Goal: Task Accomplishment & Management: Manage account settings

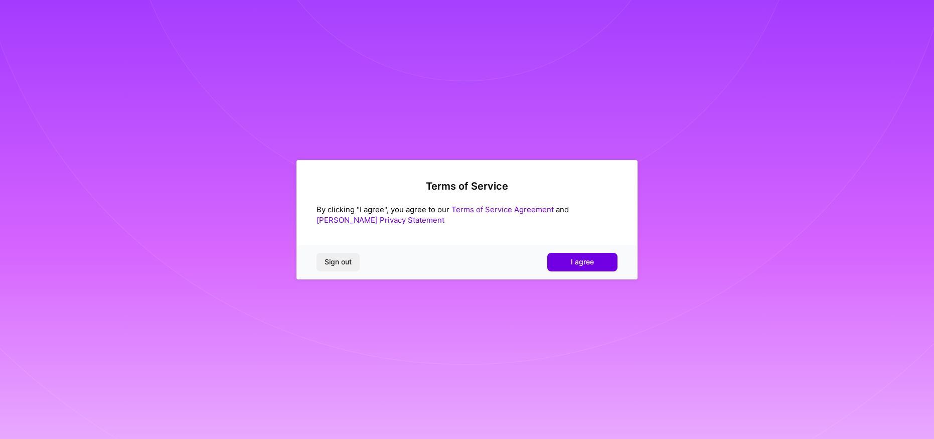
click at [601, 262] on button "I agree" at bounding box center [582, 262] width 70 height 18
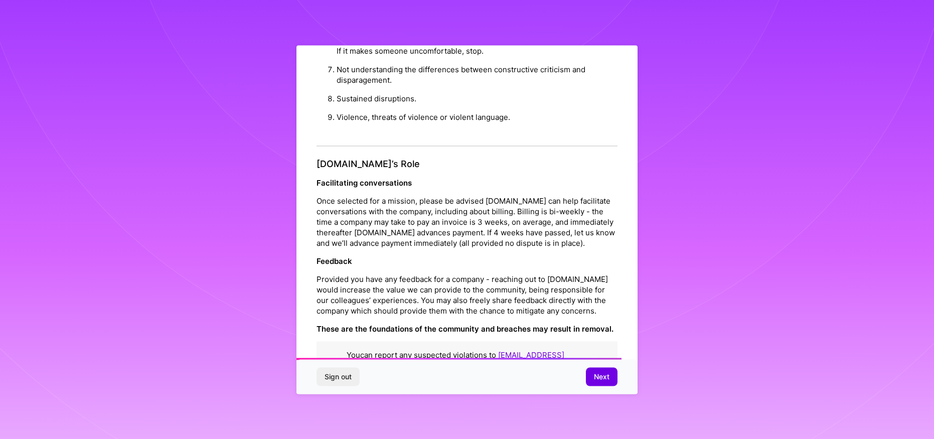
scroll to position [1073, 0]
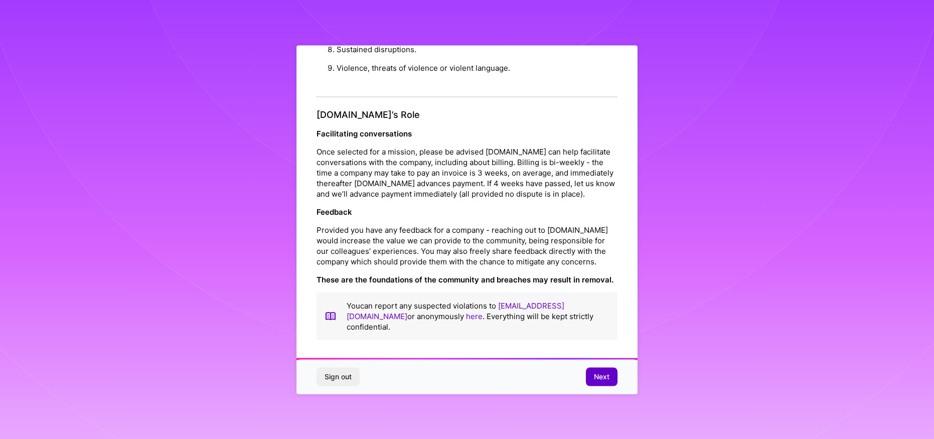
click at [603, 378] on span "Next" at bounding box center [602, 377] width 16 height 10
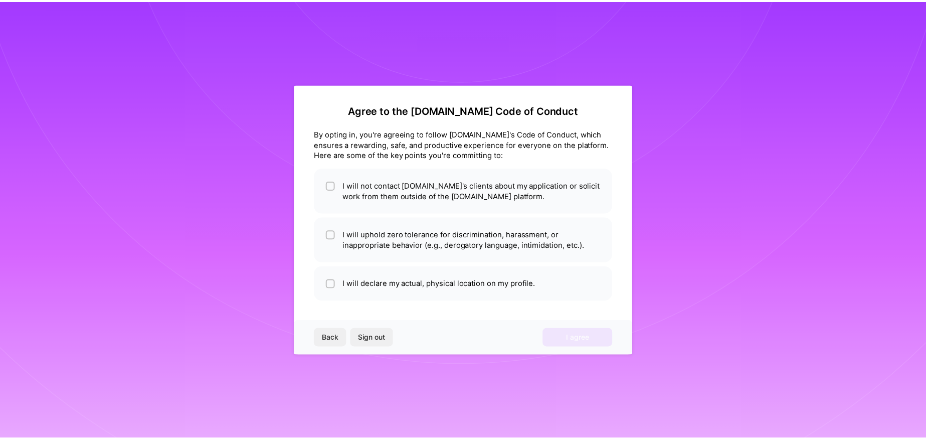
scroll to position [0, 0]
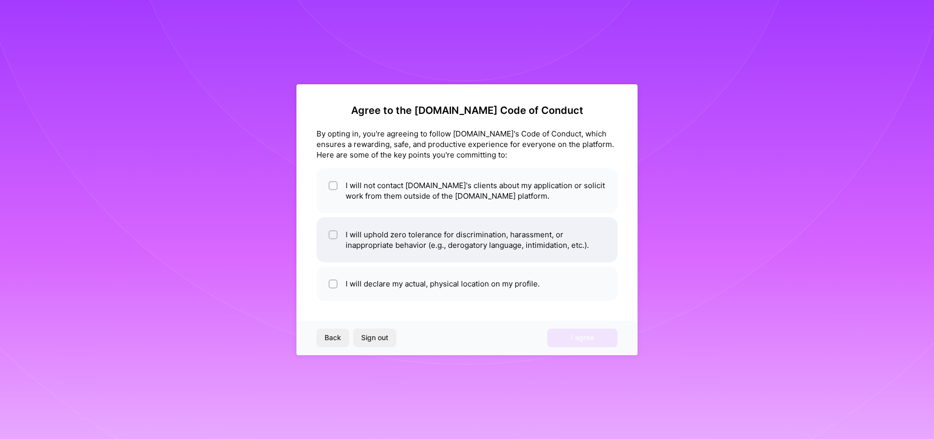
drag, startPoint x: 333, startPoint y: 184, endPoint x: 322, endPoint y: 218, distance: 35.7
click at [333, 184] on input "checkbox" at bounding box center [334, 186] width 7 height 7
checkbox input "true"
click at [327, 231] on li "I will uphold zero tolerance for discrimination, harassment, or inappropriate b…" at bounding box center [466, 239] width 301 height 45
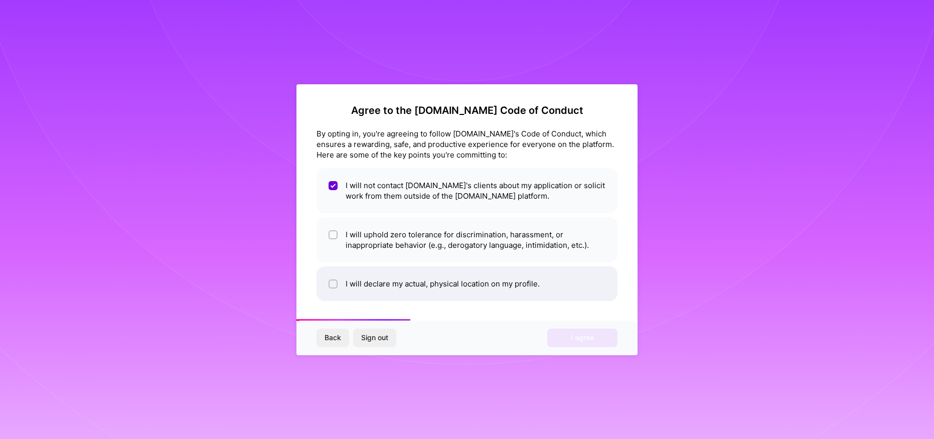
checkbox input "true"
click at [330, 282] on div at bounding box center [333, 283] width 9 height 9
checkbox input "true"
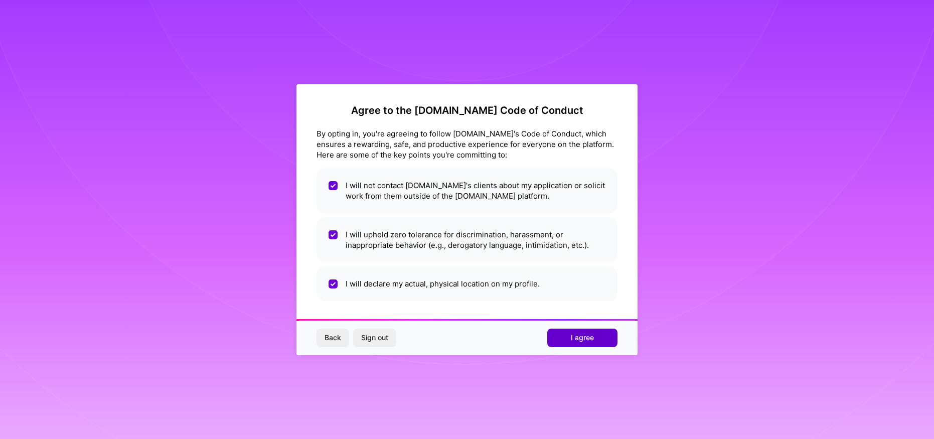
click at [587, 336] on span "I agree" at bounding box center [582, 338] width 23 height 10
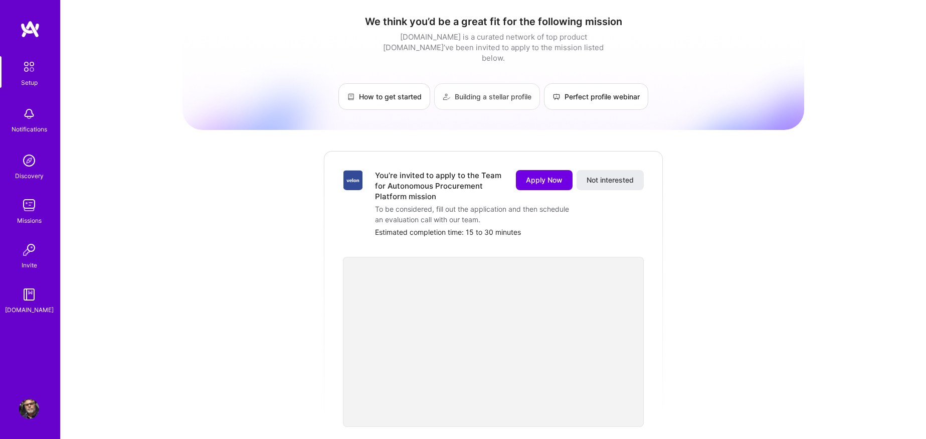
click at [478, 86] on link "Building a stellar profile" at bounding box center [487, 96] width 106 height 27
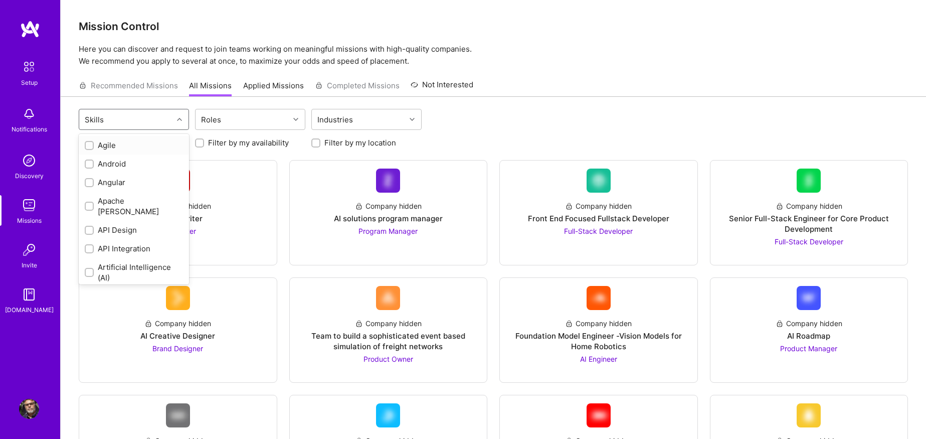
click at [174, 115] on div at bounding box center [181, 119] width 16 height 13
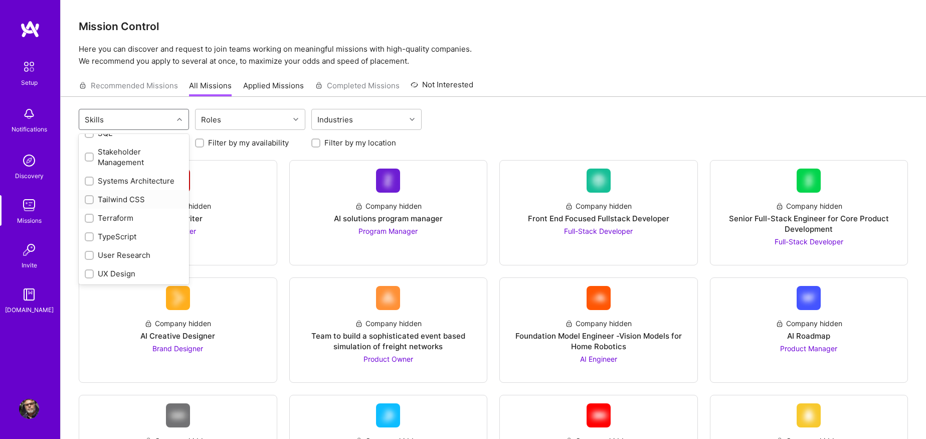
scroll to position [1269, 0]
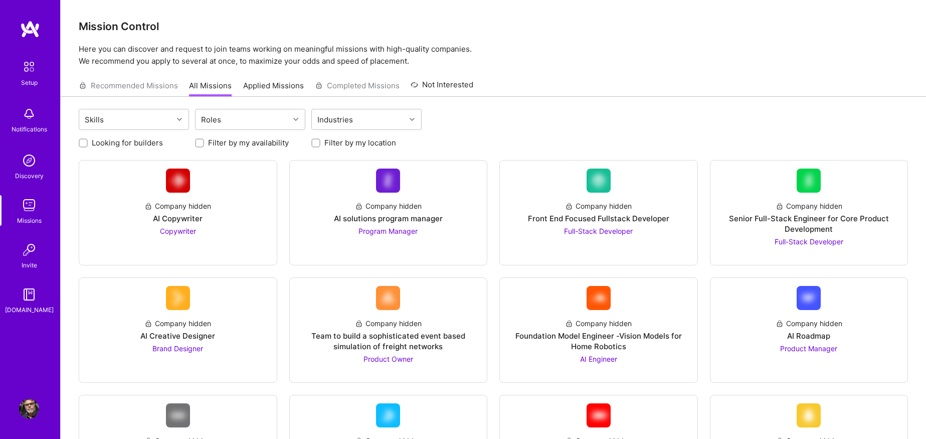
click at [528, 121] on div "Skills Roles Industries" at bounding box center [494, 121] width 830 height 24
click at [270, 82] on link "Applied Missions" at bounding box center [273, 88] width 61 height 17
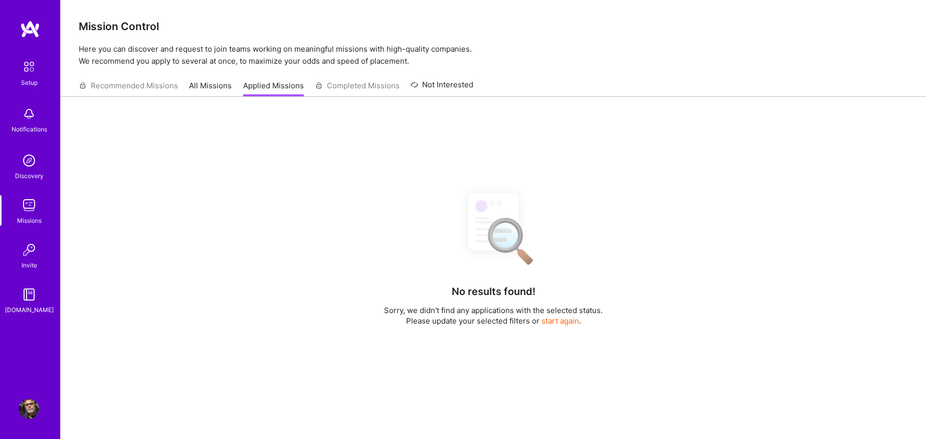
click at [457, 85] on link "Not Interested" at bounding box center [442, 88] width 63 height 18
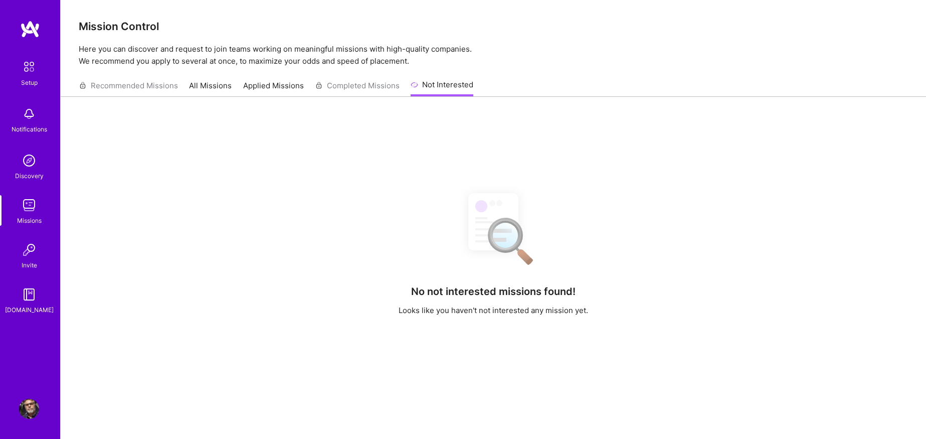
click at [209, 84] on link "All Missions" at bounding box center [210, 88] width 43 height 17
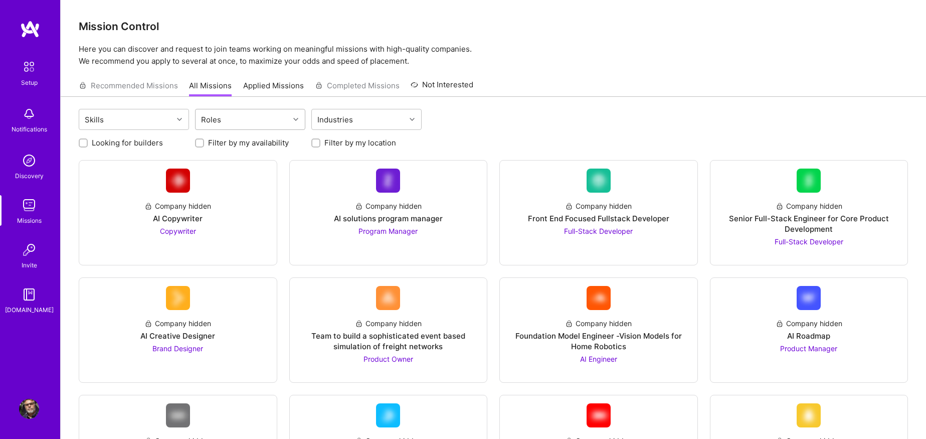
click at [277, 120] on div "Roles" at bounding box center [243, 119] width 94 height 20
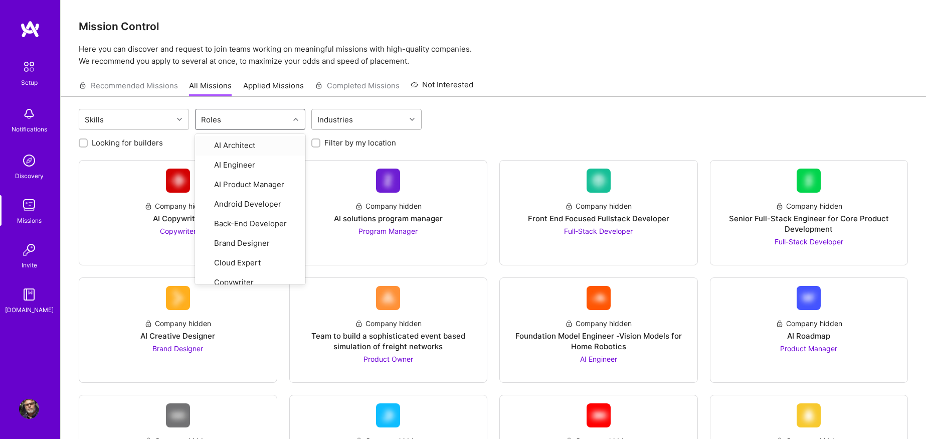
click at [334, 117] on div "Industries" at bounding box center [335, 119] width 41 height 15
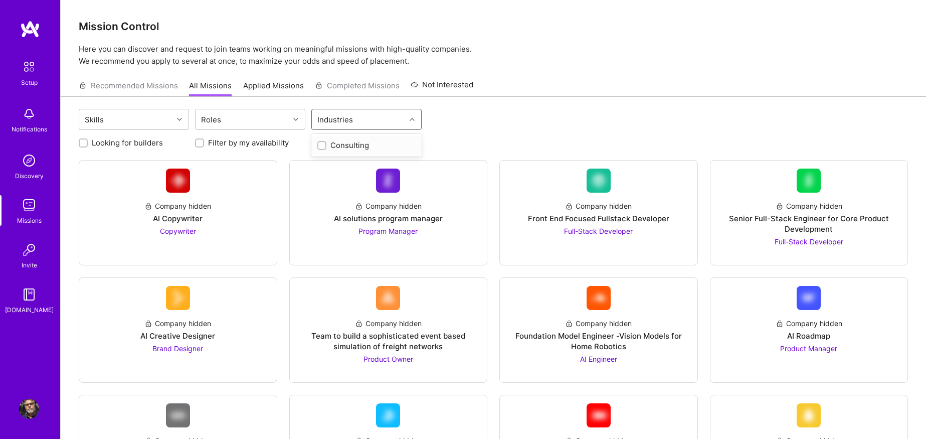
click at [322, 144] on input "checkbox" at bounding box center [322, 145] width 7 height 7
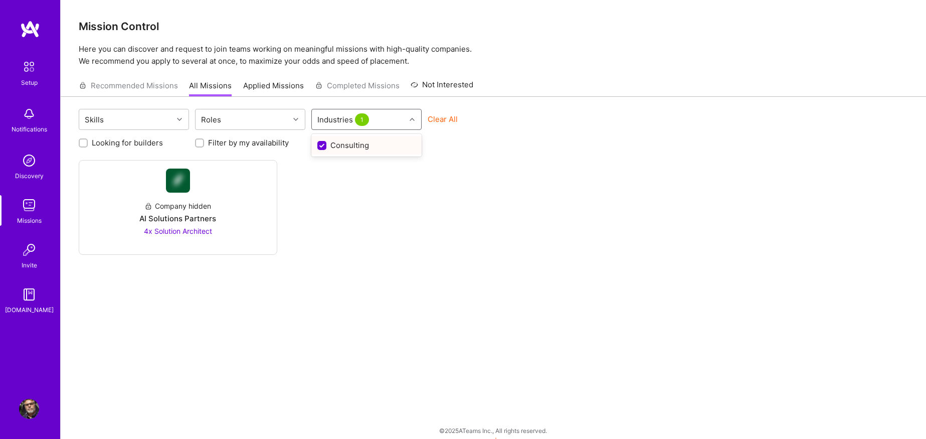
click at [321, 146] on input "checkbox" at bounding box center [322, 145] width 9 height 9
checkbox input "false"
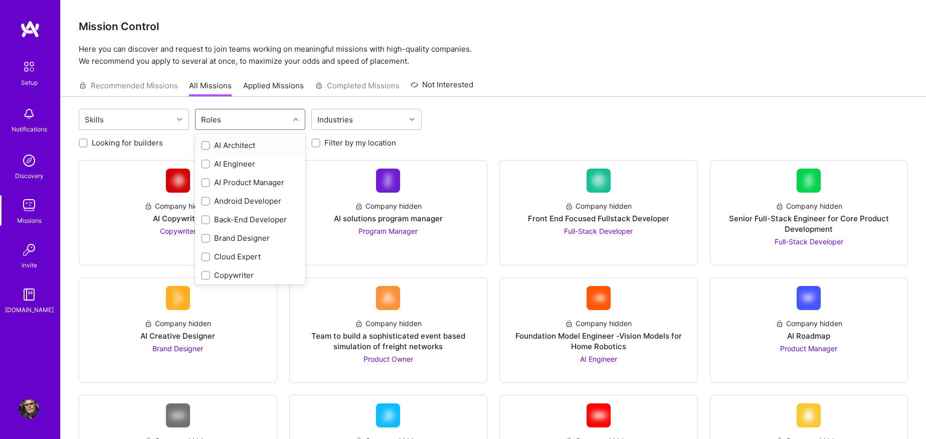
click at [262, 118] on div "Roles" at bounding box center [243, 119] width 94 height 20
click at [30, 58] on img at bounding box center [29, 66] width 21 height 21
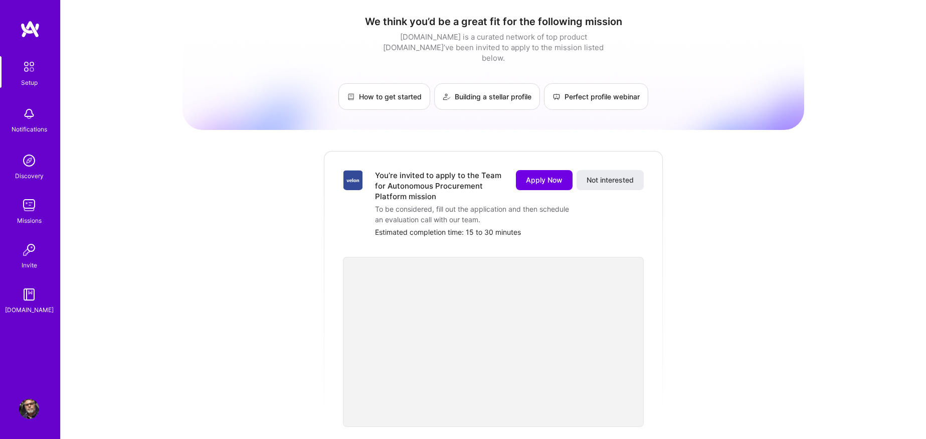
click at [30, 123] on img at bounding box center [29, 114] width 20 height 20
click at [30, 161] on img at bounding box center [29, 160] width 20 height 20
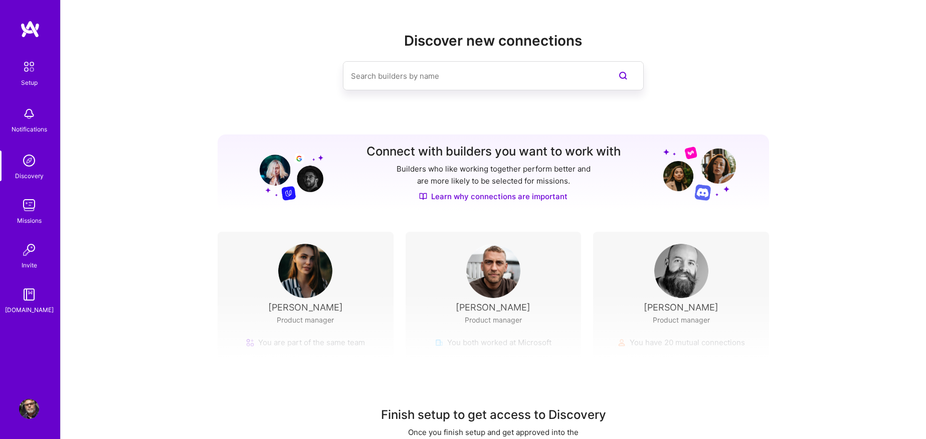
click at [33, 201] on img at bounding box center [29, 205] width 20 height 20
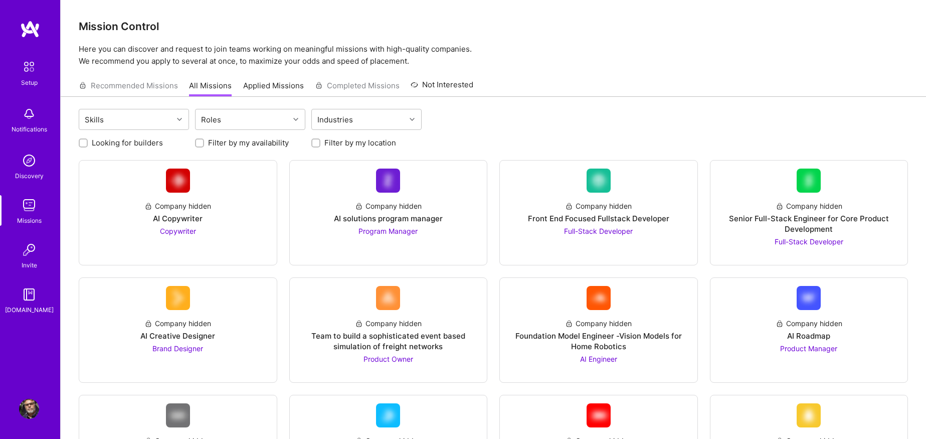
click at [31, 246] on img at bounding box center [29, 250] width 20 height 20
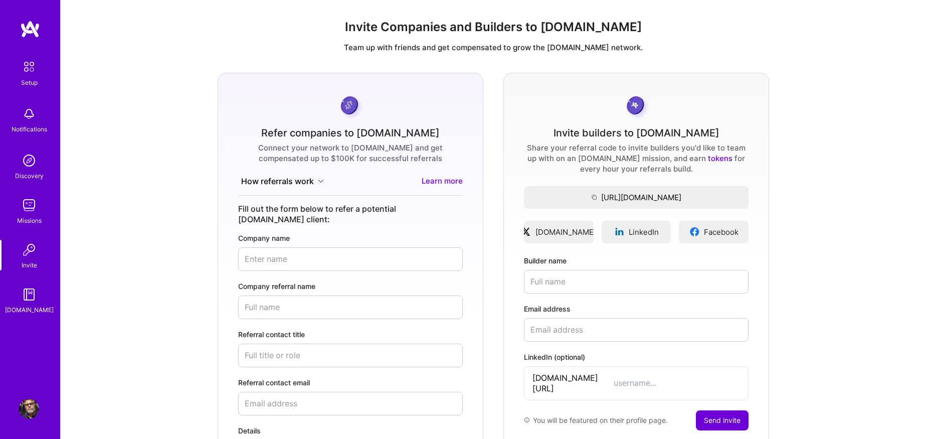
scroll to position [67, 0]
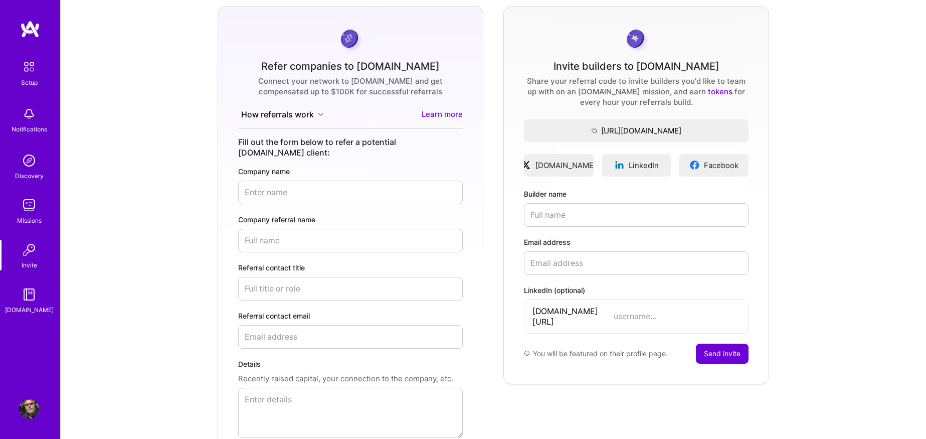
click at [35, 296] on img at bounding box center [29, 294] width 20 height 20
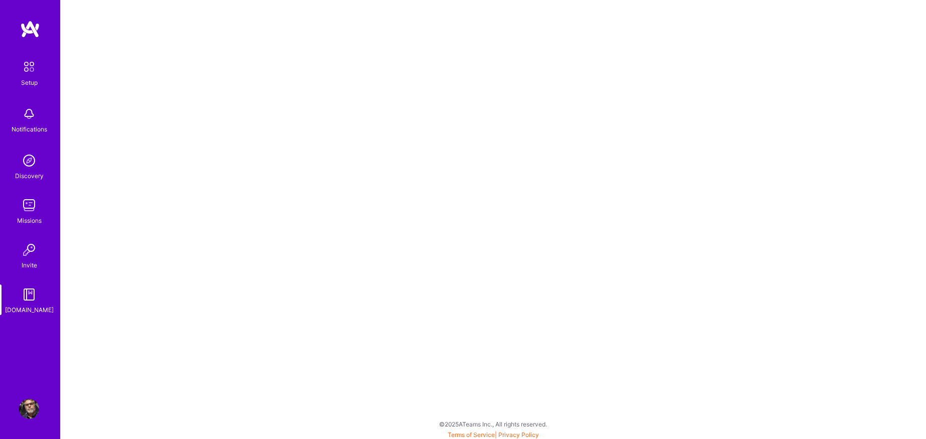
click at [31, 406] on img at bounding box center [29, 409] width 20 height 20
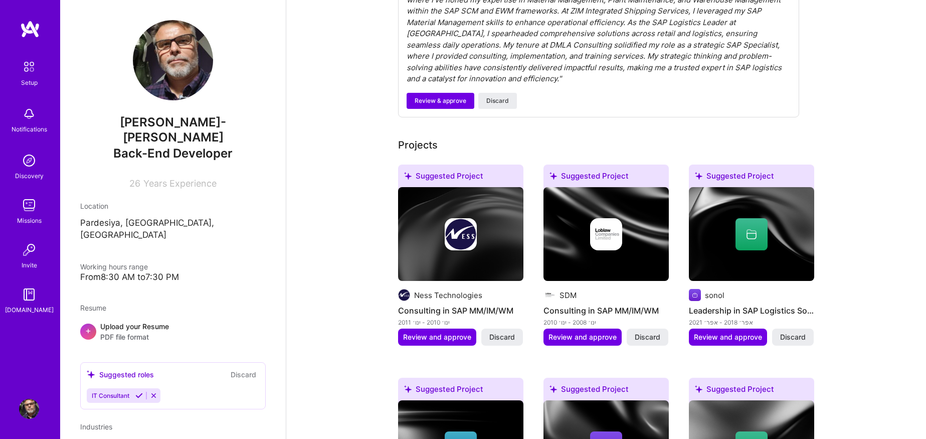
scroll to position [165, 0]
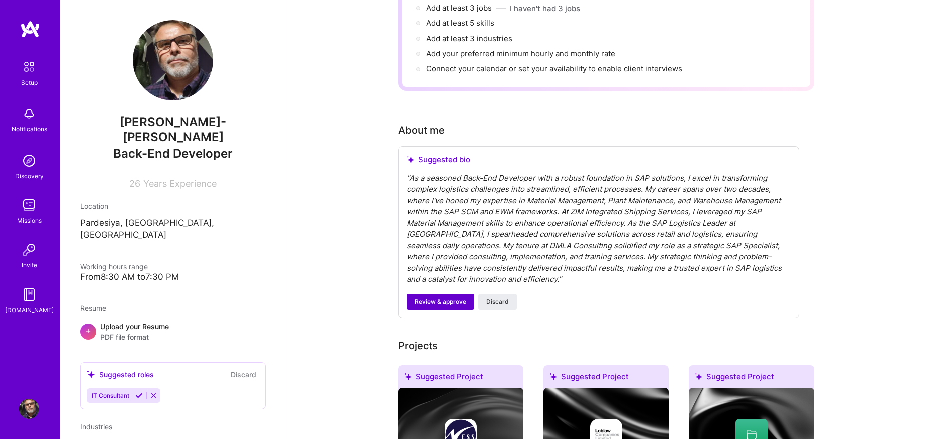
click at [441, 297] on span "Review & approve" at bounding box center [441, 301] width 52 height 9
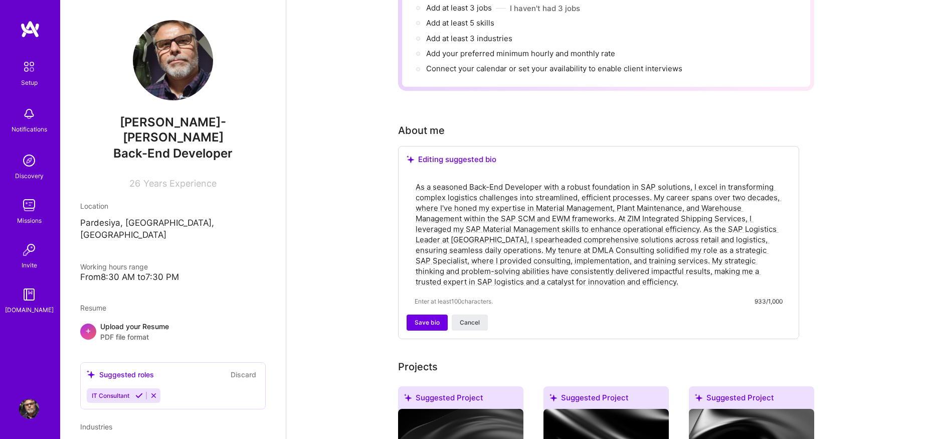
drag, startPoint x: 542, startPoint y: 176, endPoint x: 470, endPoint y: 172, distance: 71.3
click at [470, 181] on textarea "As a seasoned Back-End Developer with a robust foundation in SAP solutions, I e…" at bounding box center [599, 234] width 368 height 107
drag, startPoint x: 658, startPoint y: 194, endPoint x: 593, endPoint y: 194, distance: 65.2
click at [593, 194] on textarea "As a seasoned SAP expert with a robust foundation in SAP solutions, I excel in …" at bounding box center [599, 234] width 368 height 107
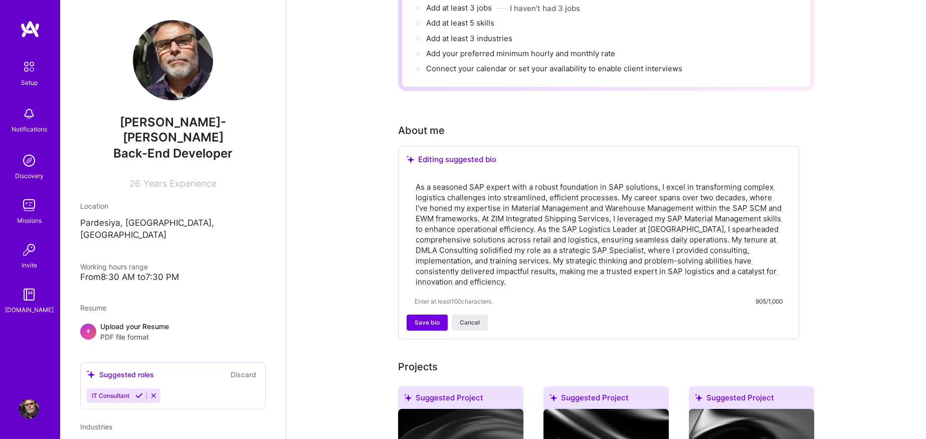
drag, startPoint x: 510, startPoint y: 274, endPoint x: 413, endPoint y: 172, distance: 140.8
click at [413, 173] on div "As a seasoned SAP expert with a robust foundation in SAP solutions, I excel in …" at bounding box center [599, 244] width 384 height 142
type textarea "As a seasoned SAP expert with a robust foundation in SAP solutions, I excel in …"
click at [426, 318] on span "Save bio" at bounding box center [427, 322] width 25 height 9
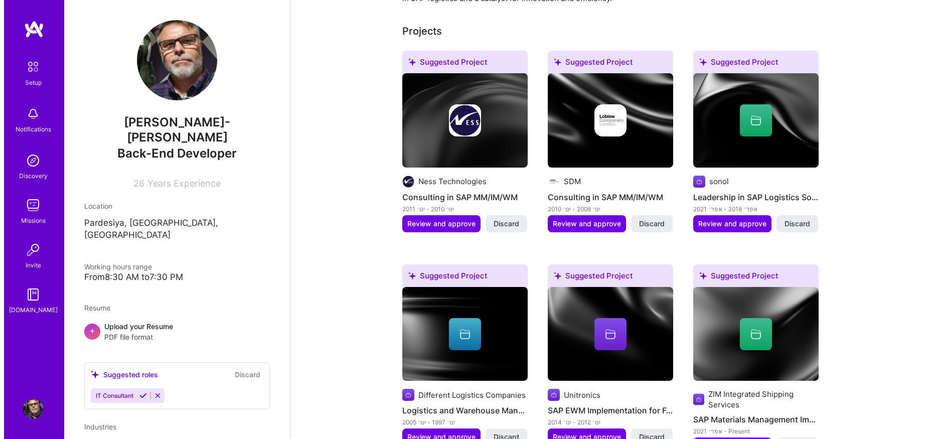
scroll to position [366, 0]
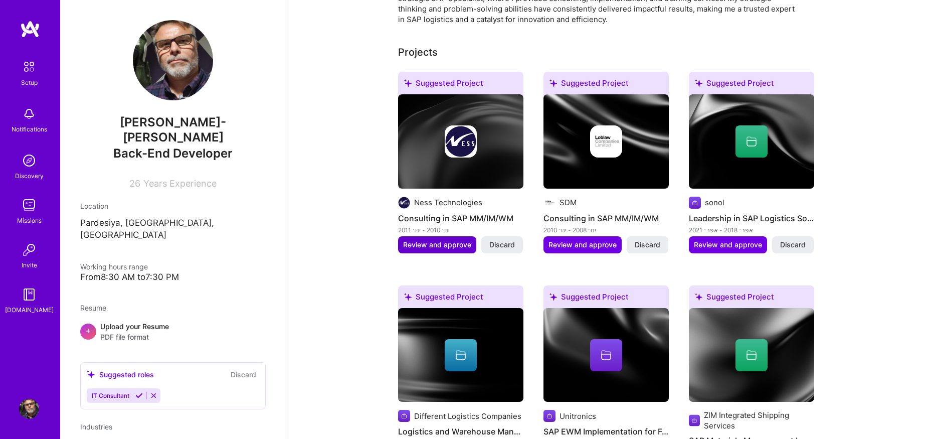
click at [434, 240] on span "Review and approve" at bounding box center [437, 245] width 68 height 10
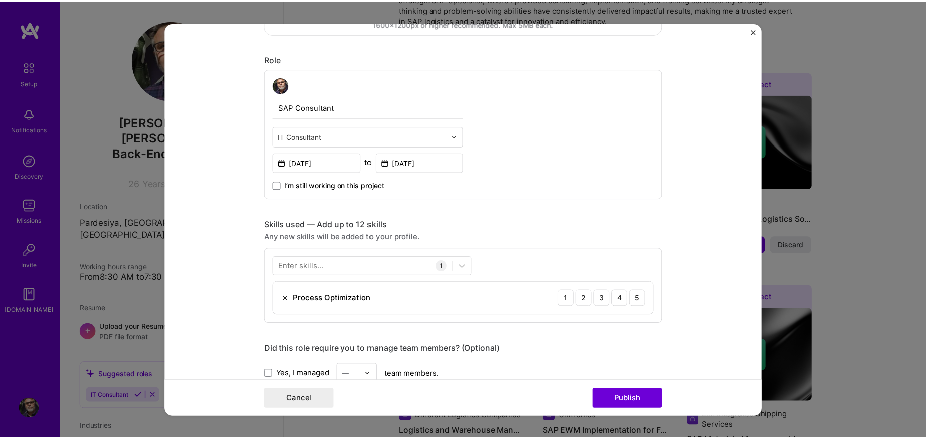
scroll to position [201, 0]
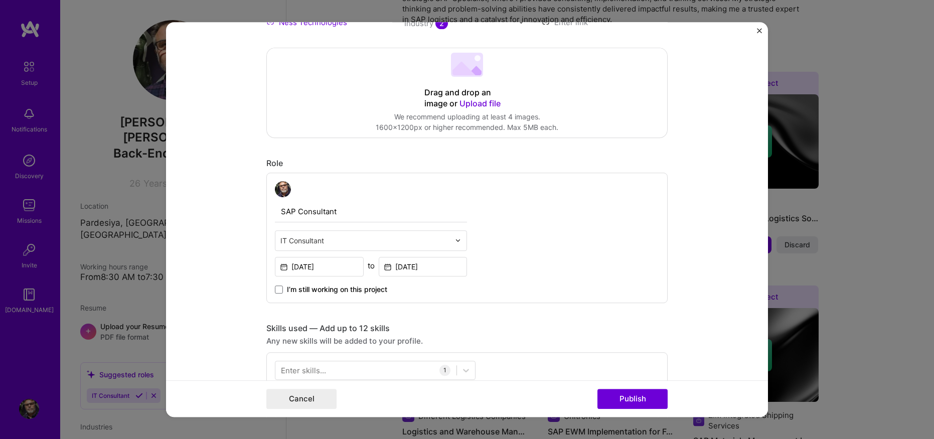
click at [760, 30] on img "Close" at bounding box center [759, 30] width 5 height 5
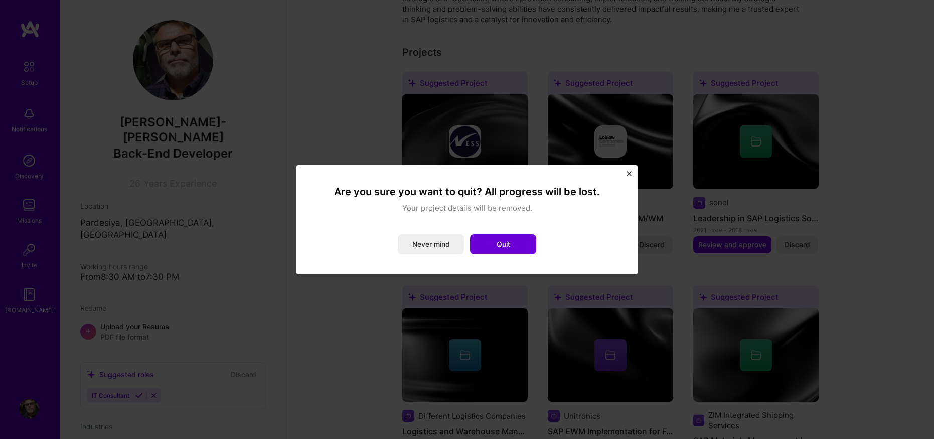
click at [856, 198] on div "Are you sure you want to quit? All progress will be lost. Your project details …" at bounding box center [467, 219] width 934 height 439
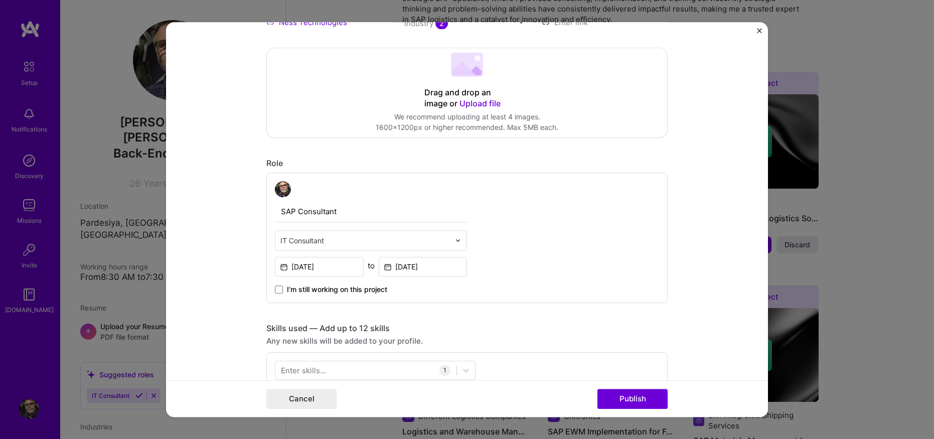
click at [757, 34] on button "Close" at bounding box center [759, 33] width 5 height 11
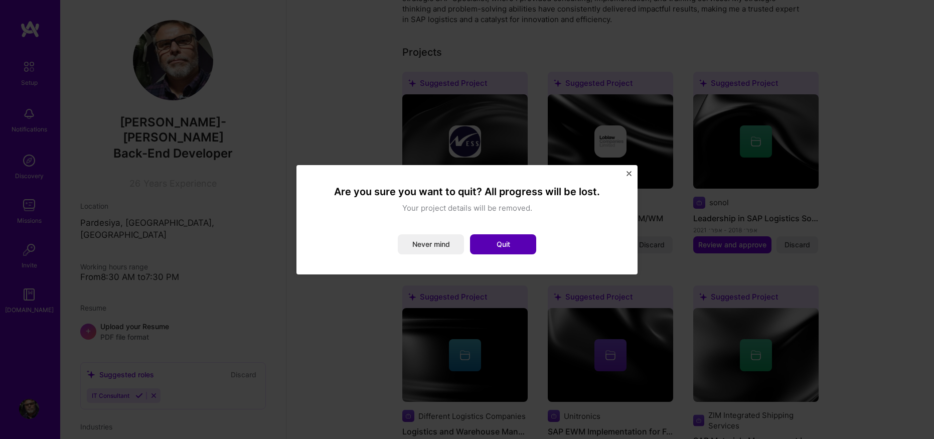
click at [492, 243] on button "Quit" at bounding box center [503, 244] width 66 height 20
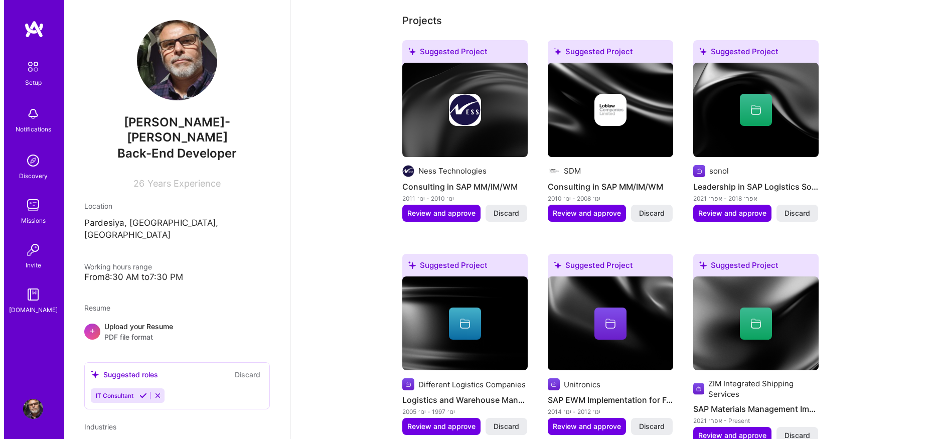
scroll to position [535, 0]
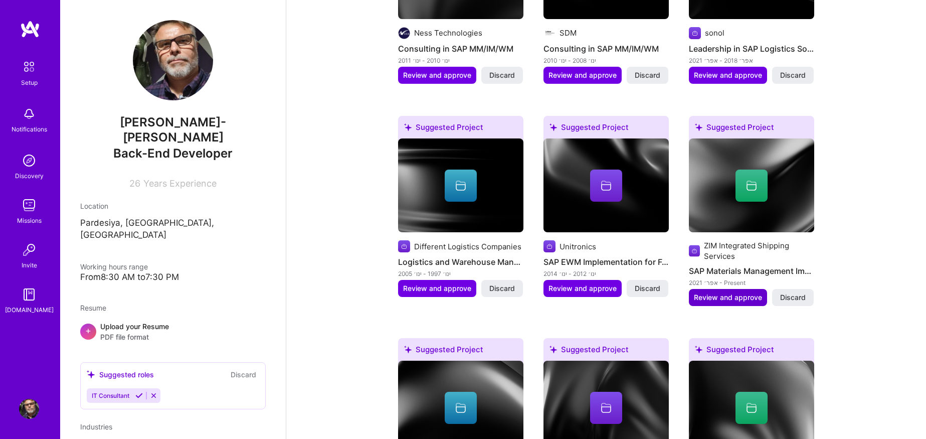
click at [730, 292] on span "Review and approve" at bounding box center [728, 297] width 68 height 10
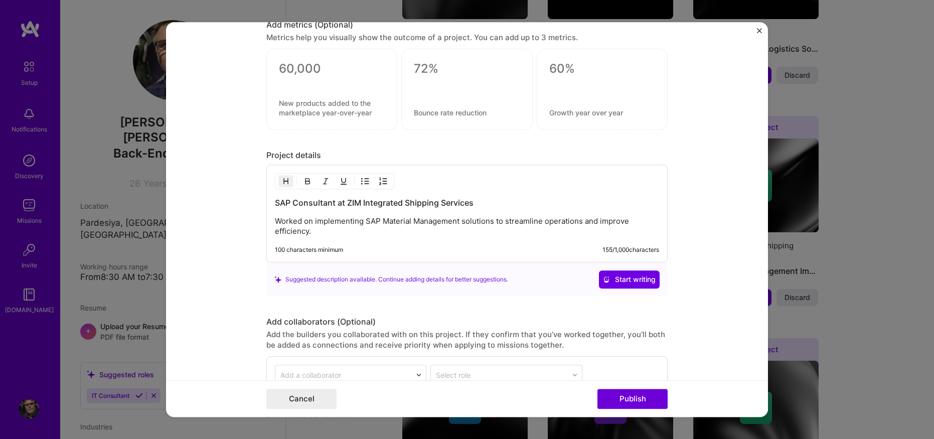
scroll to position [736, 0]
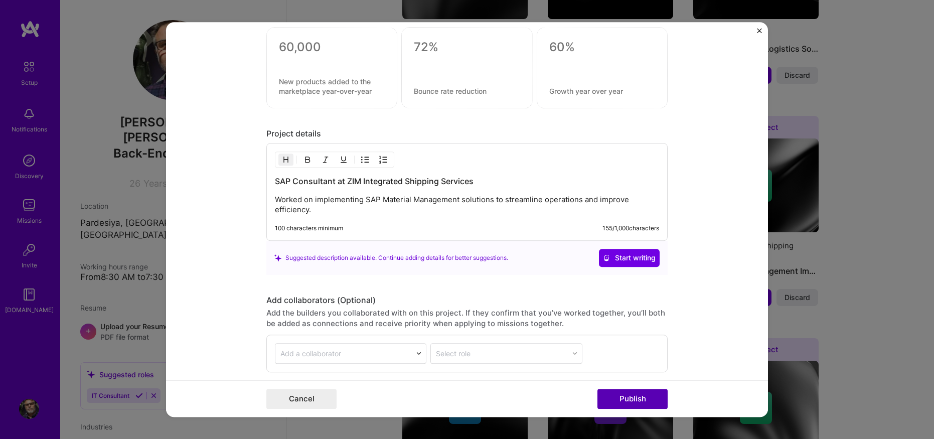
click at [632, 397] on button "Publish" at bounding box center [632, 399] width 70 height 20
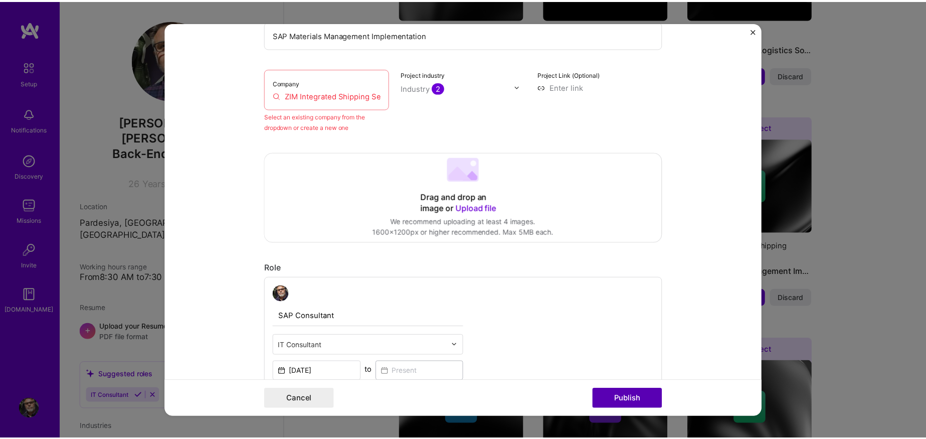
scroll to position [66, 0]
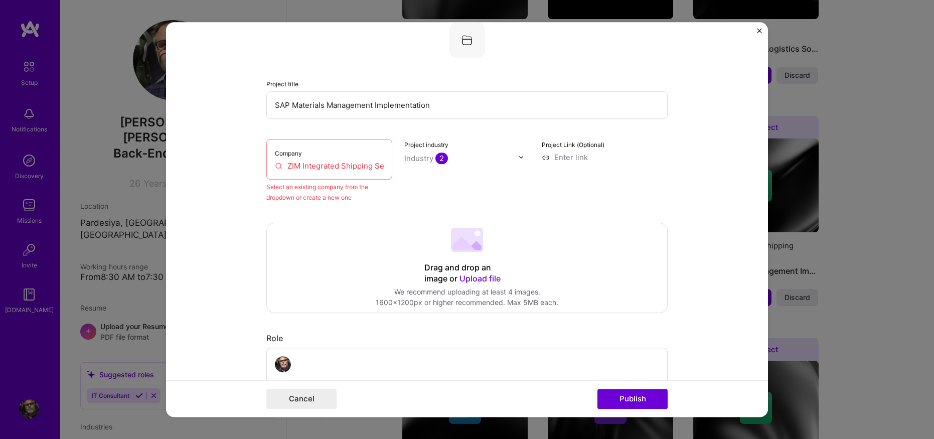
click at [298, 167] on input "ZIM Integrated Shipping Services" at bounding box center [329, 165] width 109 height 11
click at [350, 166] on input "ZIM Integrated Shipping Services" at bounding box center [329, 165] width 109 height 11
click at [307, 162] on input "ZIM Integrated Shipping Services" at bounding box center [329, 165] width 109 height 11
click at [275, 167] on input "ZIM Integrated Shipping Services" at bounding box center [329, 165] width 109 height 11
drag, startPoint x: 275, startPoint y: 167, endPoint x: 283, endPoint y: 151, distance: 17.7
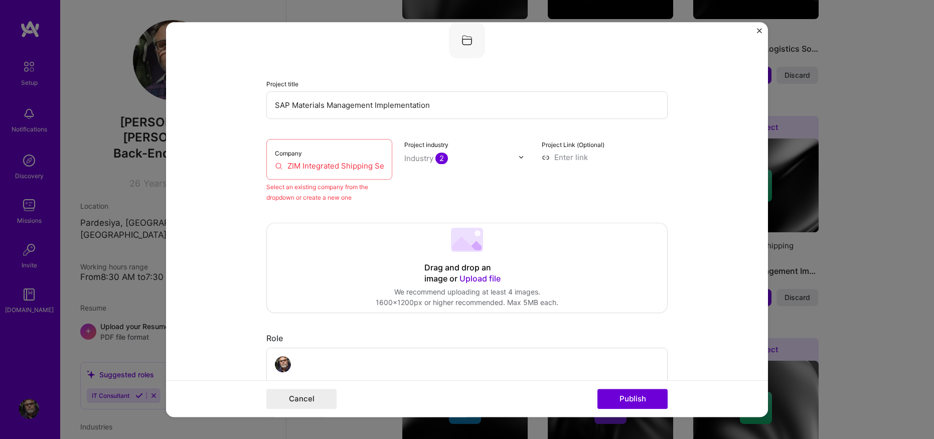
click at [276, 167] on input "ZIM Integrated Shipping Services" at bounding box center [329, 165] width 109 height 11
click at [281, 151] on label "Company" at bounding box center [288, 153] width 27 height 8
drag, startPoint x: 284, startPoint y: 167, endPoint x: 365, endPoint y: 165, distance: 81.3
click at [365, 165] on input "ZIM Integrated Shipping Services" at bounding box center [329, 165] width 109 height 11
click at [344, 166] on input "ZIM Integrated Shipping Services" at bounding box center [329, 165] width 109 height 11
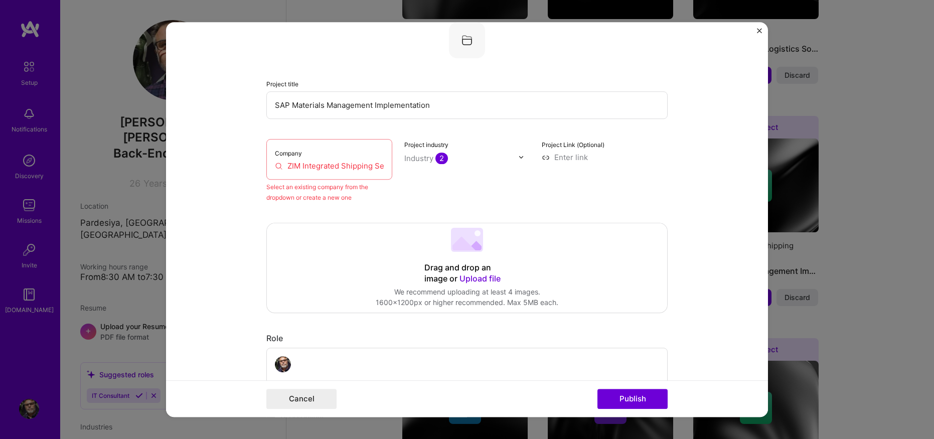
drag, startPoint x: 339, startPoint y: 165, endPoint x: 300, endPoint y: 164, distance: 39.1
click at [300, 164] on input "ZIM Integrated Shipping Services" at bounding box center [329, 165] width 109 height 11
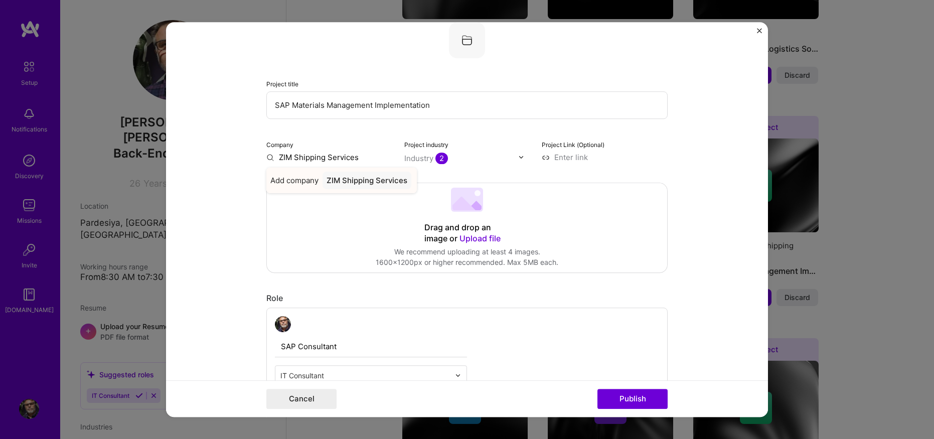
type input "ZIM Shipping Services"
click at [367, 178] on div "ZIM Shipping Services" at bounding box center [366, 181] width 89 height 18
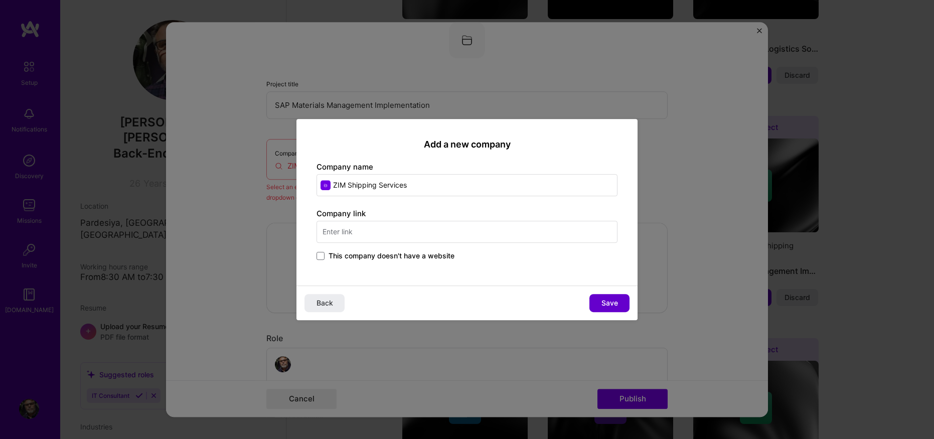
click at [613, 303] on span "Save" at bounding box center [609, 303] width 17 height 10
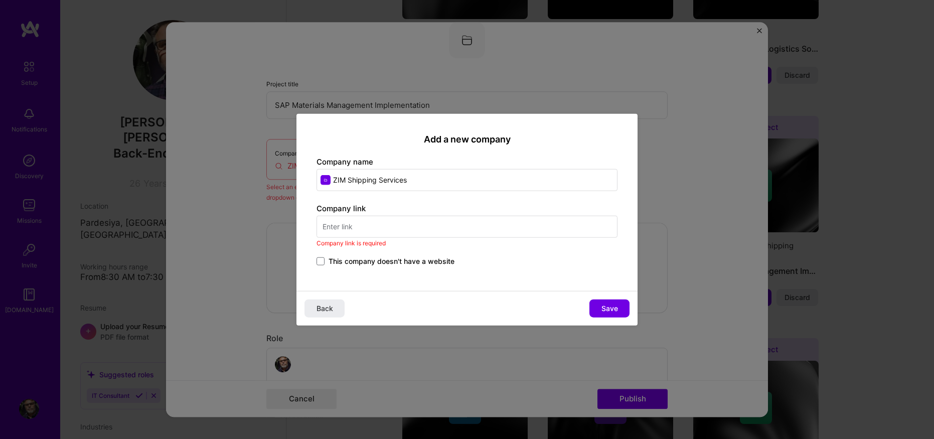
click at [329, 227] on input "text" at bounding box center [466, 227] width 301 height 22
click at [328, 306] on span "Back" at bounding box center [324, 308] width 17 height 10
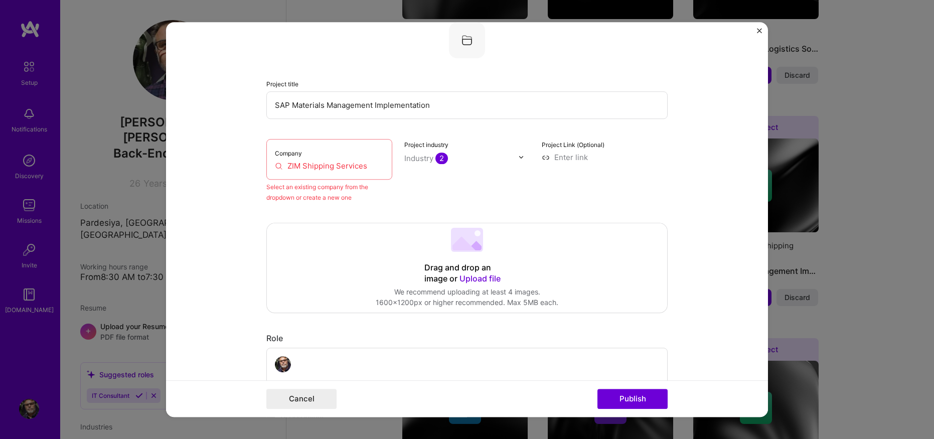
click at [759, 31] on img "Close" at bounding box center [759, 30] width 5 height 5
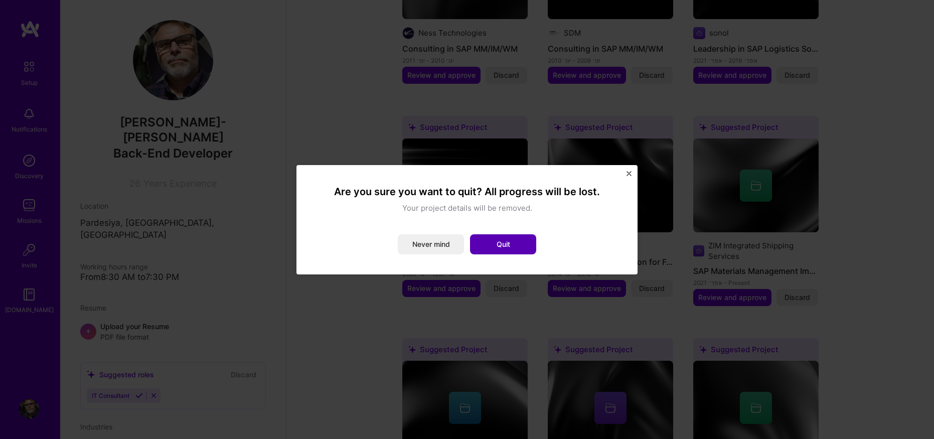
drag, startPoint x: 493, startPoint y: 243, endPoint x: 699, endPoint y: 170, distance: 218.1
click at [494, 243] on button "Quit" at bounding box center [503, 244] width 66 height 20
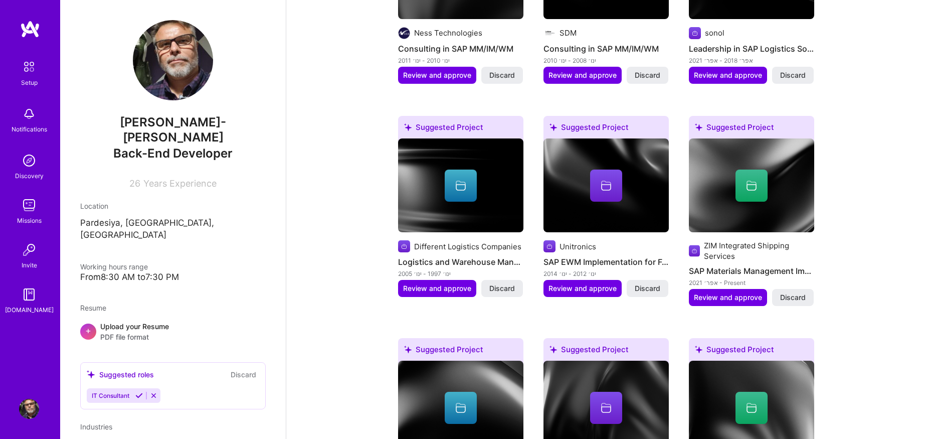
drag, startPoint x: 881, startPoint y: 190, endPoint x: 878, endPoint y: 181, distance: 9.2
click at [881, 188] on div "Complete your profile to take the first step in unlocking full A.Team access On…" at bounding box center [606, 415] width 640 height 1821
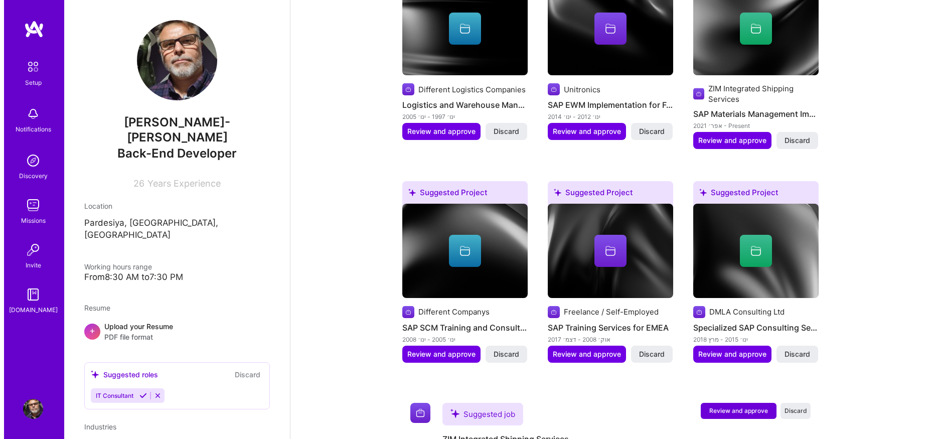
scroll to position [869, 0]
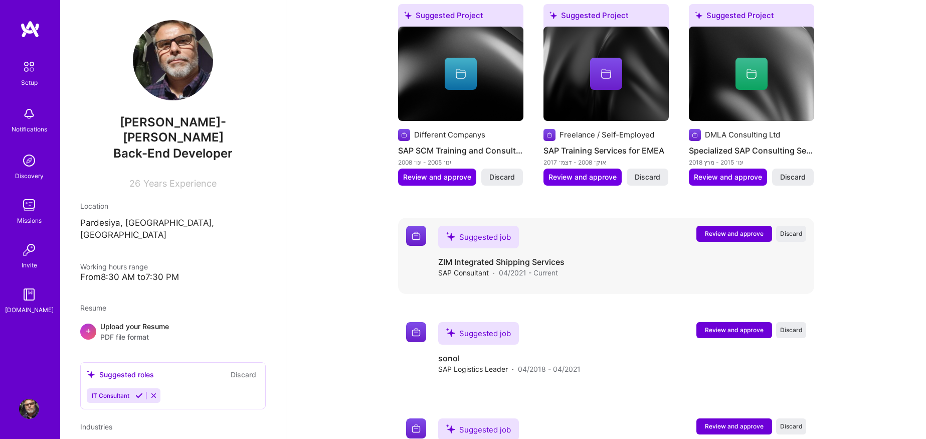
click at [734, 226] on button "Review and approve" at bounding box center [735, 234] width 76 height 16
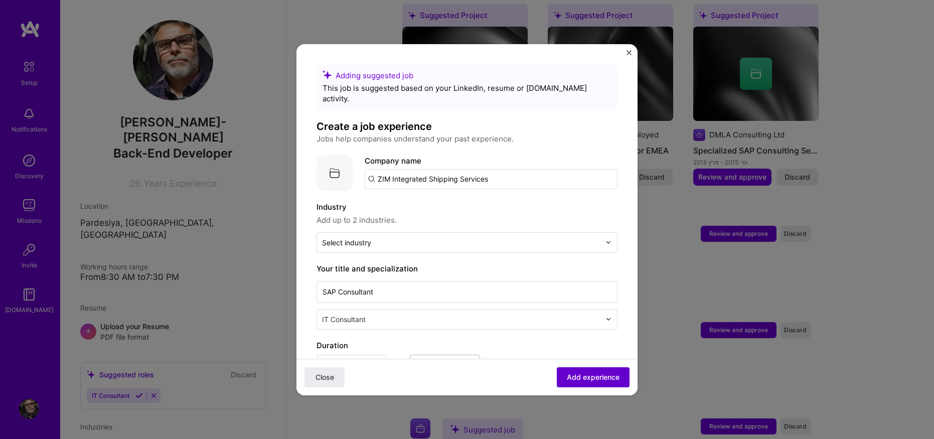
click at [583, 377] on span "Add experience" at bounding box center [593, 377] width 53 height 10
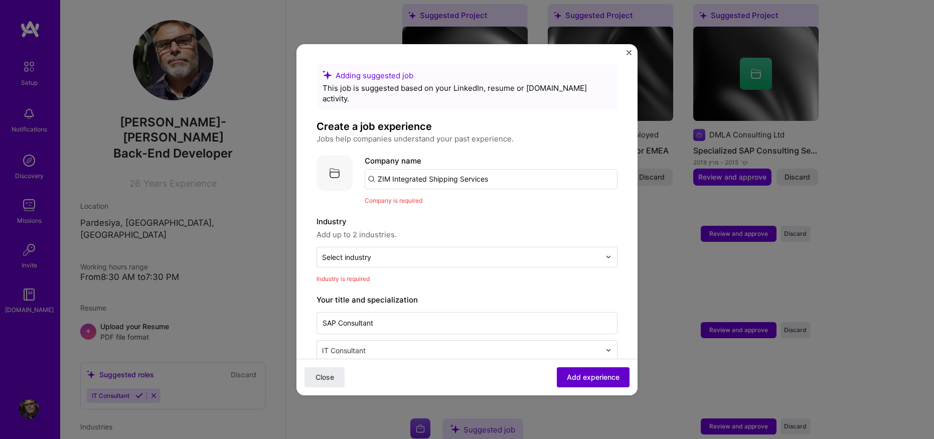
scroll to position [100, 0]
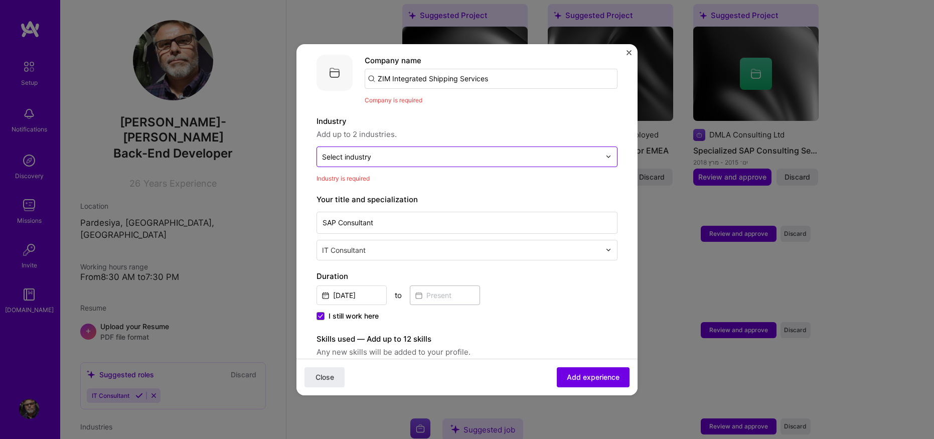
click at [499, 151] on input "text" at bounding box center [461, 156] width 278 height 11
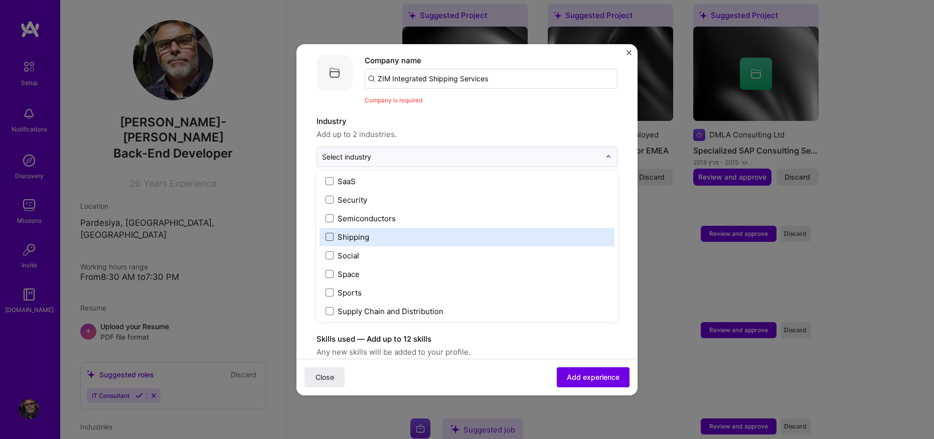
click at [329, 233] on span at bounding box center [330, 237] width 8 height 8
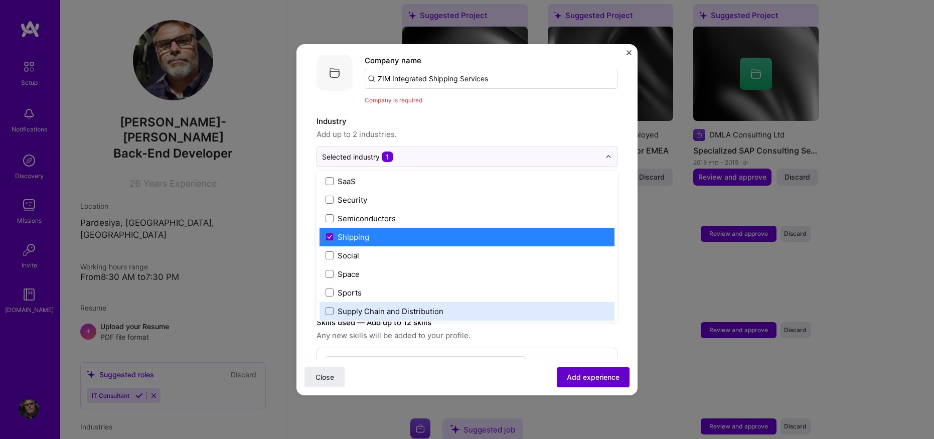
click at [583, 375] on span "Add experience" at bounding box center [593, 377] width 53 height 10
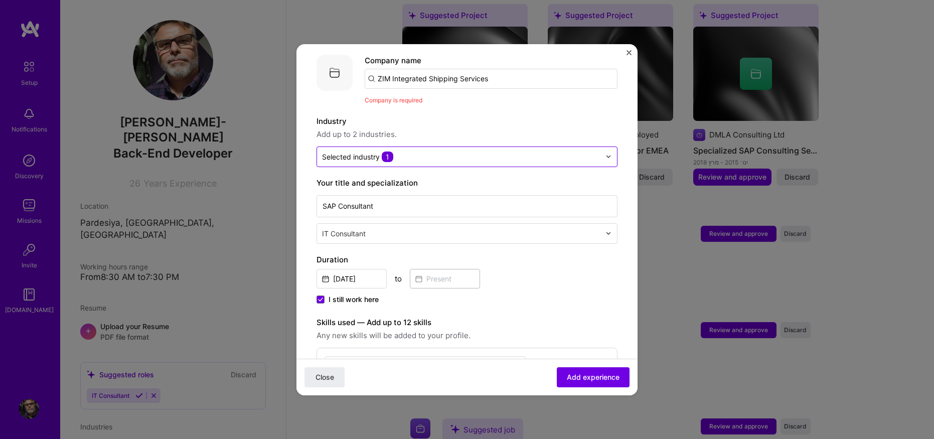
click at [495, 151] on input "text" at bounding box center [461, 156] width 278 height 11
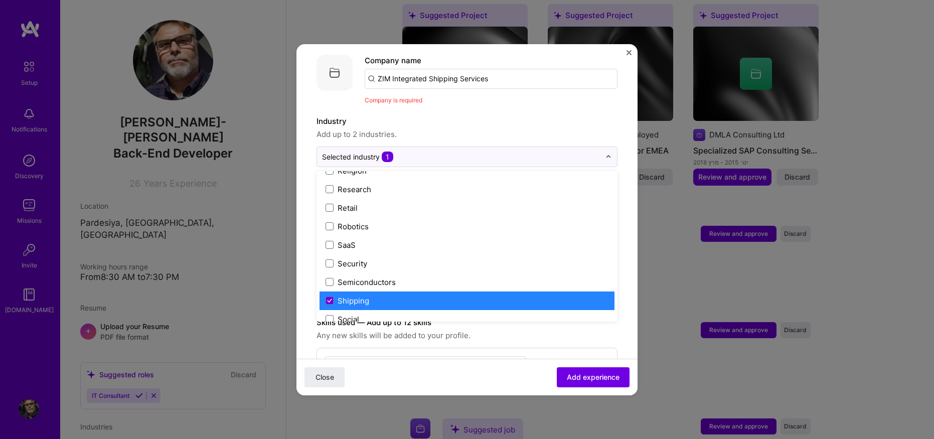
scroll to position [1882, 0]
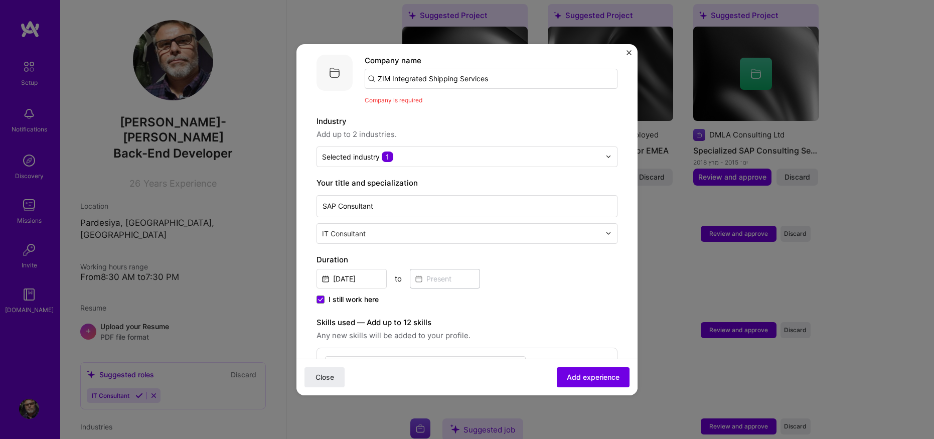
click at [531, 115] on label "Industry" at bounding box center [466, 121] width 301 height 12
click at [485, 70] on input "ZIM Integrated Shipping Services" at bounding box center [491, 79] width 253 height 20
drag, startPoint x: 429, startPoint y: 69, endPoint x: 402, endPoint y: 72, distance: 27.3
click at [401, 72] on input "ZIM Integrated Shipping Services" at bounding box center [491, 79] width 253 height 20
click at [407, 71] on input "ZIM Integrated Shipping Services" at bounding box center [491, 79] width 253 height 20
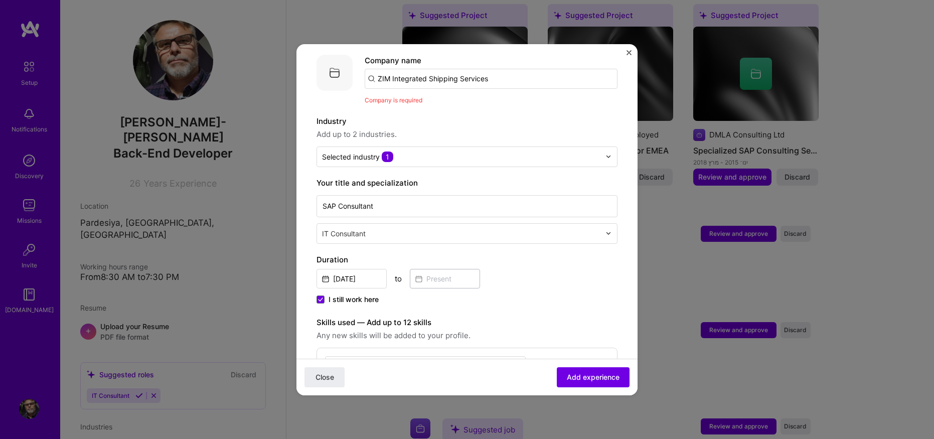
click at [504, 69] on input "ZIM Integrated Shipping Services" at bounding box center [491, 79] width 253 height 20
click at [578, 374] on span "Add experience" at bounding box center [593, 377] width 53 height 10
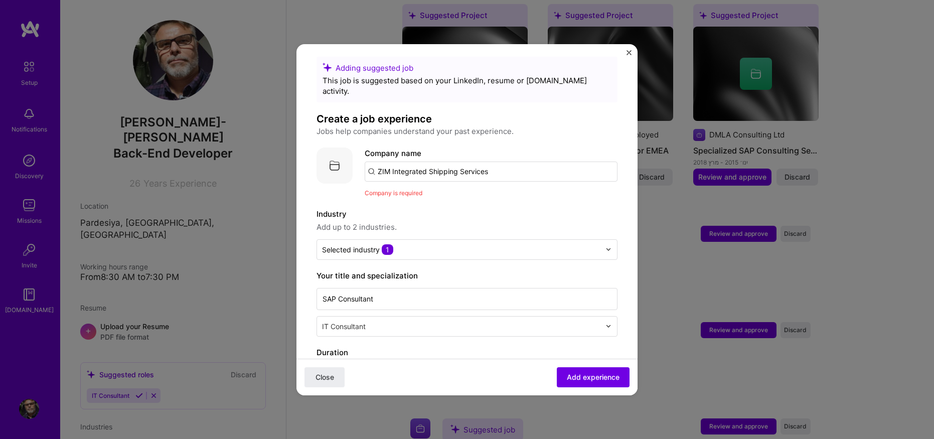
scroll to position [0, 0]
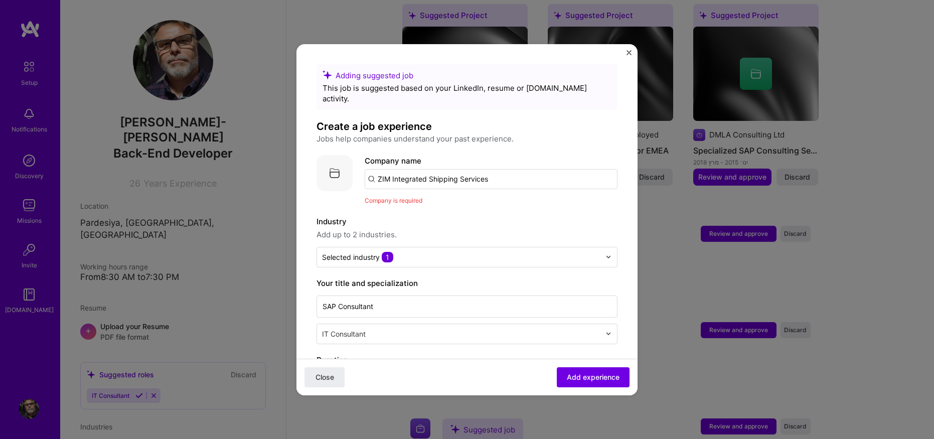
click at [530, 169] on input "ZIM Integrated Shipping Services" at bounding box center [491, 179] width 253 height 20
drag, startPoint x: 467, startPoint y: 172, endPoint x: 232, endPoint y: 180, distance: 235.4
click at [232, 180] on div "Adding suggested job This job is suggested based on your LinkedIn, resume or A.…" at bounding box center [467, 219] width 934 height 439
paste input "im Integrated Shipping Services Ltd"
type input "Zim Integrated Shipping Services Ltd"
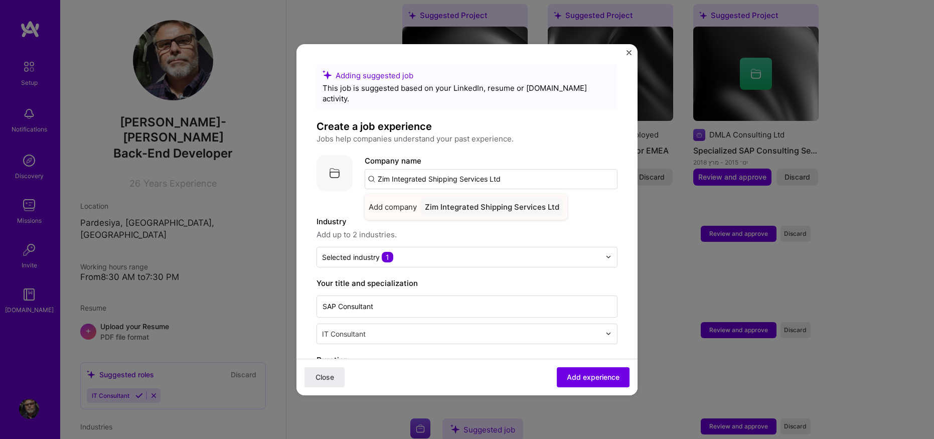
click at [488, 198] on div "Zim Integrated Shipping Services Ltd" at bounding box center [492, 207] width 142 height 18
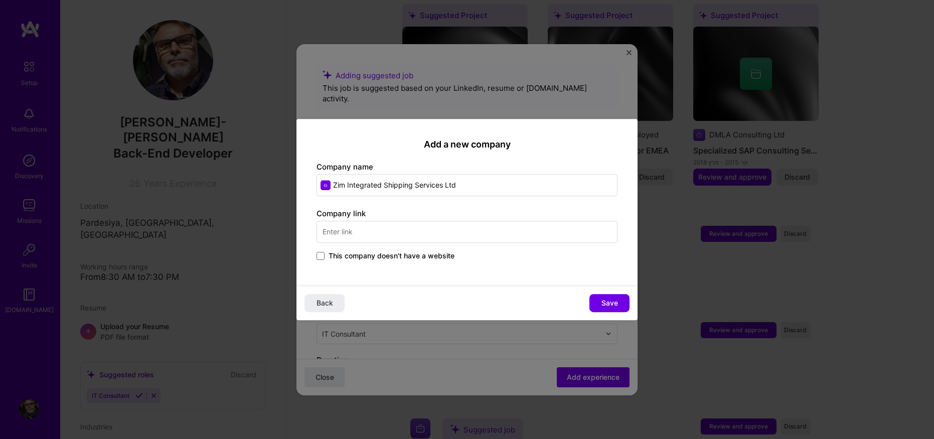
click at [390, 234] on input "text" at bounding box center [466, 232] width 301 height 22
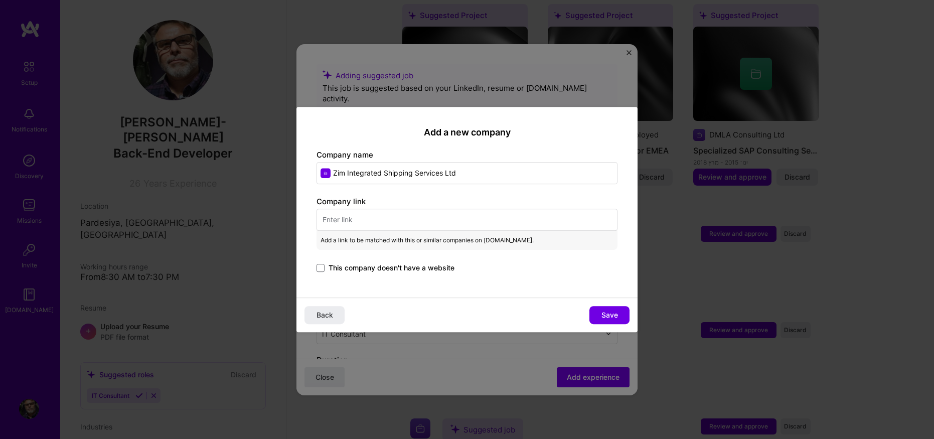
click at [348, 220] on input "text" at bounding box center [466, 220] width 301 height 22
paste input "https://www.zim.com/"
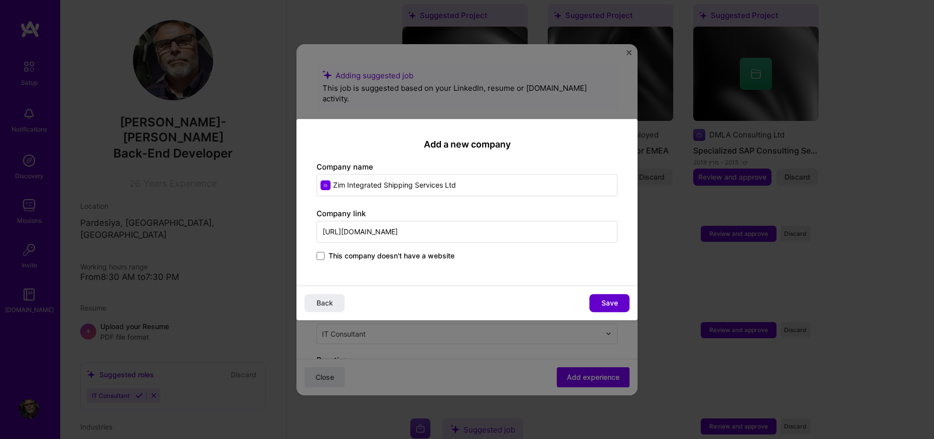
type input "https://www.zim.com/"
click at [610, 300] on span "Save" at bounding box center [609, 303] width 17 height 10
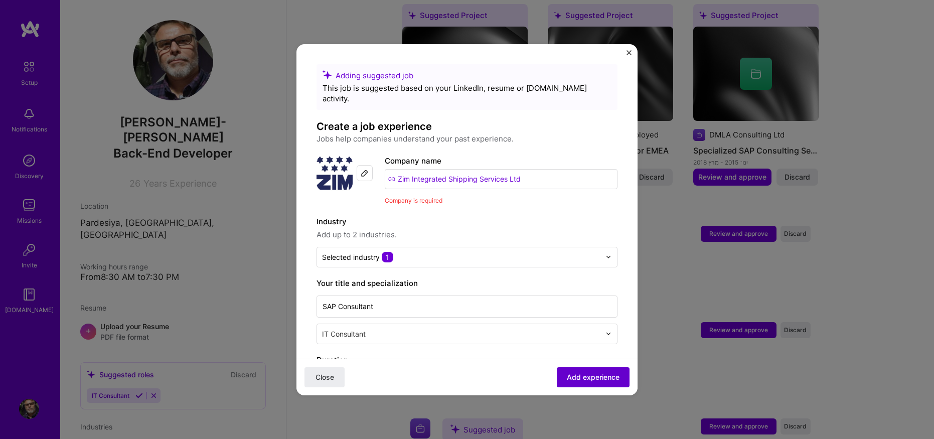
click at [579, 375] on span "Add experience" at bounding box center [593, 377] width 53 height 10
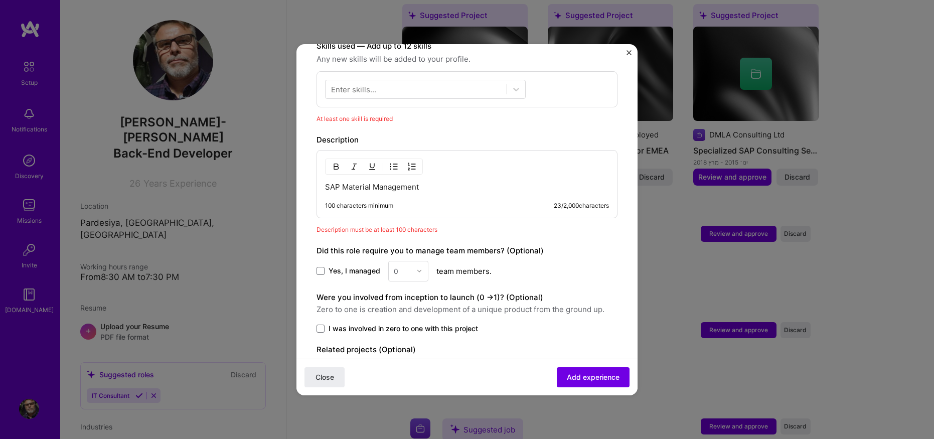
scroll to position [228, 0]
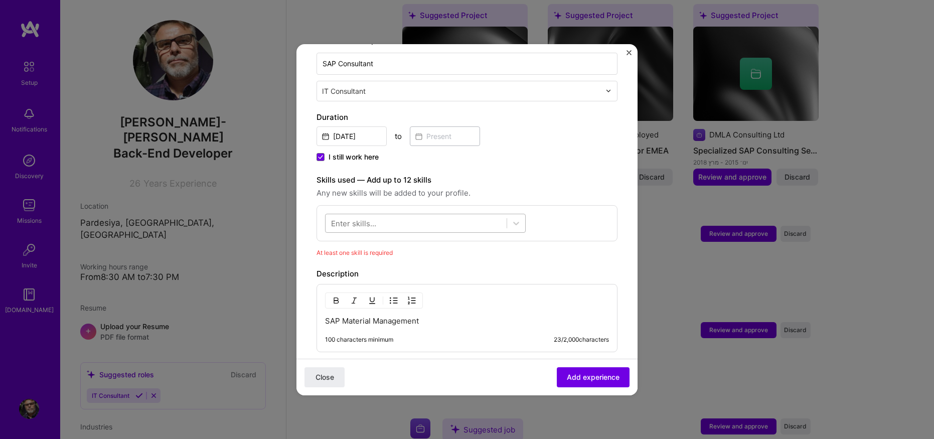
click at [378, 215] on div at bounding box center [416, 223] width 181 height 17
click at [574, 248] on div "Adding suggested job This job is suggested based on your LinkedIn, resume or A.…" at bounding box center [466, 182] width 301 height 693
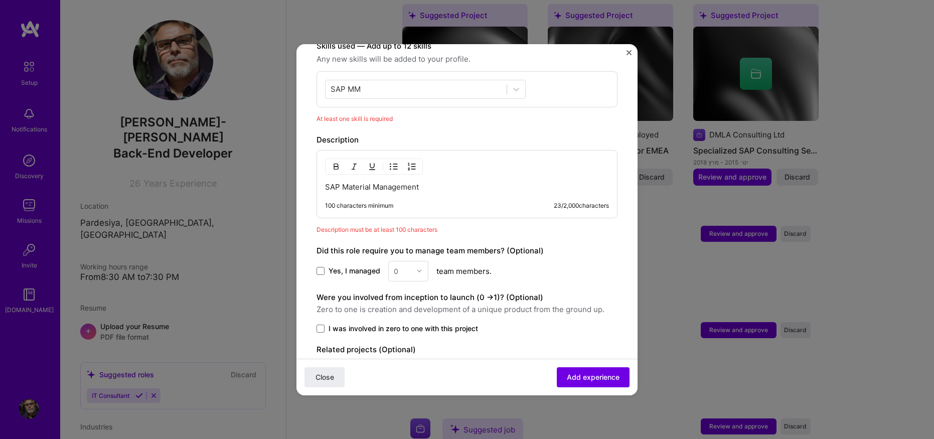
scroll to position [408, 0]
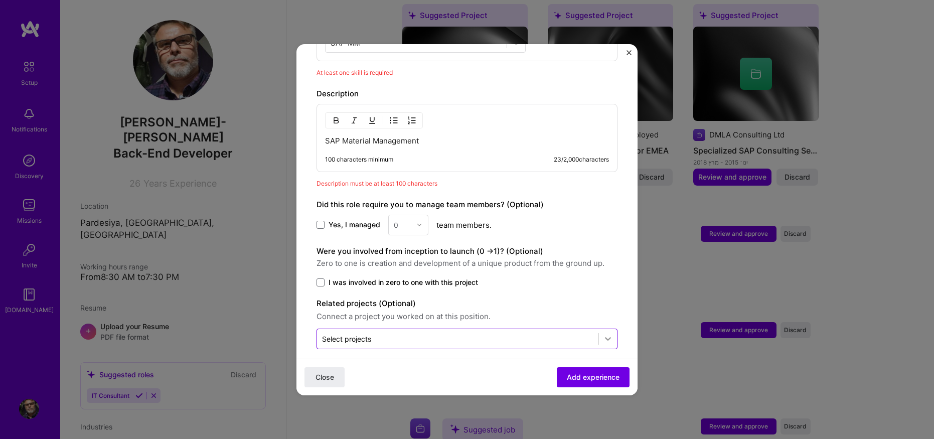
click at [603, 334] on icon at bounding box center [608, 339] width 10 height 10
click at [397, 334] on input "text" at bounding box center [457, 339] width 271 height 11
click at [587, 372] on span "Add experience" at bounding box center [593, 377] width 53 height 10
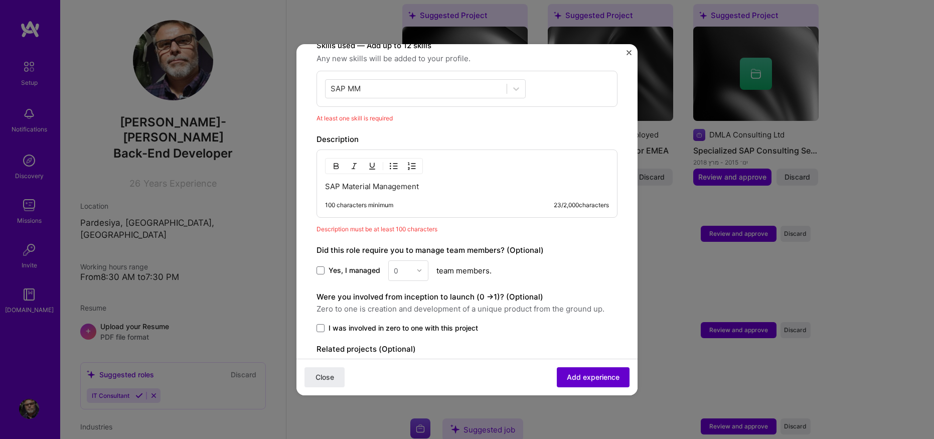
scroll to position [348, 0]
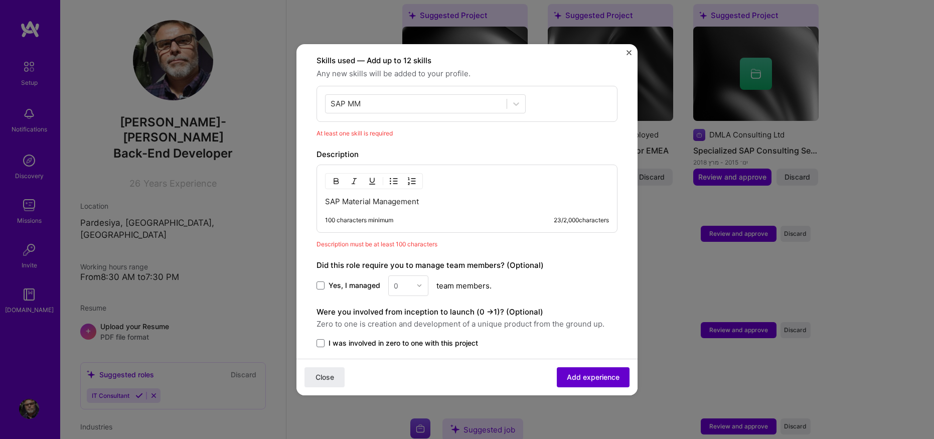
click at [587, 377] on span "Add experience" at bounding box center [593, 377] width 53 height 10
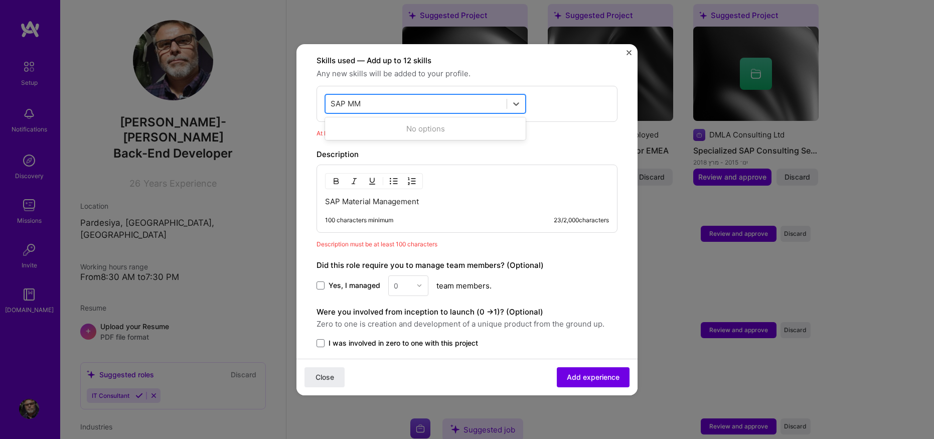
click at [368, 95] on div "SAP MM SAP MM" at bounding box center [416, 103] width 181 height 17
drag, startPoint x: 368, startPoint y: 93, endPoint x: 346, endPoint y: 95, distance: 22.2
click at [346, 95] on div "SAP MM SAP MM" at bounding box center [416, 103] width 181 height 17
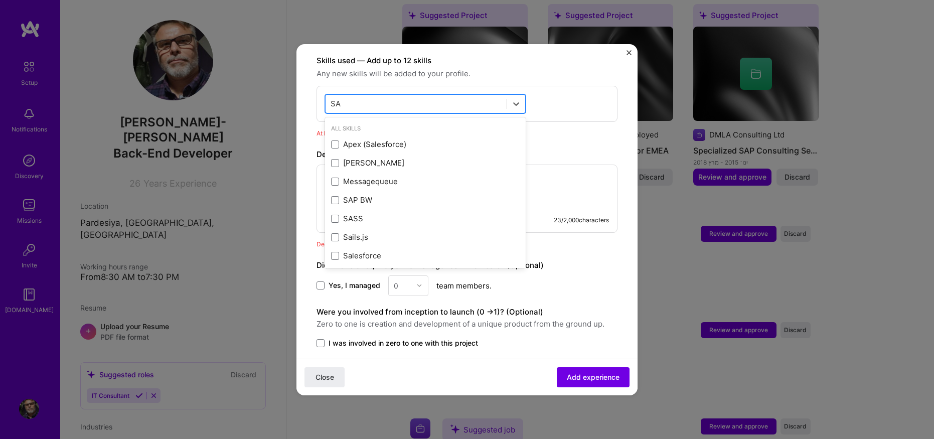
type input "S"
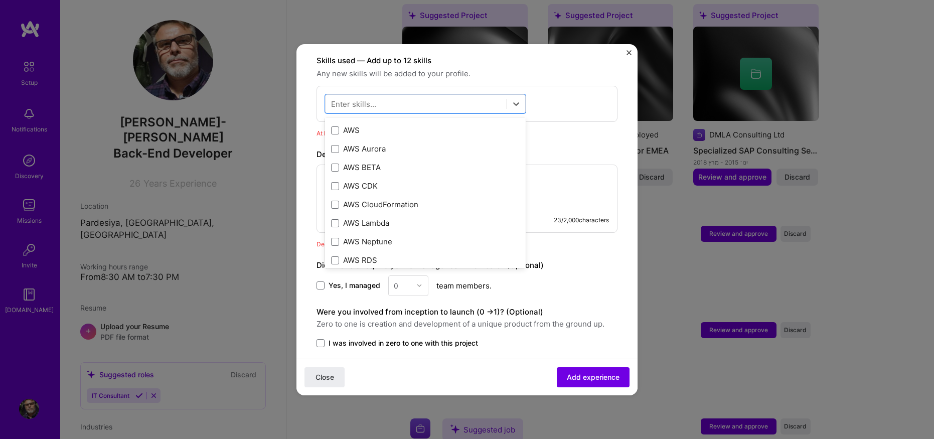
scroll to position [0, 0]
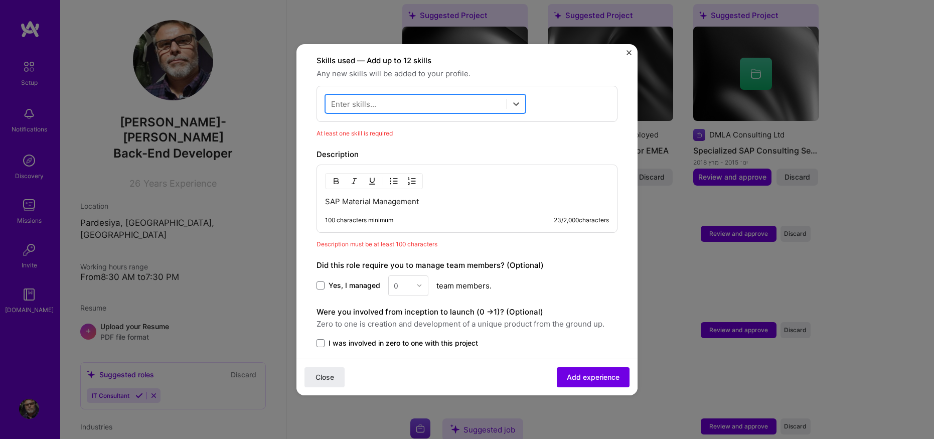
click at [376, 97] on div at bounding box center [416, 103] width 181 height 17
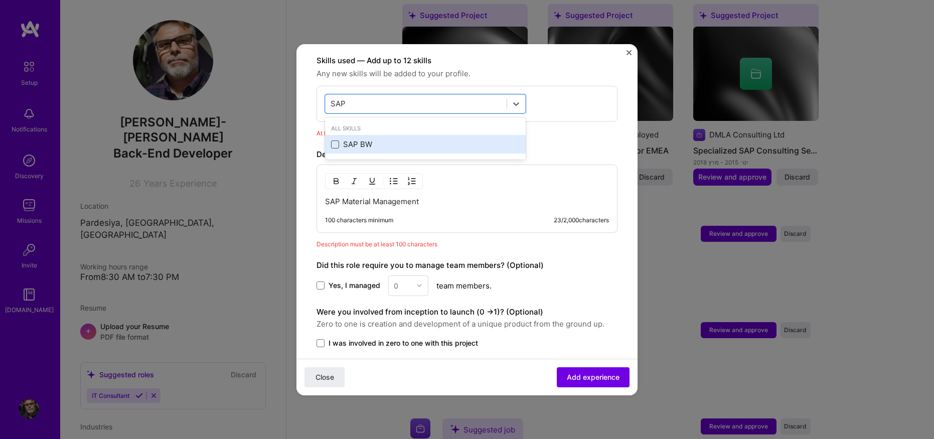
click at [337, 140] on span at bounding box center [335, 144] width 8 height 8
click at [0, 0] on input "checkbox" at bounding box center [0, 0] width 0 height 0
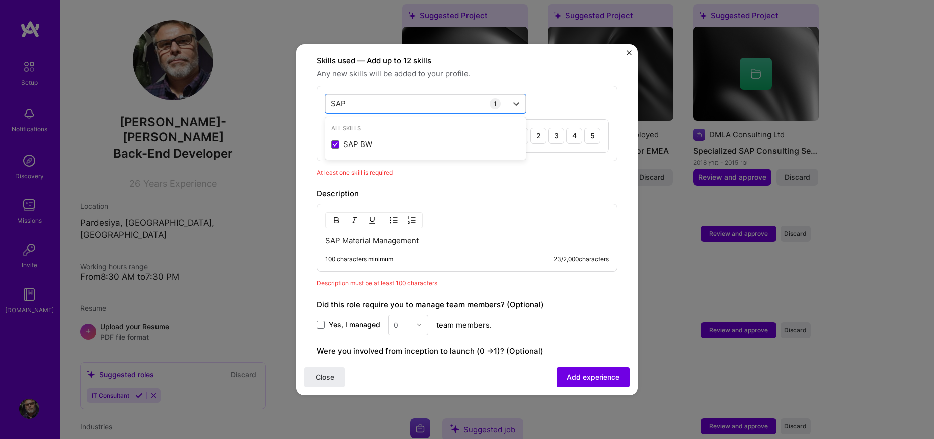
type input "SAP"
click at [604, 157] on div "Adding suggested job This job is suggested based on your LinkedIn, resume or A.…" at bounding box center [466, 83] width 301 height 732
click at [383, 236] on p "SAP Material Management" at bounding box center [467, 241] width 284 height 10
click at [575, 374] on span "Add experience" at bounding box center [593, 377] width 53 height 10
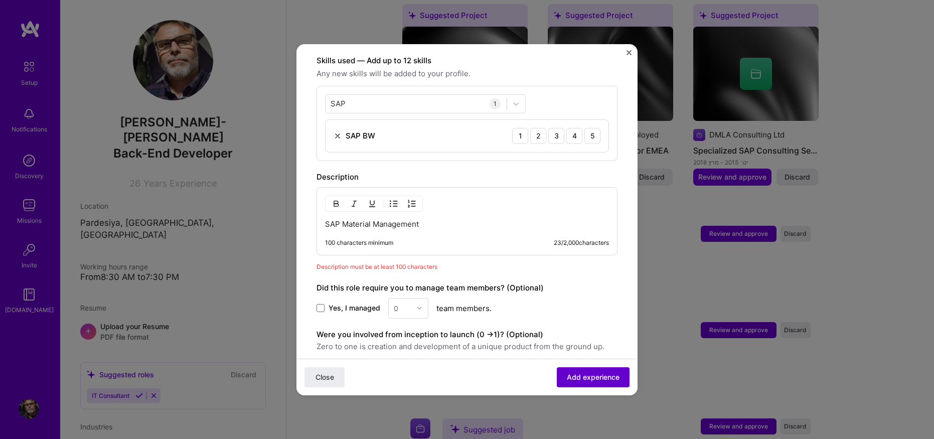
scroll to position [431, 0]
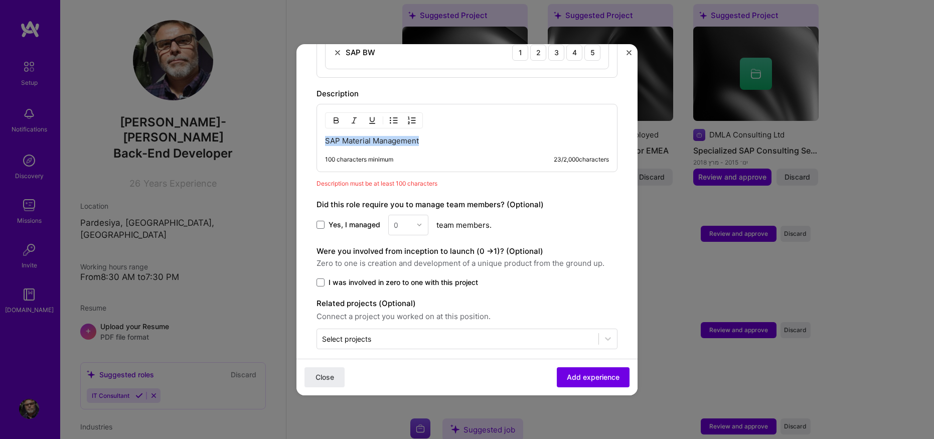
drag, startPoint x: 430, startPoint y: 130, endPoint x: 266, endPoint y: 130, distance: 163.5
click at [266, 130] on div "Adding suggested job This job is suggested based on your LinkedIn, resume or A.…" at bounding box center [467, 219] width 934 height 439
paste div
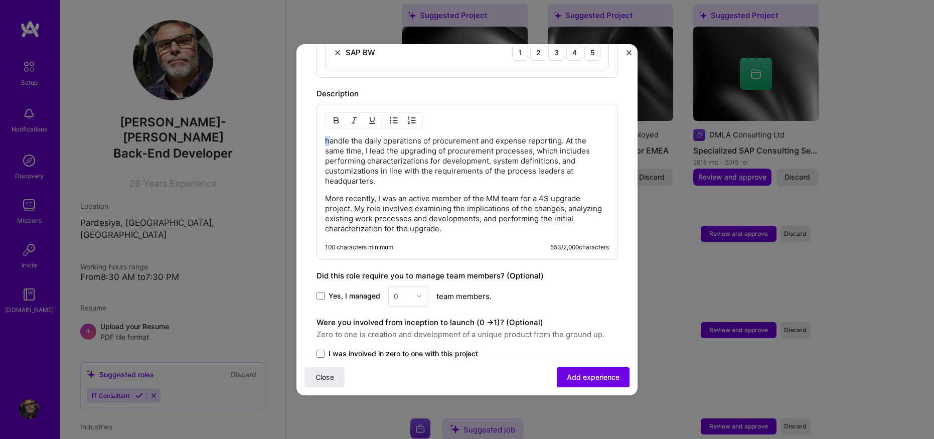
drag, startPoint x: 330, startPoint y: 131, endPoint x: 318, endPoint y: 130, distance: 11.6
click at [319, 129] on div "handle the daily operations of procurement and expense reporting. At the same t…" at bounding box center [466, 182] width 301 height 156
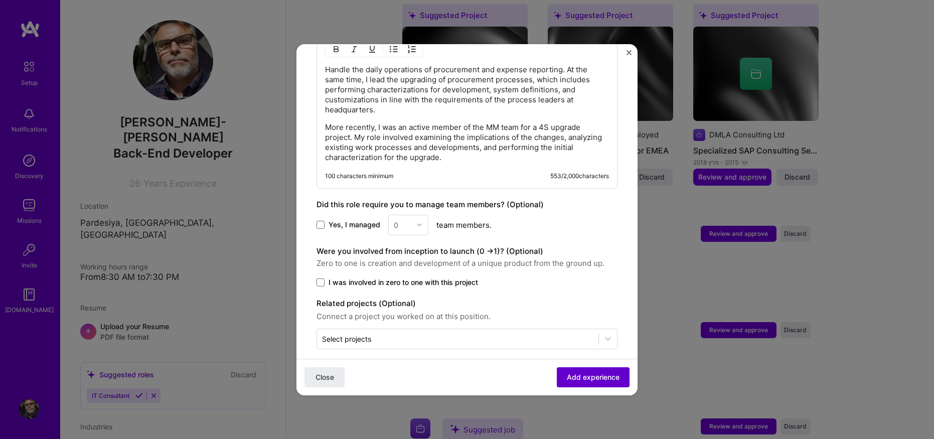
click at [590, 376] on span "Add experience" at bounding box center [593, 377] width 53 height 10
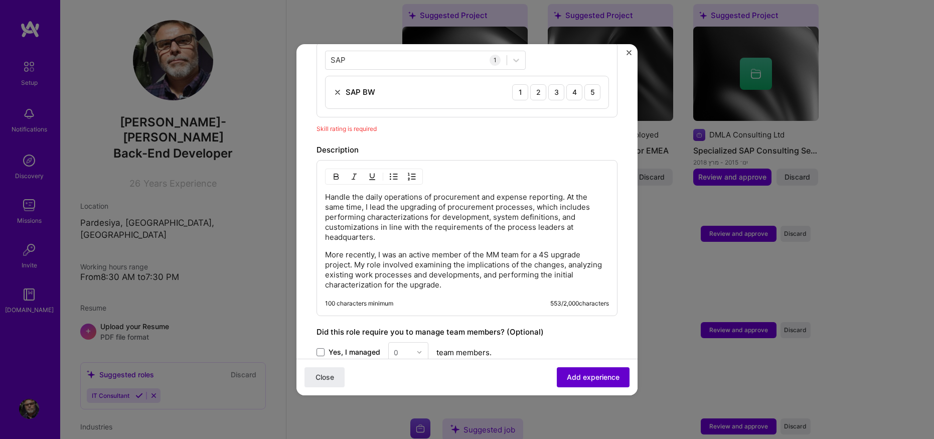
scroll to position [348, 0]
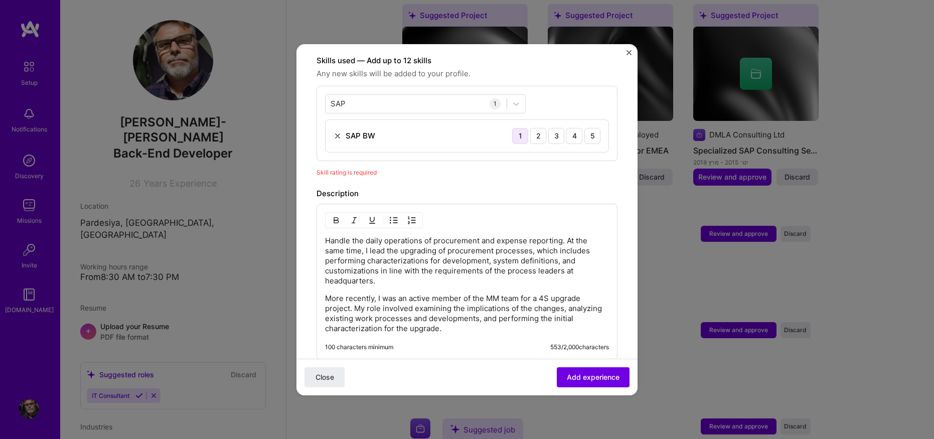
click at [513, 128] on div "1" at bounding box center [520, 136] width 16 height 16
click at [531, 128] on div "2" at bounding box center [538, 136] width 16 height 16
click at [548, 128] on div "3" at bounding box center [556, 136] width 16 height 16
click at [584, 374] on span "Add experience" at bounding box center [593, 377] width 53 height 10
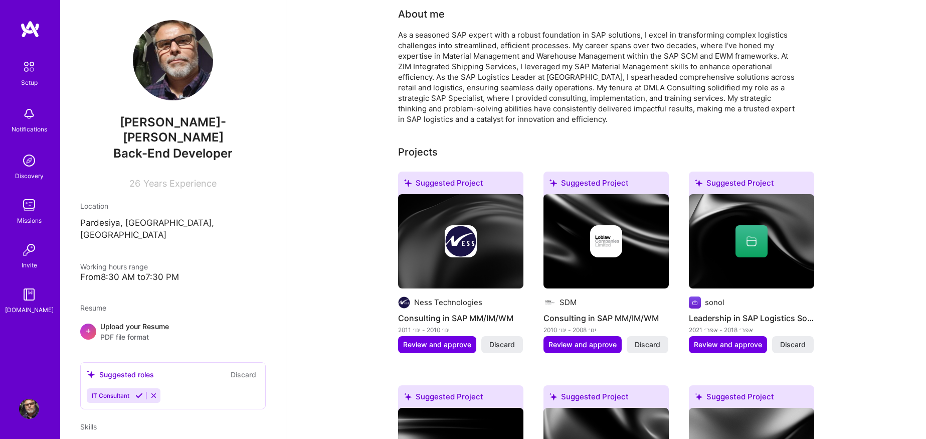
scroll to position [0, 0]
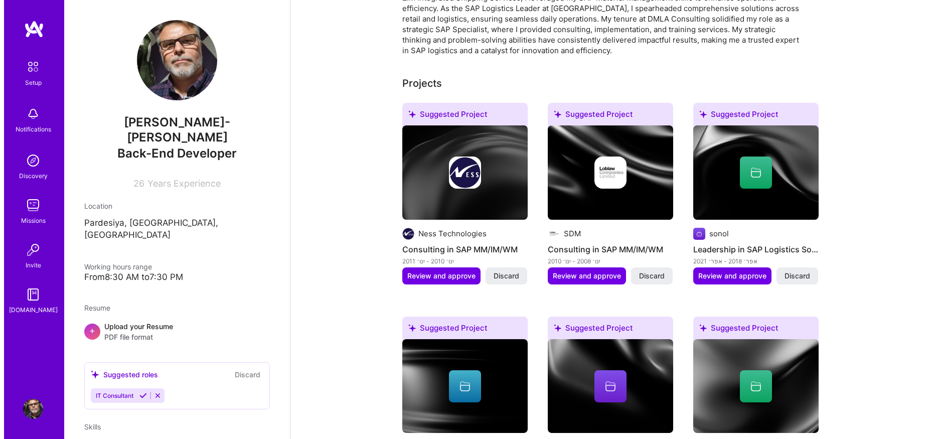
scroll to position [401, 0]
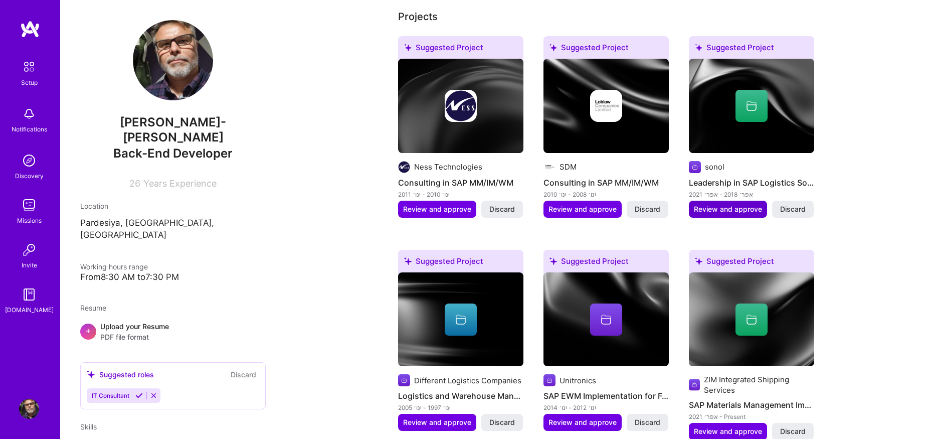
click at [722, 204] on span "Review and approve" at bounding box center [728, 209] width 68 height 10
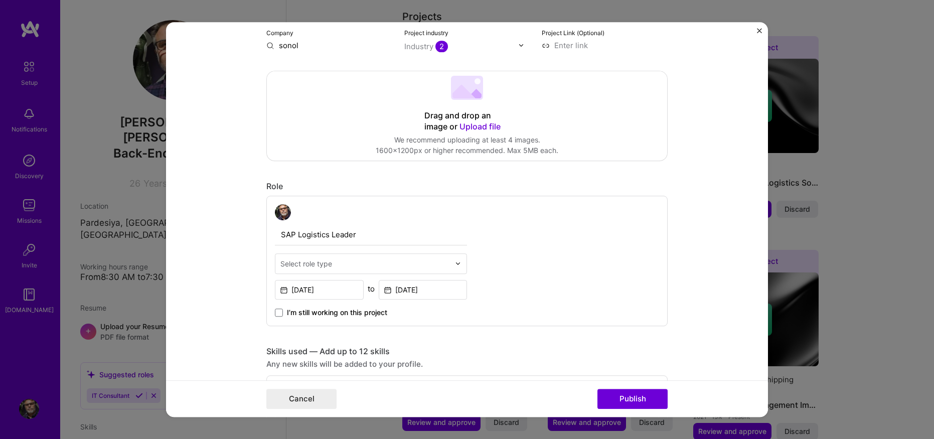
scroll to position [134, 0]
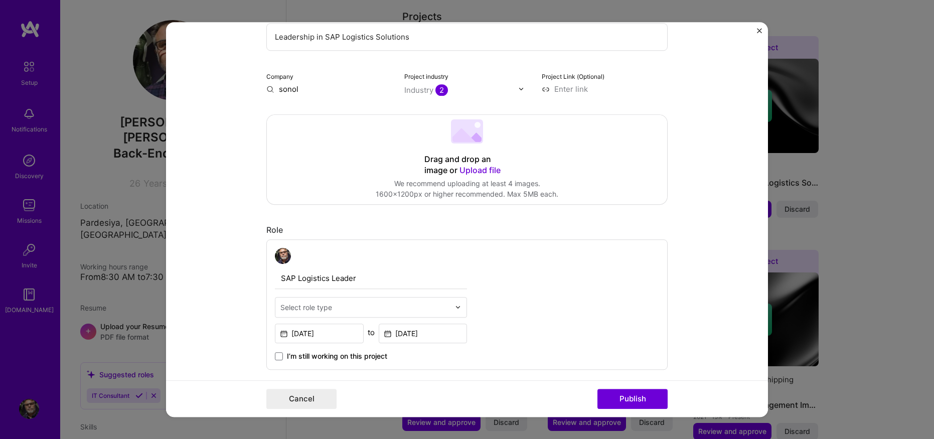
drag, startPoint x: 368, startPoint y: 284, endPoint x: 174, endPoint y: 305, distance: 195.3
click at [174, 305] on form "Editing suggested project This project is suggested based on your LinkedIn, res…" at bounding box center [467, 219] width 602 height 395
paste input "responsible for the daily management and oversight of all logistics domains wit…"
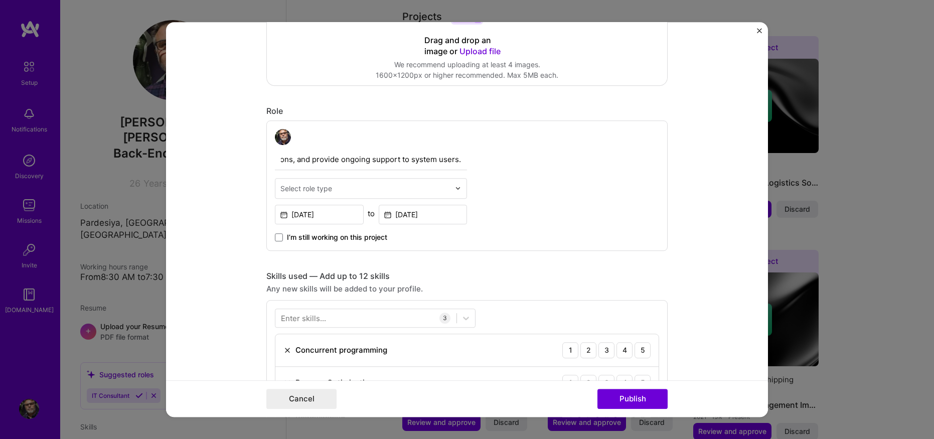
scroll to position [201, 0]
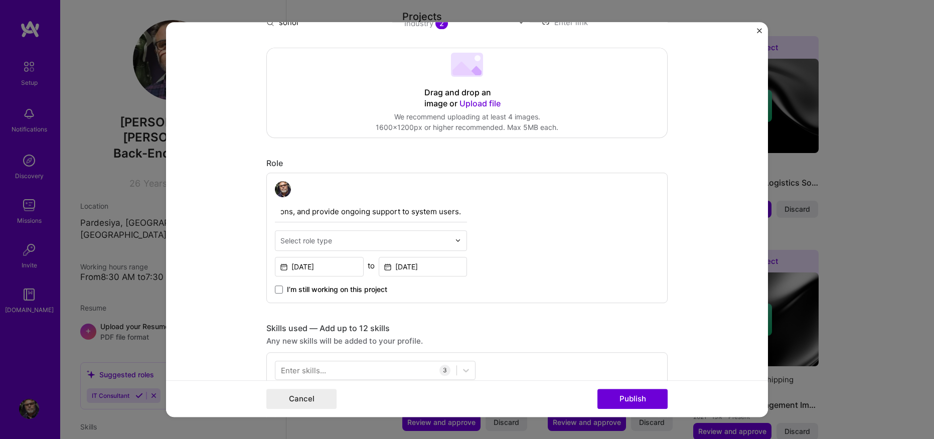
type input "SAP Logistics Leader"
click at [357, 214] on input "SAP Logistics Leader" at bounding box center [371, 211] width 192 height 21
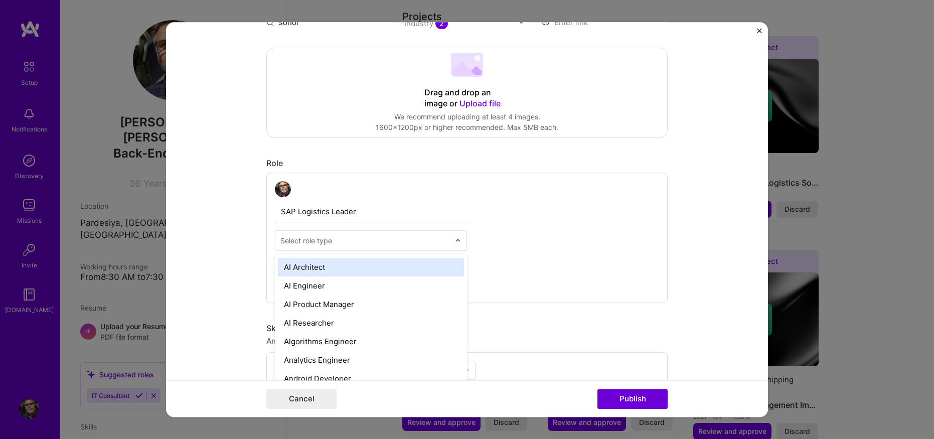
click at [369, 232] on div "Select role type" at bounding box center [365, 241] width 180 height 20
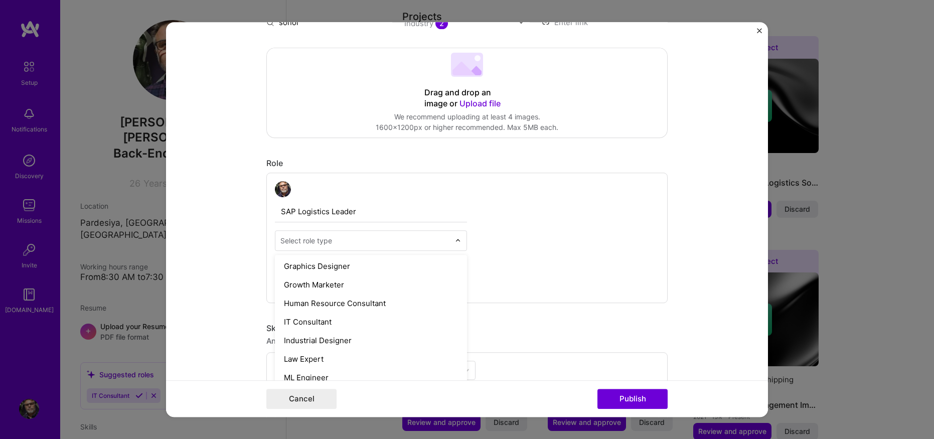
scroll to position [660, 0]
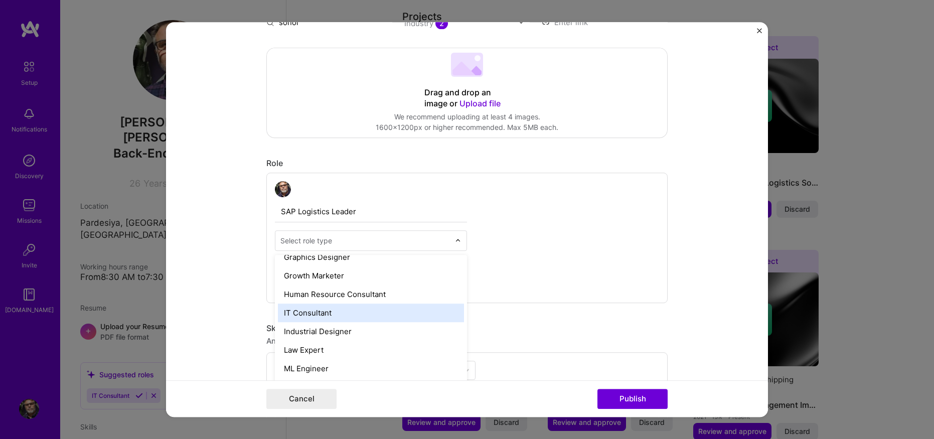
click at [315, 316] on div "IT Consultant" at bounding box center [371, 312] width 186 height 19
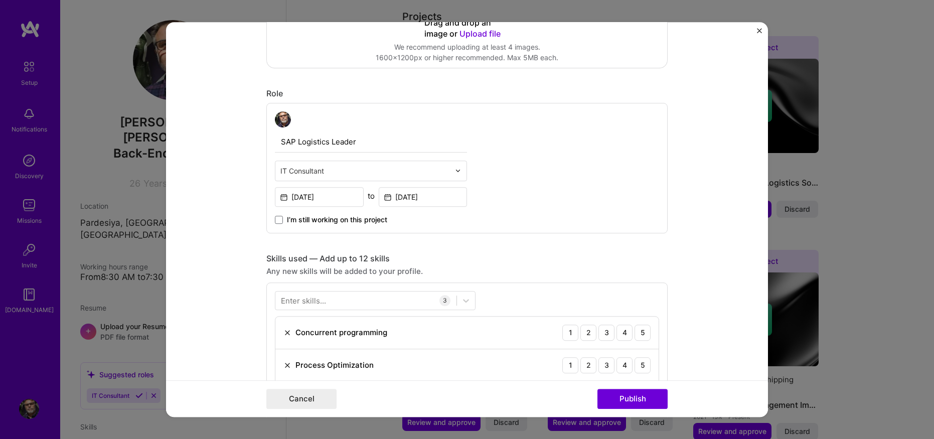
scroll to position [335, 0]
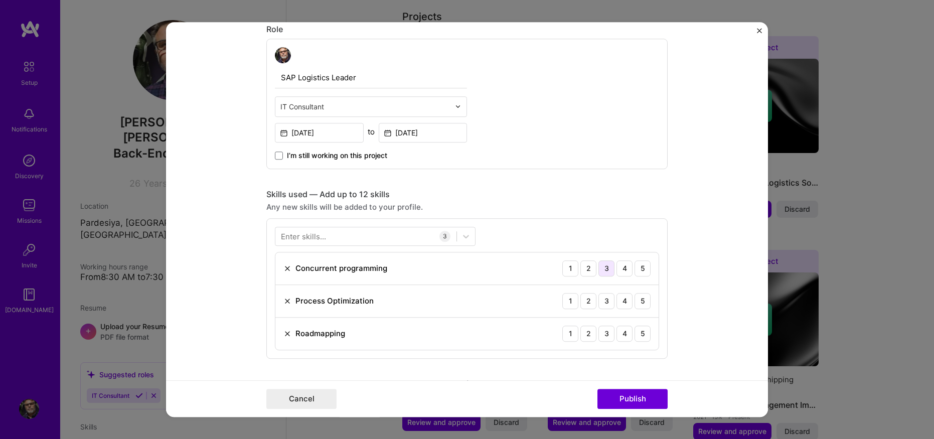
click at [602, 267] on div "3" at bounding box center [606, 268] width 16 height 16
click at [637, 301] on div "5" at bounding box center [642, 301] width 16 height 16
click at [641, 337] on div "5" at bounding box center [642, 334] width 16 height 16
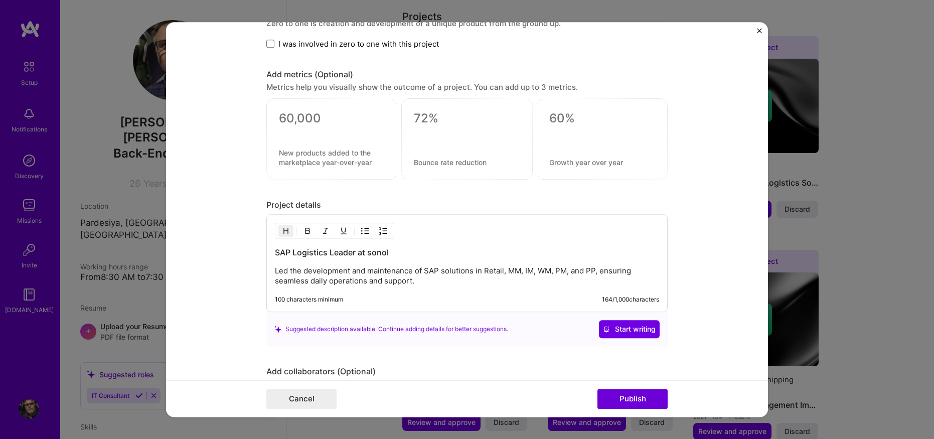
scroll to position [802, 0]
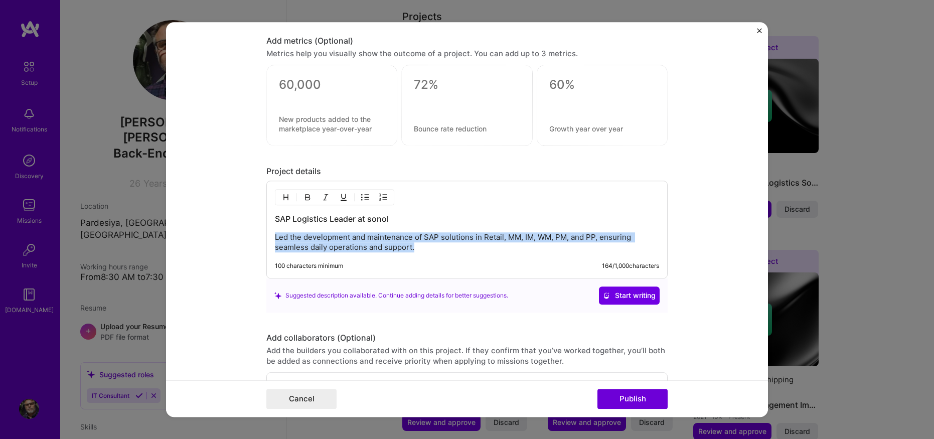
drag, startPoint x: 414, startPoint y: 252, endPoint x: 263, endPoint y: 240, distance: 151.4
click at [266, 240] on div "SAP Logistics Leader at sonol Led the development and maintenance of SAP soluti…" at bounding box center [466, 230] width 401 height 98
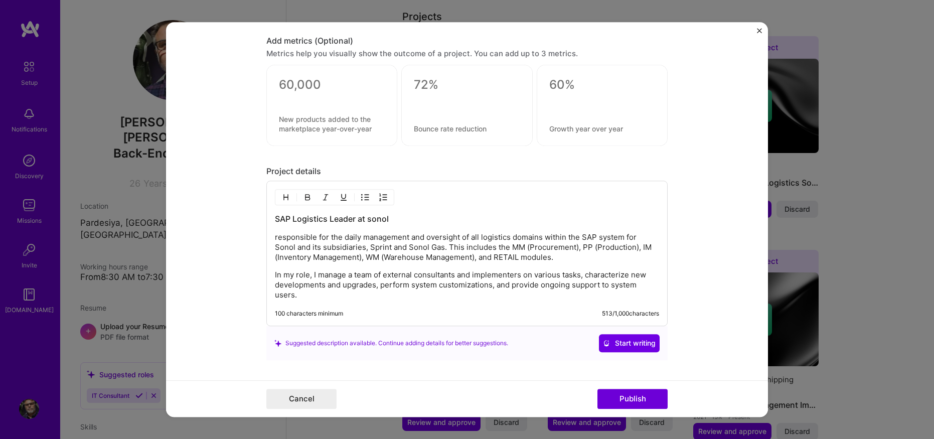
drag, startPoint x: 272, startPoint y: 238, endPoint x: 264, endPoint y: 238, distance: 8.5
click at [266, 238] on div "SAP Logistics Leader at sonol responsible for the daily management and oversigh…" at bounding box center [466, 253] width 401 height 145
click at [435, 338] on div "Suggested description available. Continue adding details for better suggestions." at bounding box center [391, 343] width 234 height 11
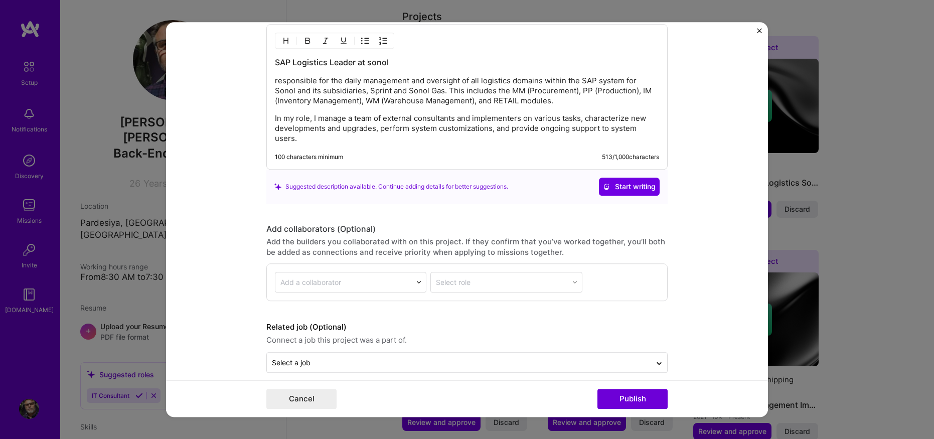
scroll to position [969, 0]
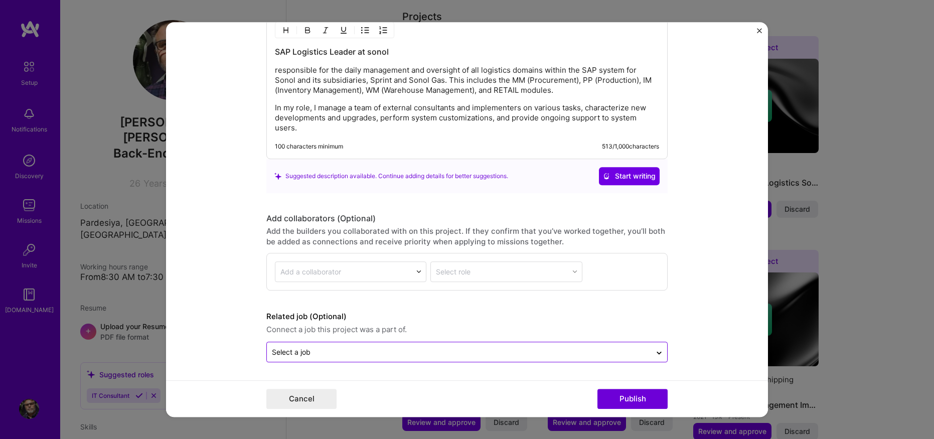
click at [379, 351] on input "text" at bounding box center [459, 352] width 374 height 11
click at [631, 393] on button "Publish" at bounding box center [632, 399] width 70 height 20
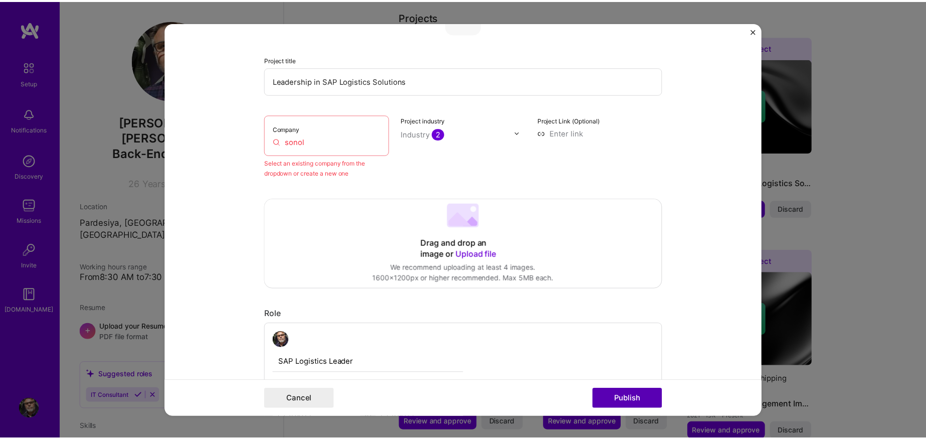
scroll to position [66, 0]
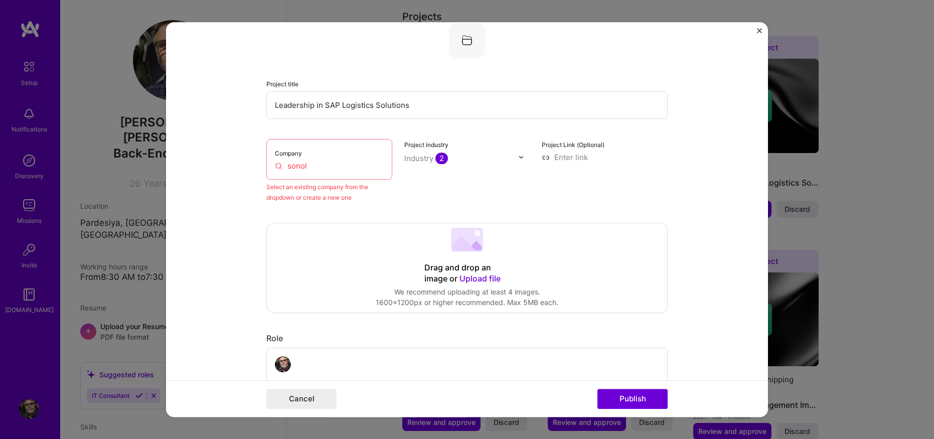
click at [310, 162] on input "sonol" at bounding box center [329, 165] width 109 height 11
drag, startPoint x: 310, startPoint y: 163, endPoint x: 136, endPoint y: 169, distance: 174.1
click at [136, 169] on div "Editing suggested project This project is suggested based on your LinkedIn, res…" at bounding box center [467, 219] width 934 height 439
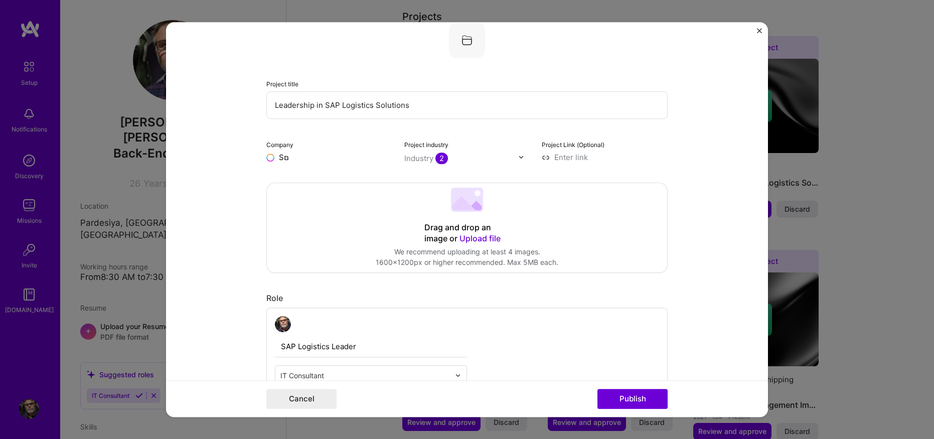
type input "S"
type input "Sonol"
click at [335, 176] on div "Sonol" at bounding box center [336, 181] width 29 height 18
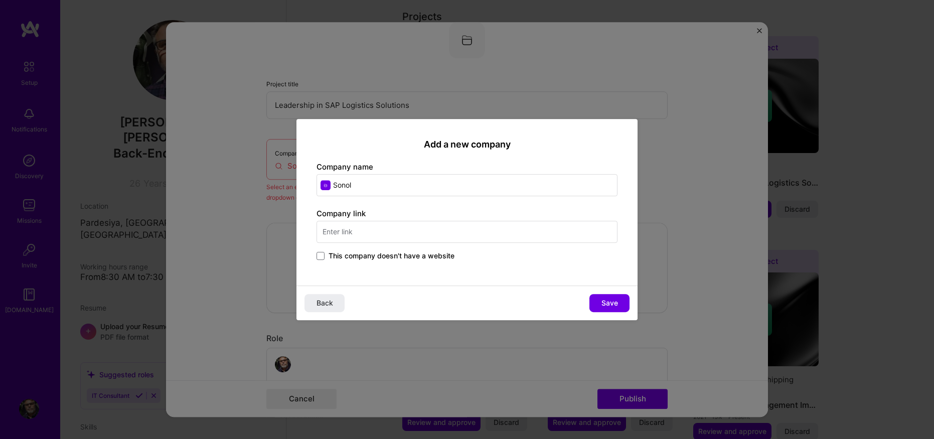
click at [365, 235] on input "text" at bounding box center [466, 232] width 301 height 22
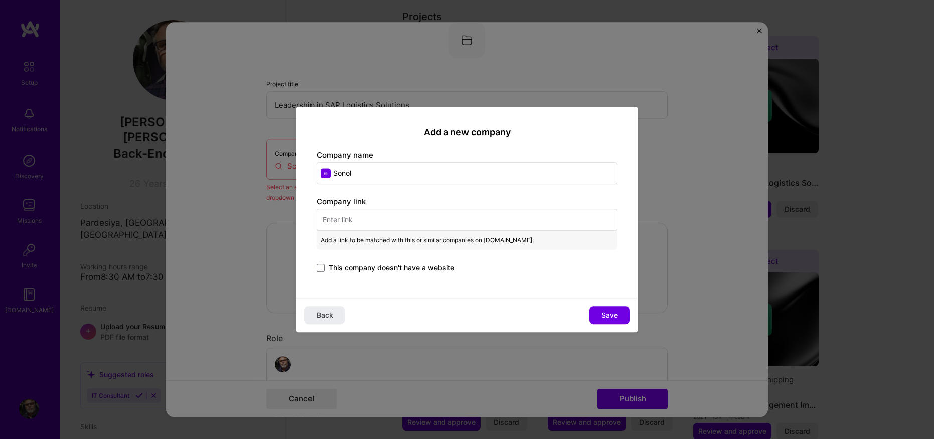
click at [343, 220] on input "text" at bounding box center [466, 220] width 301 height 22
paste input "https://www.sonol.co.il/"
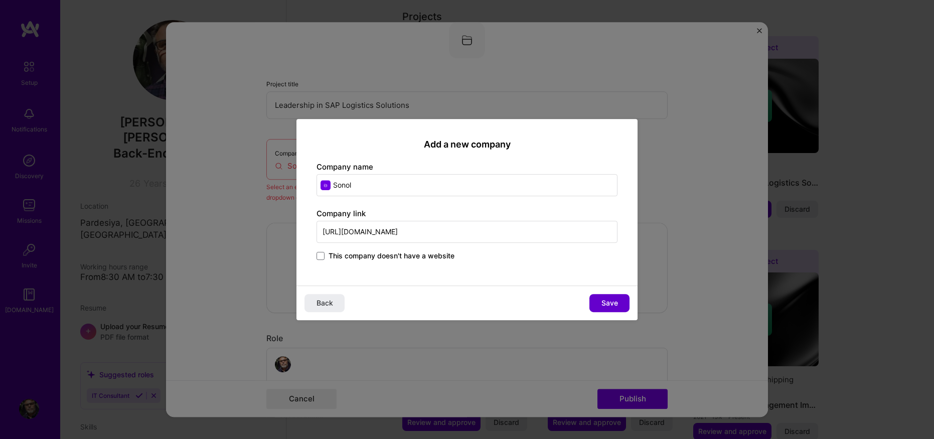
type input "https://www.sonol.co.il/"
click at [607, 298] on span "Save" at bounding box center [609, 303] width 17 height 10
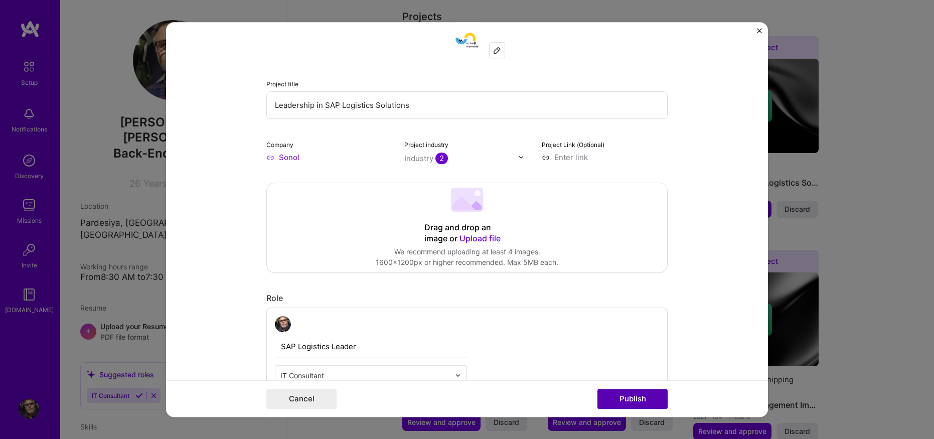
click at [638, 397] on button "Publish" at bounding box center [632, 399] width 70 height 20
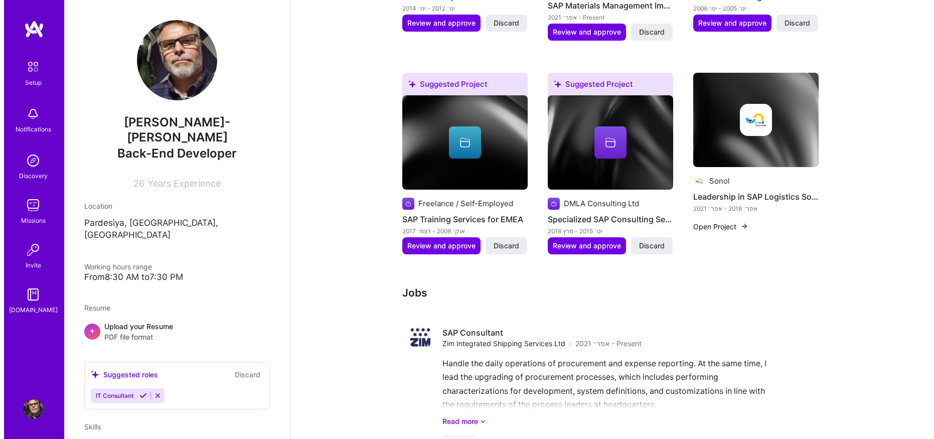
scroll to position [802, 0]
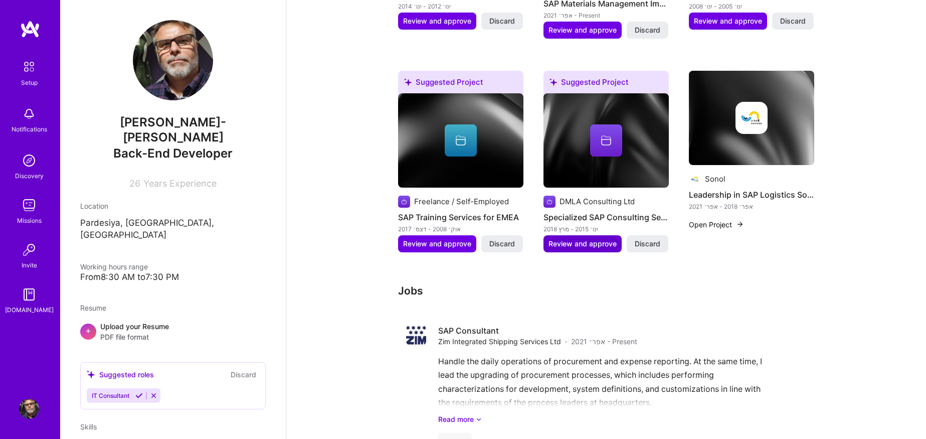
click at [573, 239] on span "Review and approve" at bounding box center [583, 244] width 68 height 10
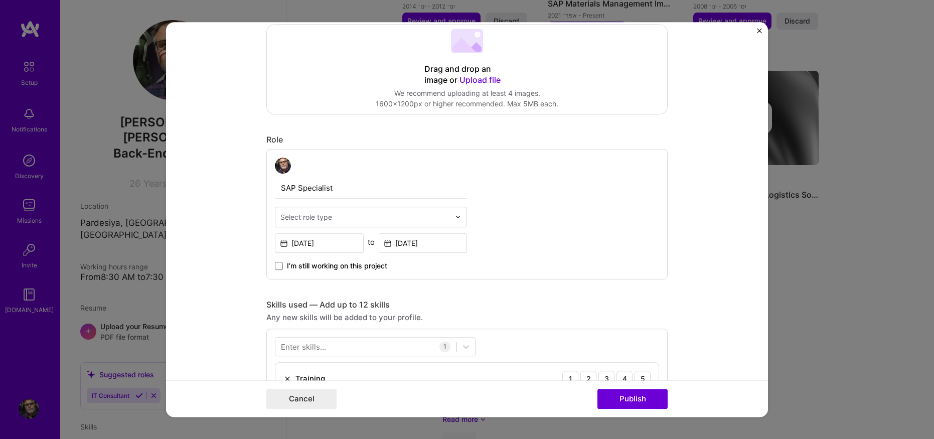
scroll to position [267, 0]
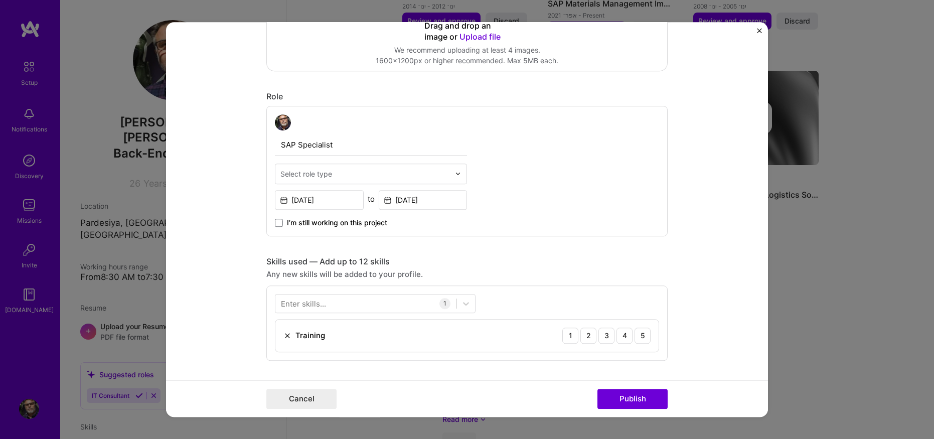
click at [378, 172] on input "text" at bounding box center [365, 174] width 170 height 11
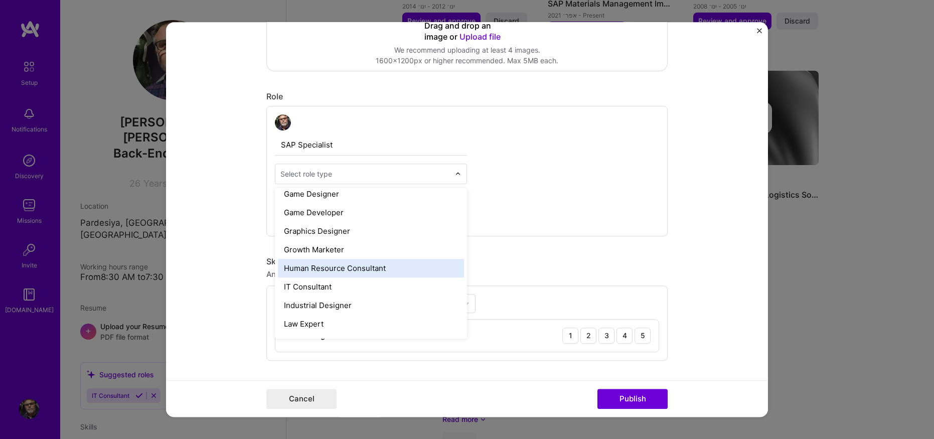
scroll to position [619, 0]
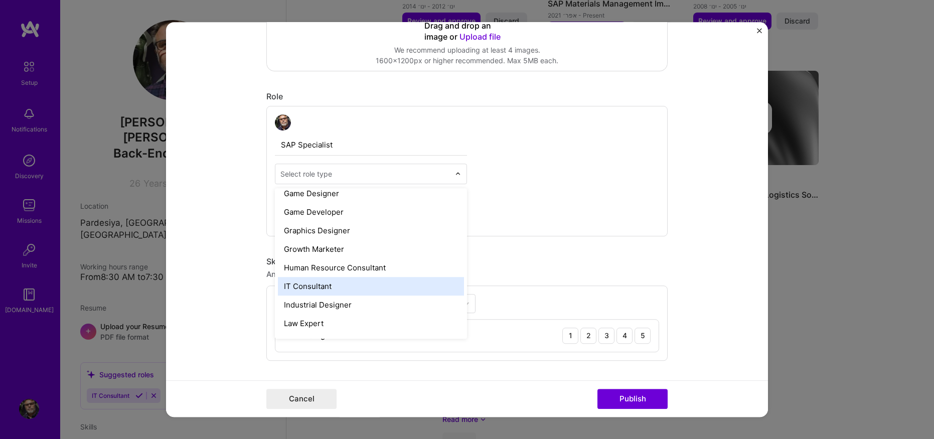
click at [330, 290] on div "IT Consultant" at bounding box center [371, 286] width 186 height 19
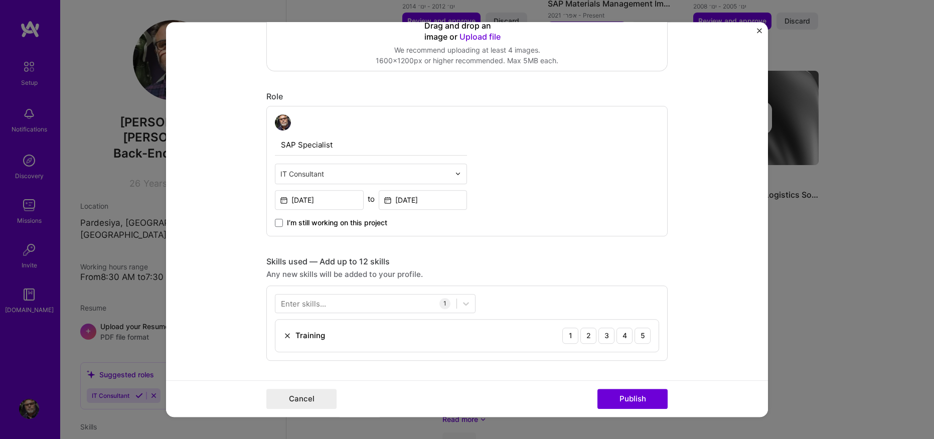
click at [700, 241] on form "Editing suggested project This project is suggested based on your LinkedIn, res…" at bounding box center [467, 219] width 602 height 395
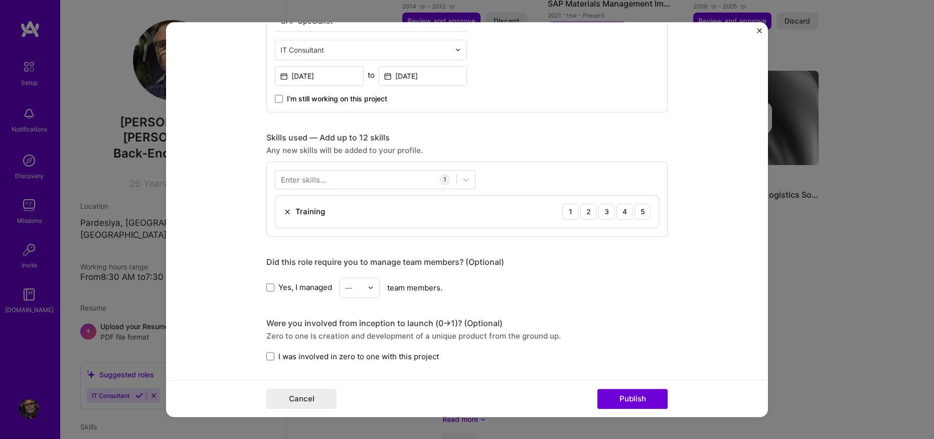
scroll to position [401, 0]
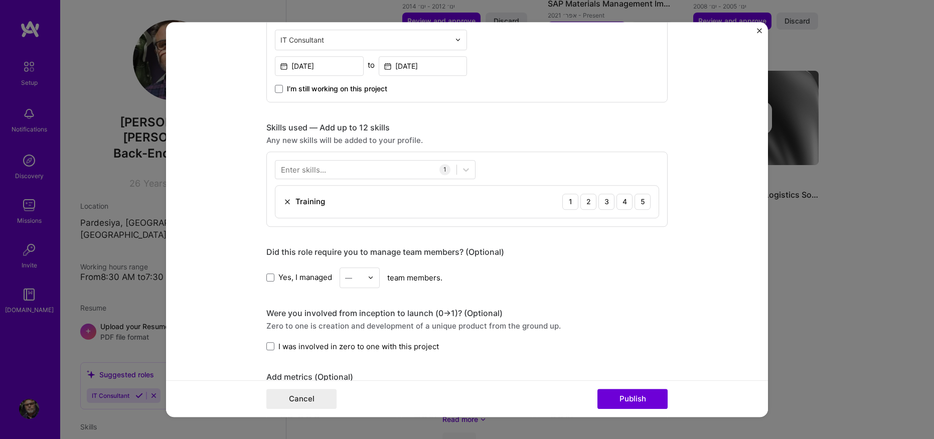
click at [291, 169] on div "Enter skills..." at bounding box center [303, 169] width 45 height 11
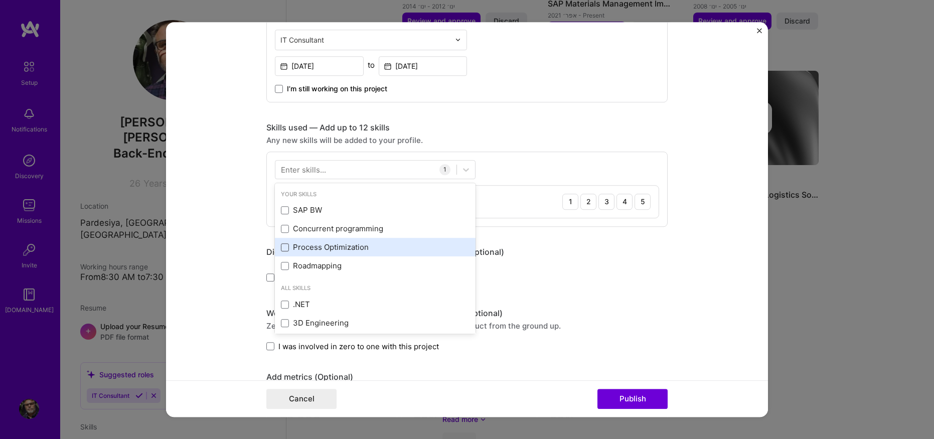
click at [281, 248] on span at bounding box center [285, 247] width 8 height 8
click at [0, 0] on input "checkbox" at bounding box center [0, 0] width 0 height 0
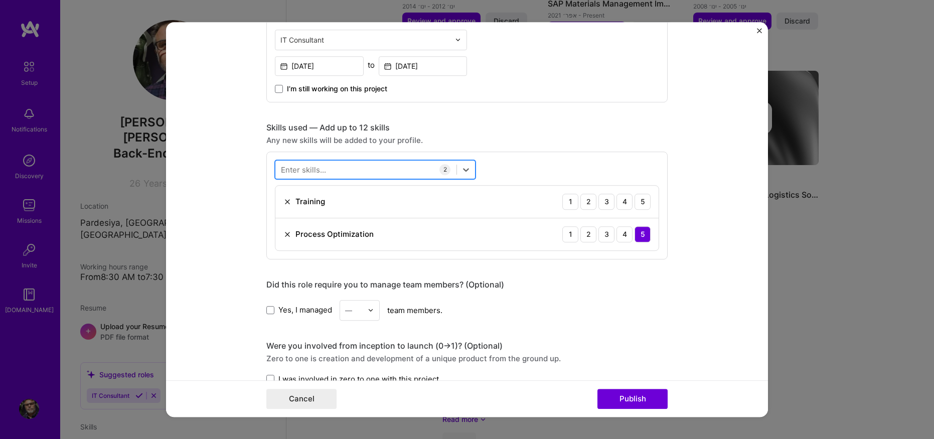
click at [330, 170] on div at bounding box center [365, 169] width 181 height 17
click at [283, 202] on img at bounding box center [287, 202] width 8 height 8
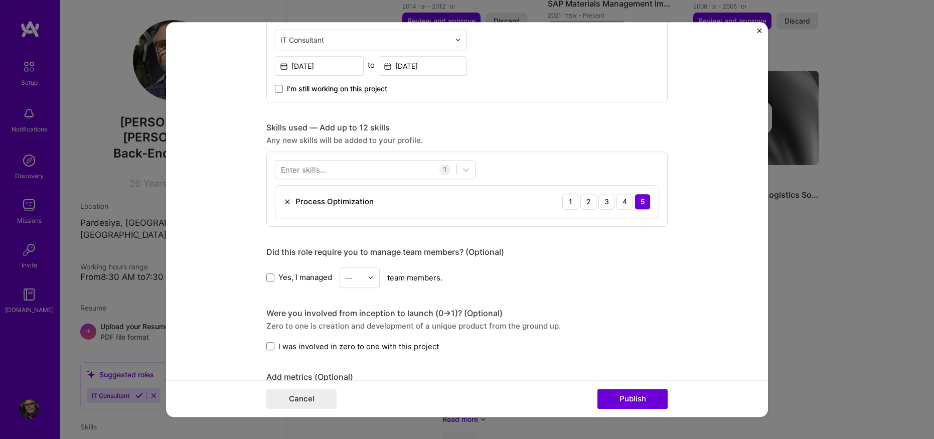
click at [295, 167] on div "Enter skills..." at bounding box center [303, 169] width 45 height 11
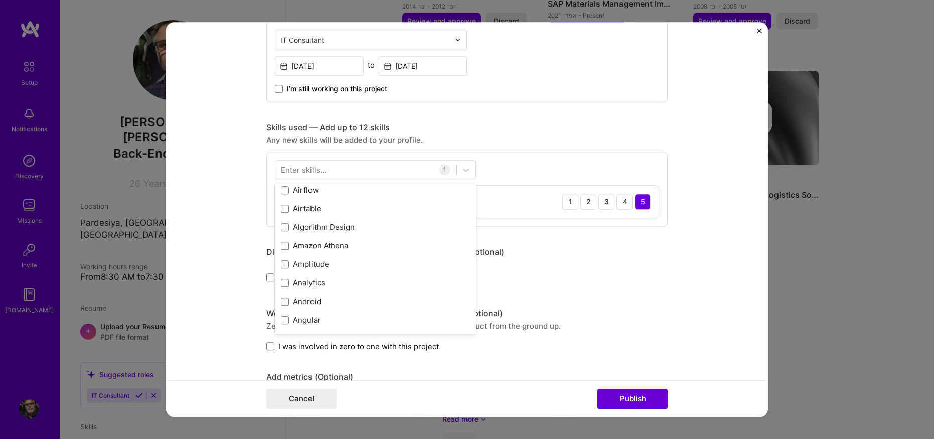
scroll to position [535, 0]
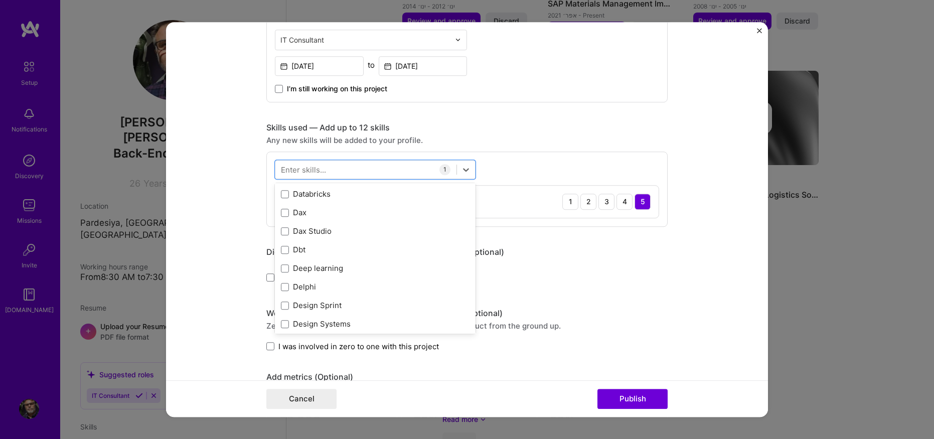
scroll to position [1884, 0]
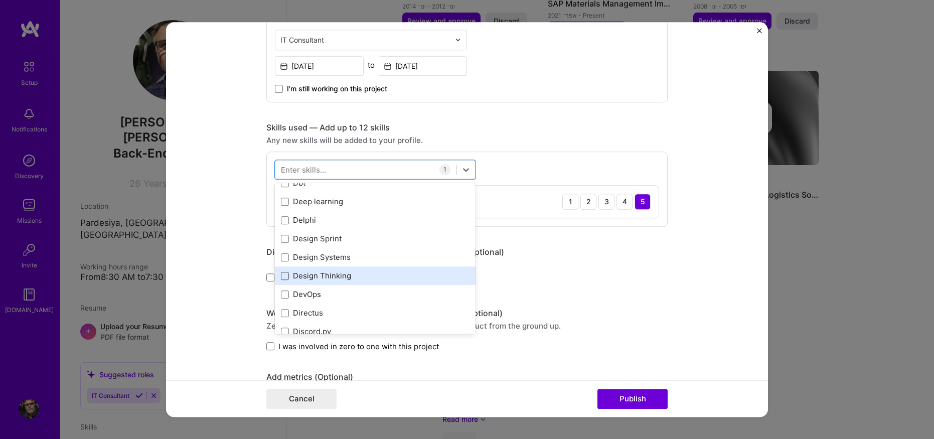
click at [281, 272] on span at bounding box center [285, 276] width 8 height 8
click at [0, 0] on input "checkbox" at bounding box center [0, 0] width 0 height 0
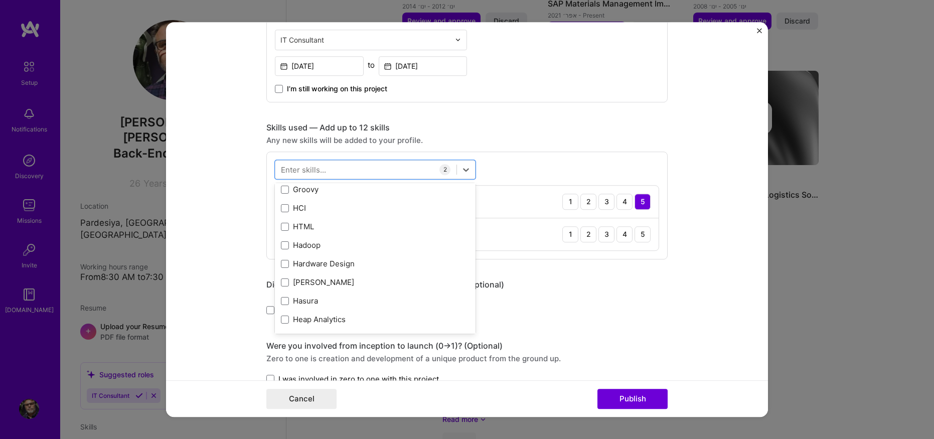
scroll to position [3021, 0]
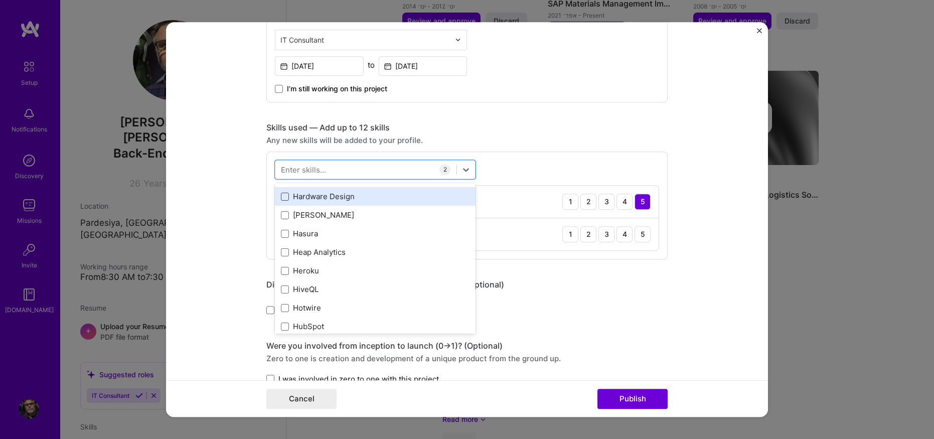
click at [282, 197] on span at bounding box center [285, 197] width 8 height 8
click at [0, 0] on input "checkbox" at bounding box center [0, 0] width 0 height 0
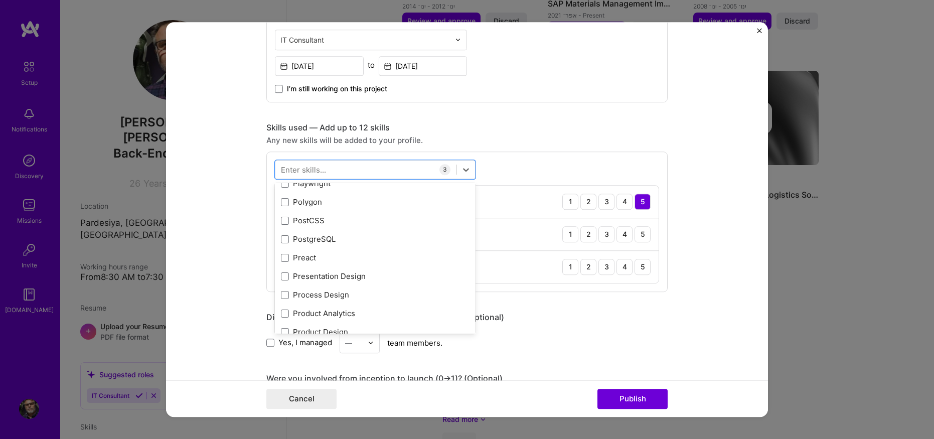
scroll to position [4559, 0]
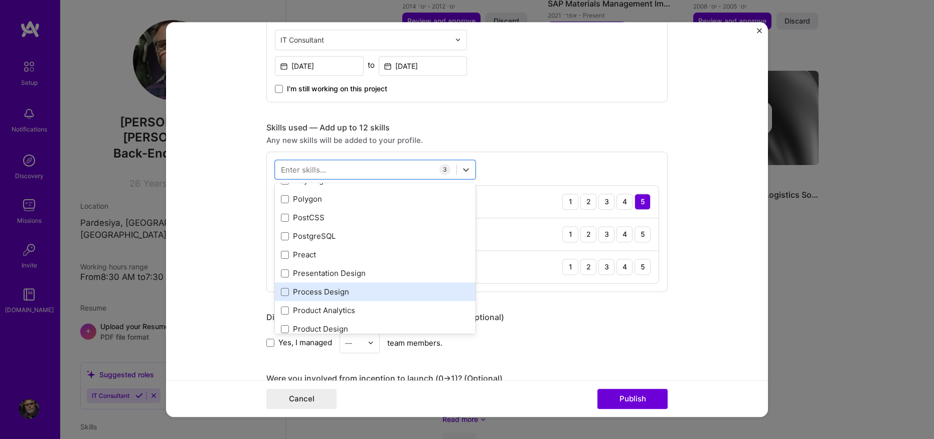
click at [338, 292] on div "Process Design" at bounding box center [375, 291] width 189 height 11
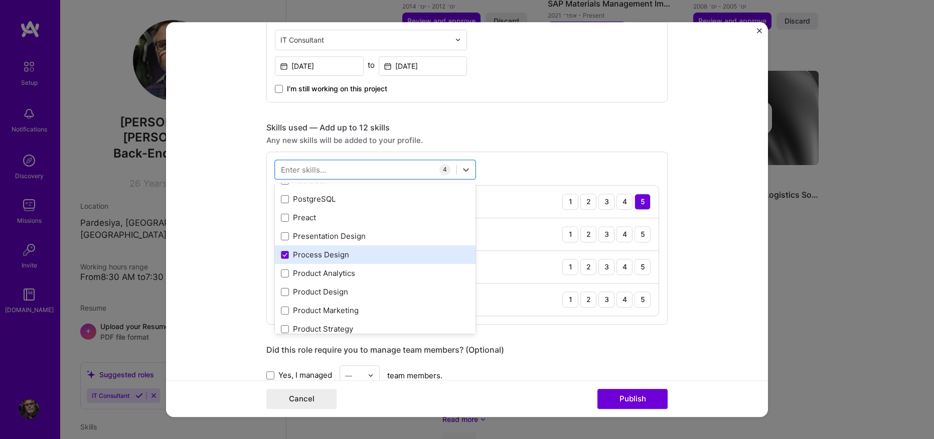
scroll to position [4626, 0]
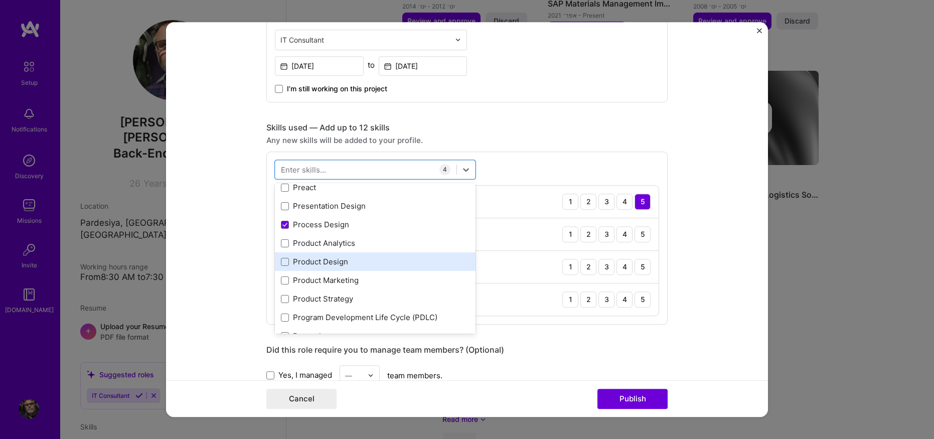
click at [311, 261] on div "Product Design" at bounding box center [375, 261] width 189 height 11
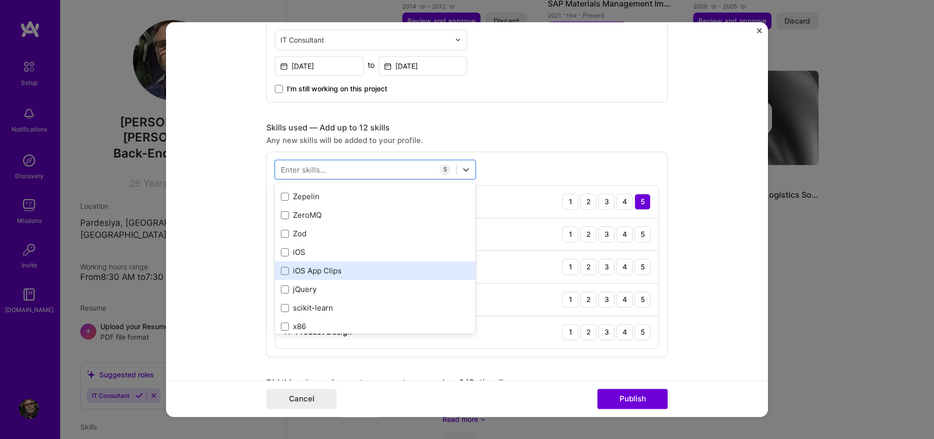
scroll to position [6908, 0]
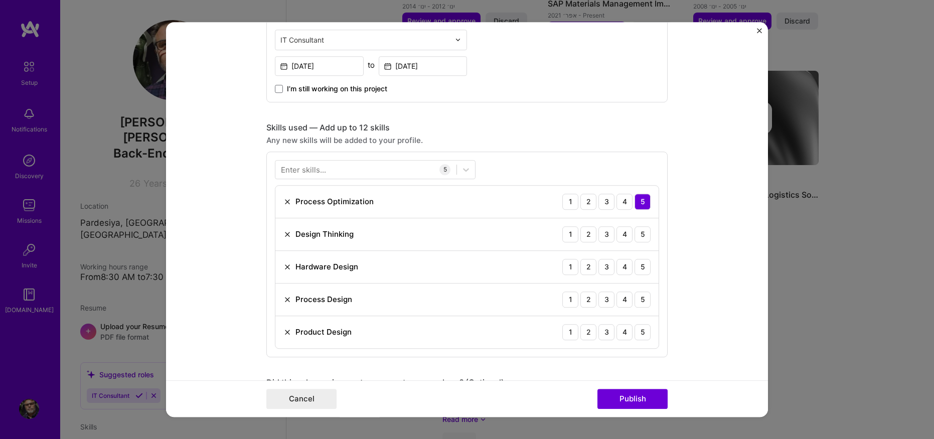
click at [730, 283] on form "Editing suggested project This project is suggested based on your LinkedIn, res…" at bounding box center [467, 219] width 602 height 395
click at [641, 236] on div "5" at bounding box center [642, 234] width 16 height 16
click at [618, 266] on div "4" at bounding box center [624, 267] width 16 height 16
click at [642, 265] on div "5" at bounding box center [642, 267] width 16 height 16
click at [640, 298] on div "5" at bounding box center [642, 299] width 16 height 16
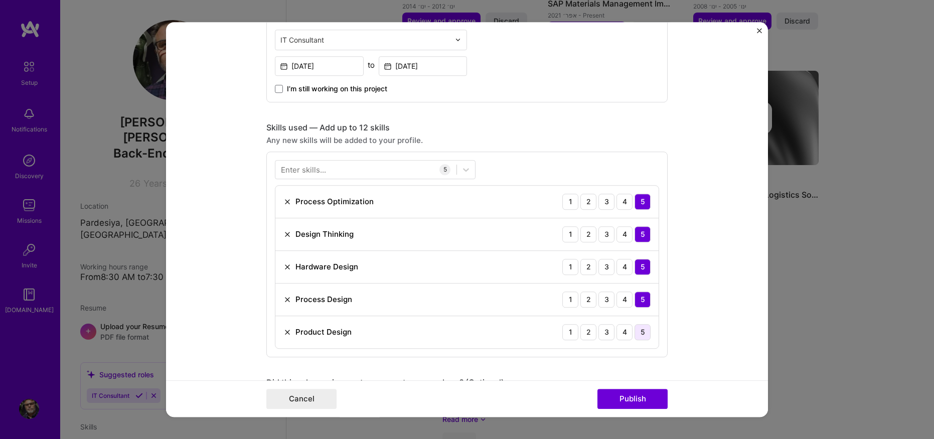
click at [641, 332] on div "5" at bounding box center [642, 332] width 16 height 16
click at [639, 398] on button "Publish" at bounding box center [632, 399] width 70 height 20
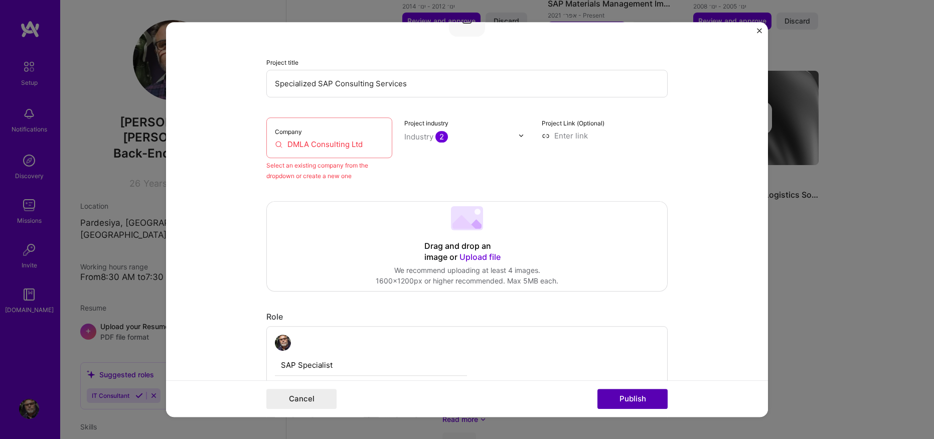
scroll to position [66, 0]
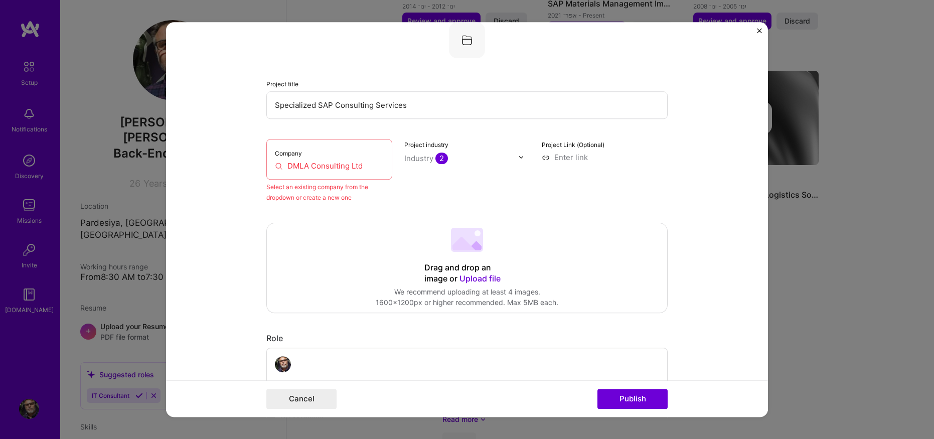
click at [349, 167] on input "DMLA Consulting Ltd" at bounding box center [329, 165] width 109 height 11
drag, startPoint x: 363, startPoint y: 165, endPoint x: 229, endPoint y: 165, distance: 133.9
click at [229, 165] on form "Editing suggested project This project is suggested based on your LinkedIn, res…" at bounding box center [467, 219] width 602 height 395
click at [336, 170] on input "DMLA Consulting Ltd" at bounding box center [329, 165] width 109 height 11
drag, startPoint x: 368, startPoint y: 164, endPoint x: 201, endPoint y: 178, distance: 167.6
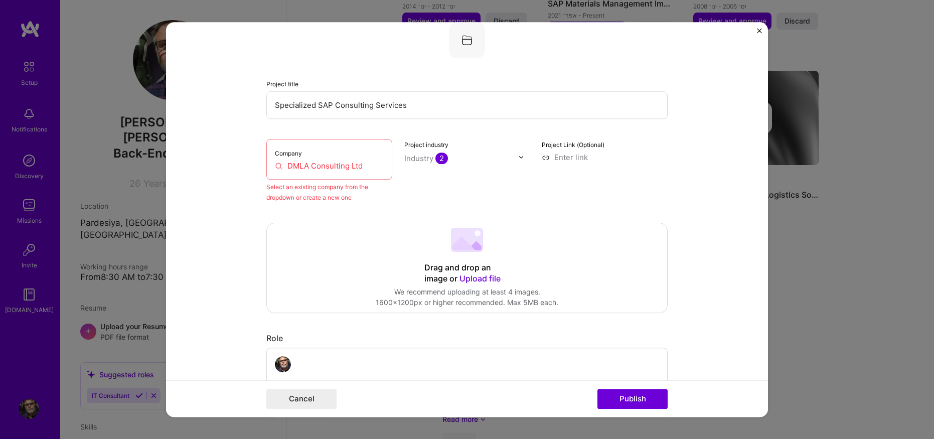
click at [201, 178] on form "Editing suggested project This project is suggested based on your LinkedIn, res…" at bounding box center [467, 219] width 602 height 395
paste input "text"
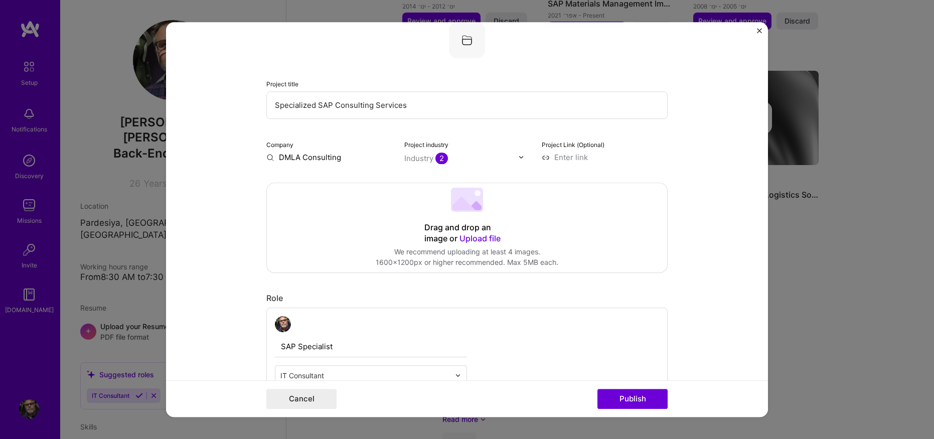
drag, startPoint x: 347, startPoint y: 155, endPoint x: 233, endPoint y: 173, distance: 115.1
click at [234, 171] on form "Editing suggested project This project is suggested based on your LinkedIn, res…" at bounding box center [467, 219] width 602 height 395
paste input "Ltd"
type input "DMLA Consulting Ltd"
click at [343, 179] on div "DMLA Consulting Ltd" at bounding box center [364, 181] width 84 height 18
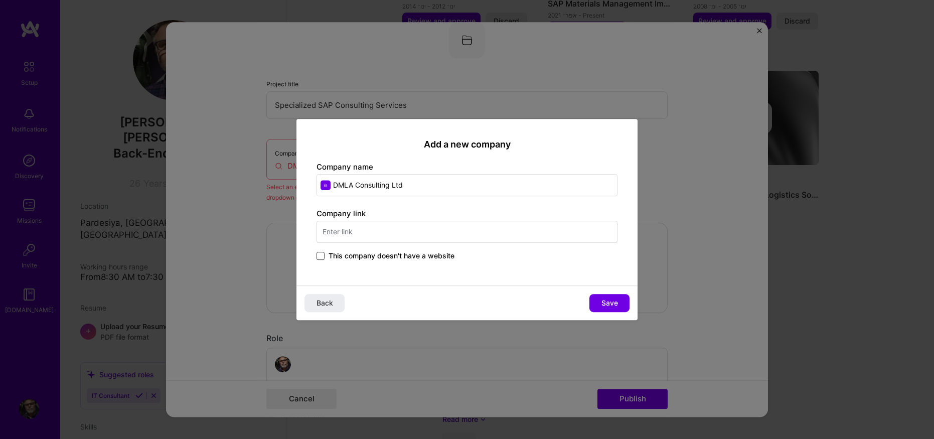
click at [320, 253] on span at bounding box center [320, 256] width 8 height 8
click at [0, 0] on input "This company doesn't have a website" at bounding box center [0, 0] width 0 height 0
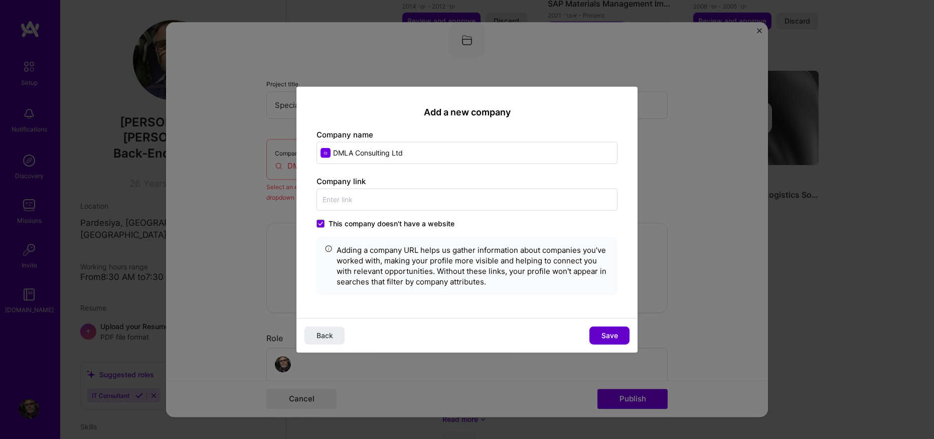
click at [608, 336] on span "Save" at bounding box center [609, 336] width 17 height 10
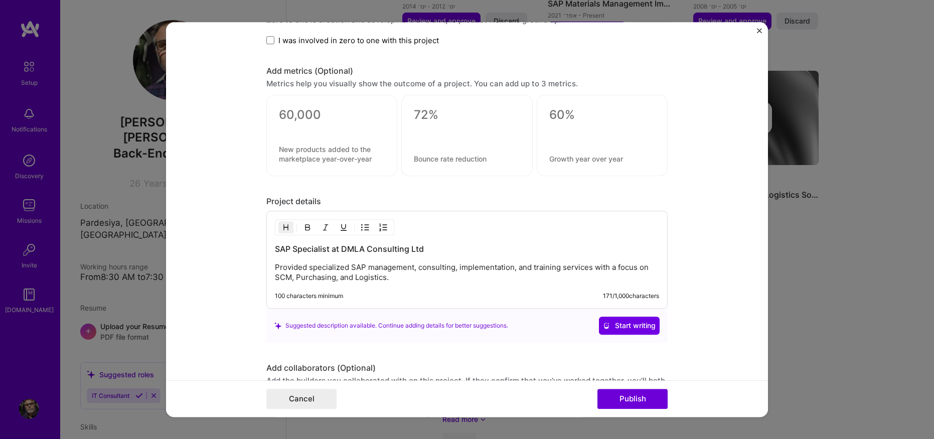
scroll to position [854, 0]
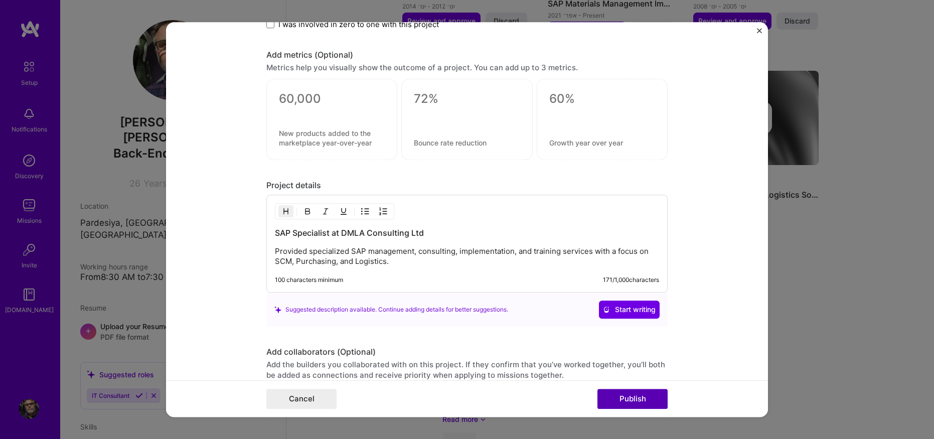
click at [628, 394] on button "Publish" at bounding box center [632, 399] width 70 height 20
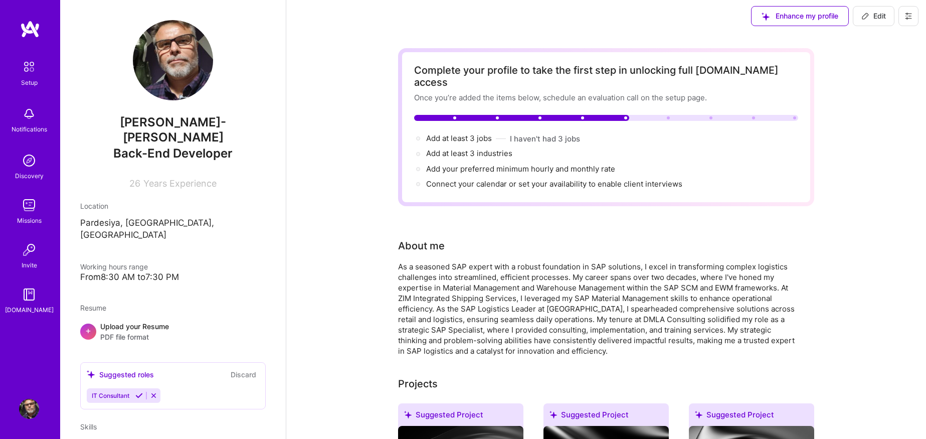
scroll to position [0, 0]
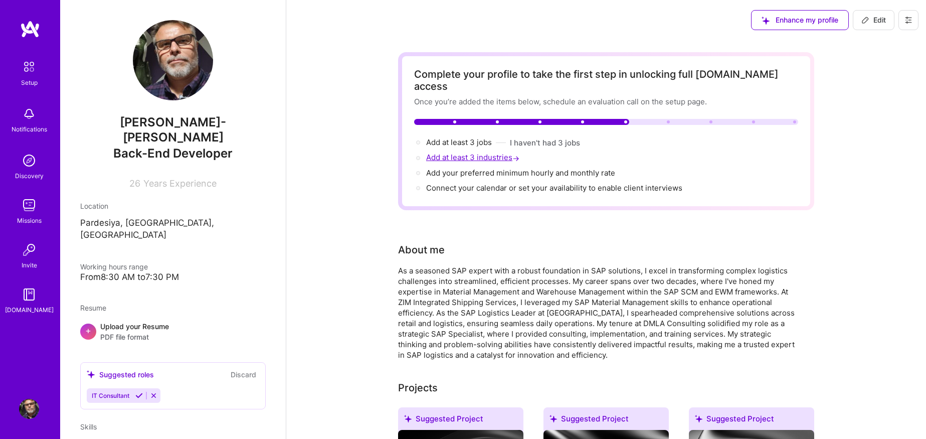
click at [487, 152] on span "Add at least 3 industries →" at bounding box center [473, 157] width 95 height 10
select select "US"
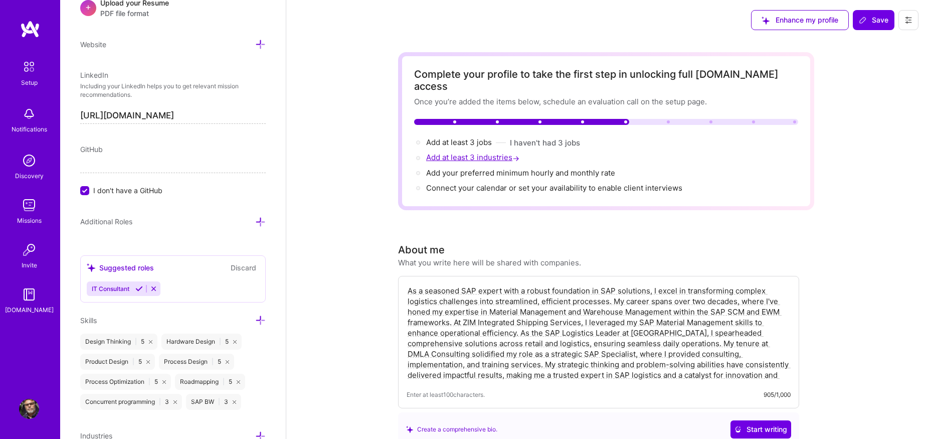
scroll to position [617, 0]
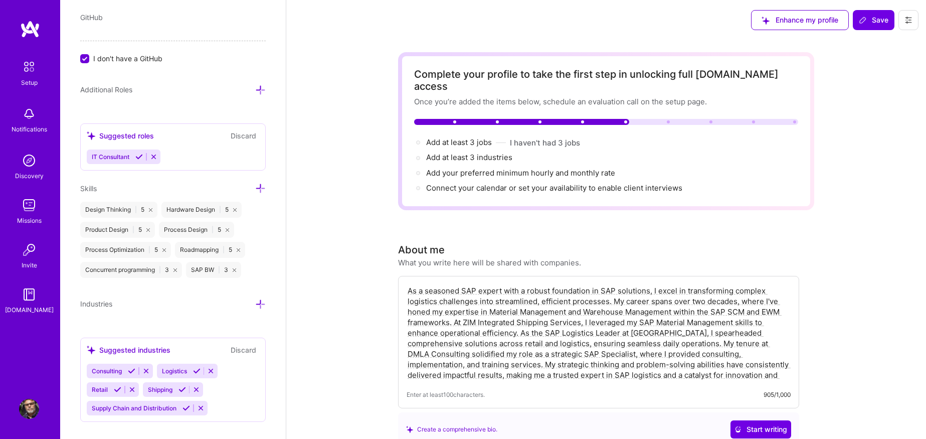
click at [186, 404] on icon at bounding box center [187, 408] width 8 height 8
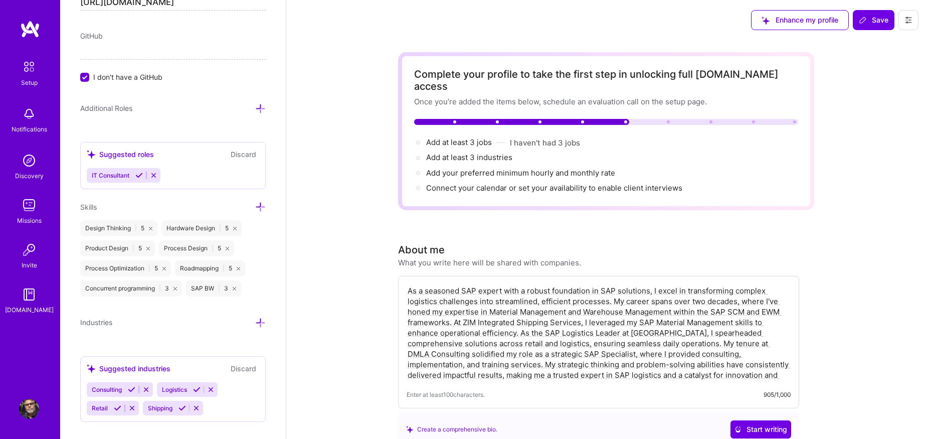
click at [198, 386] on icon at bounding box center [197, 390] width 8 height 8
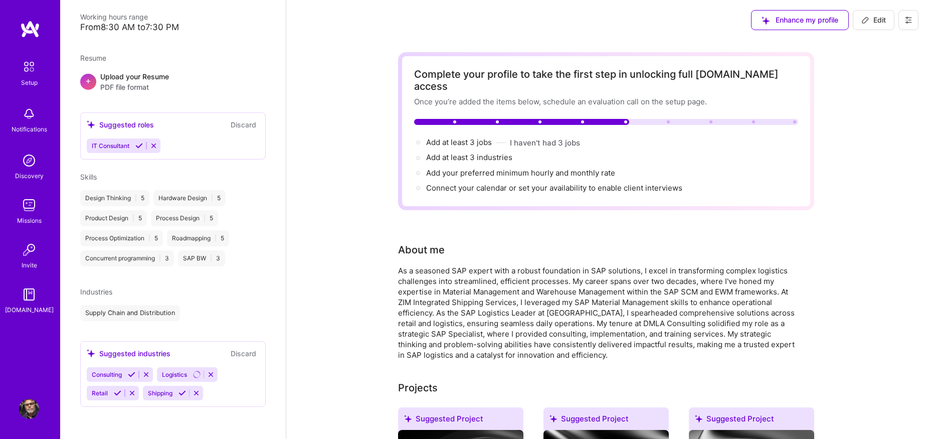
scroll to position [208, 0]
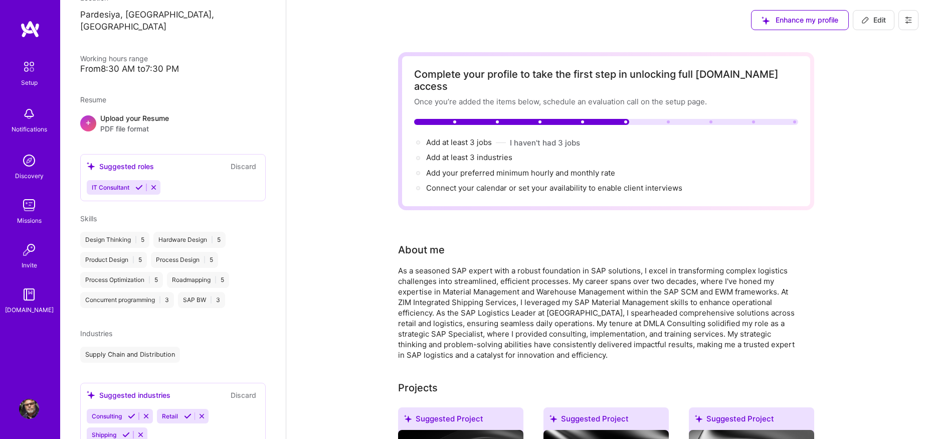
click at [133, 412] on icon at bounding box center [132, 416] width 8 height 8
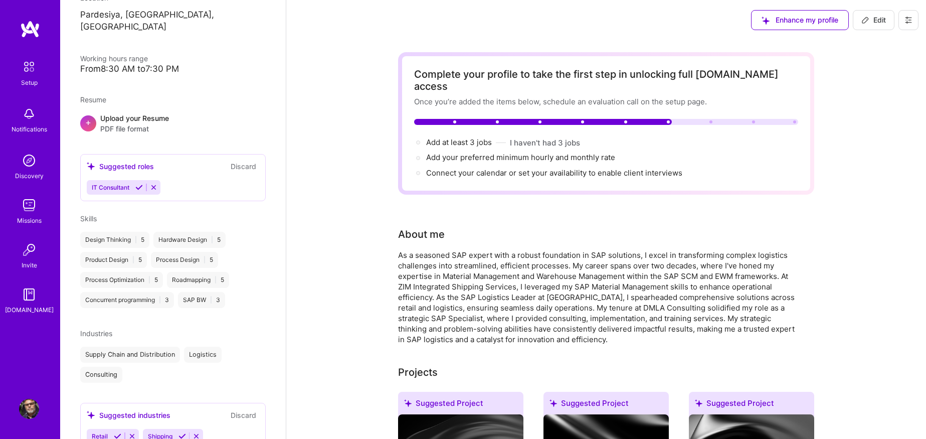
scroll to position [224, 0]
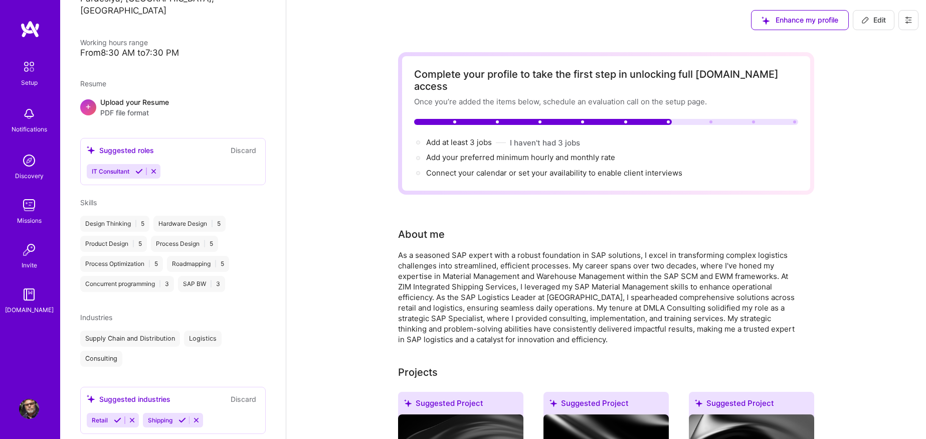
click at [182, 416] on icon at bounding box center [183, 420] width 8 height 8
click at [115, 416] on icon at bounding box center [118, 420] width 8 height 8
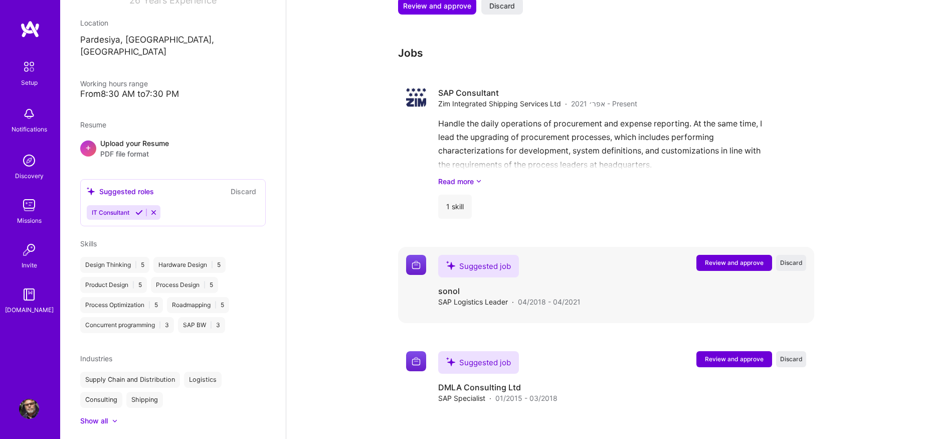
scroll to position [1001, 0]
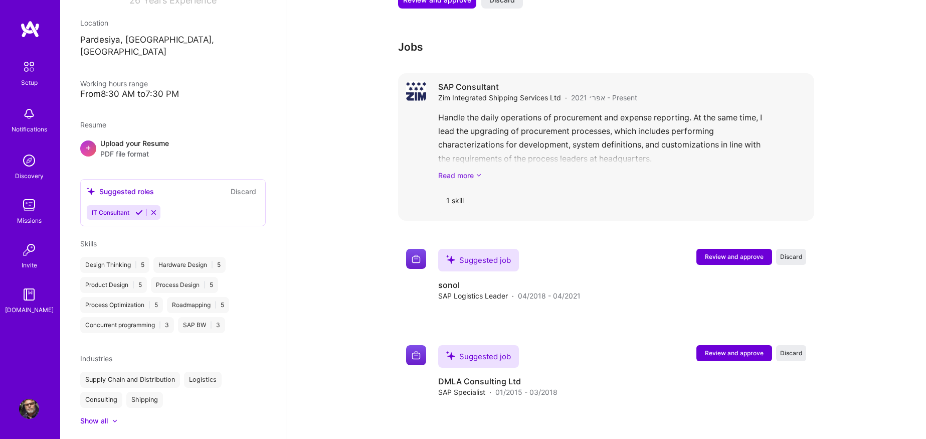
click at [454, 170] on link "Read more" at bounding box center [622, 175] width 368 height 11
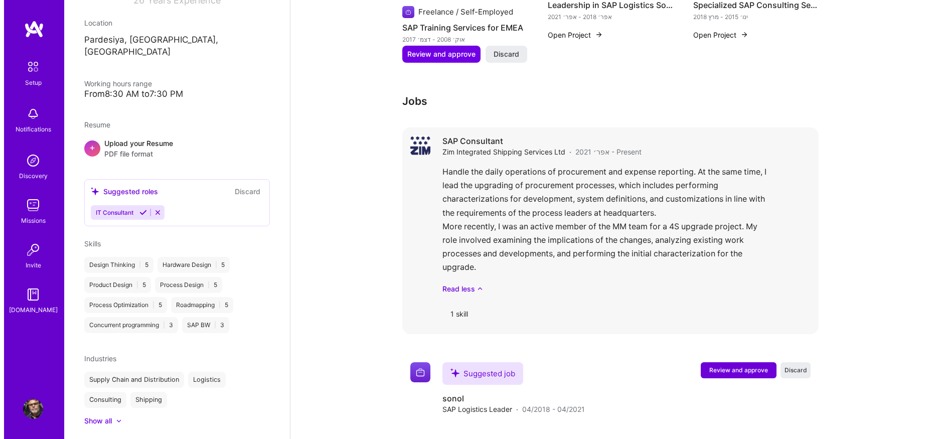
scroll to position [599, 0]
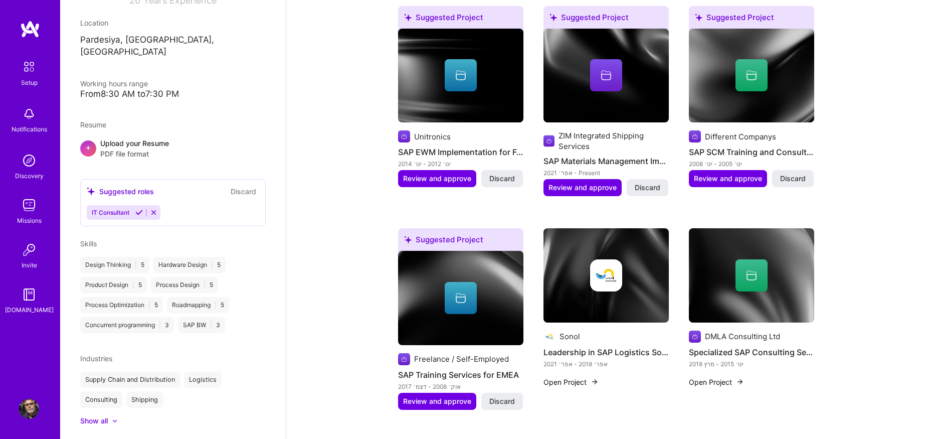
click at [567, 377] on button "Open Project" at bounding box center [571, 382] width 55 height 11
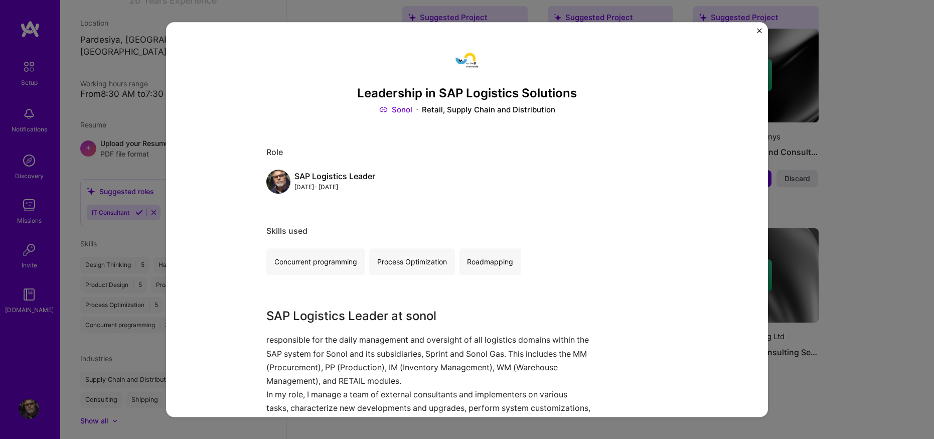
click at [758, 30] on img "Close" at bounding box center [759, 30] width 5 height 5
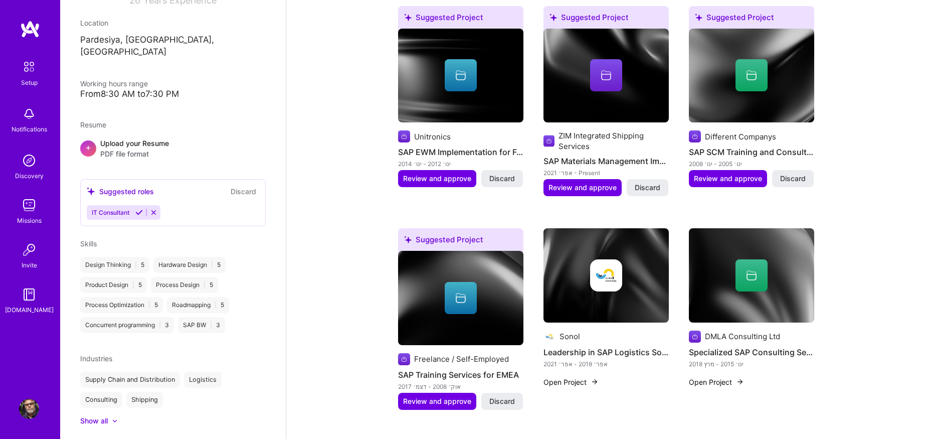
click at [833, 168] on div "Complete your profile to take the first step in unlocking full A.Team access On…" at bounding box center [606, 410] width 640 height 1938
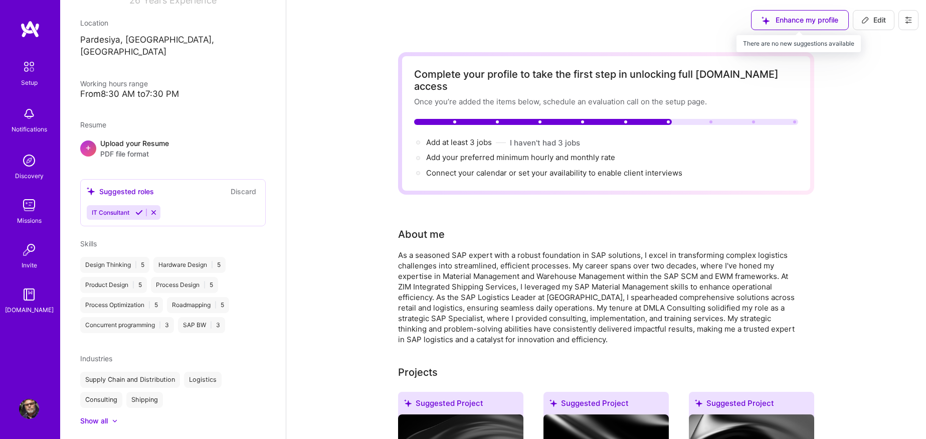
click at [809, 18] on div "Enhance my profile" at bounding box center [800, 20] width 98 height 20
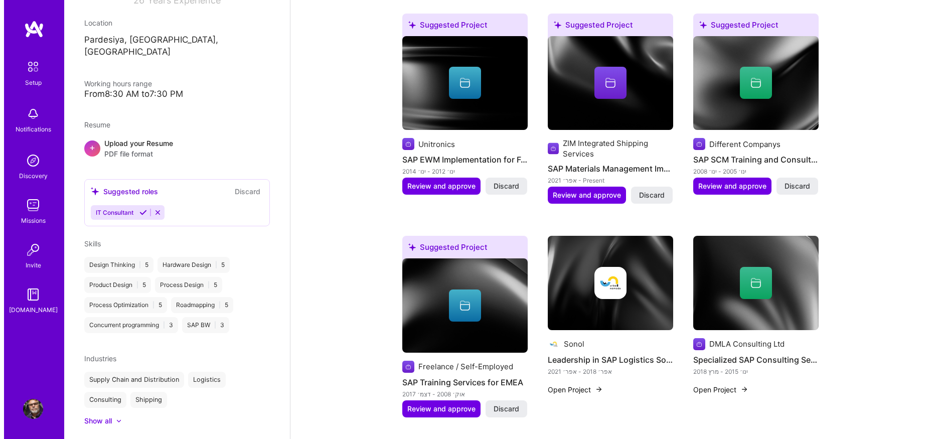
scroll to position [602, 0]
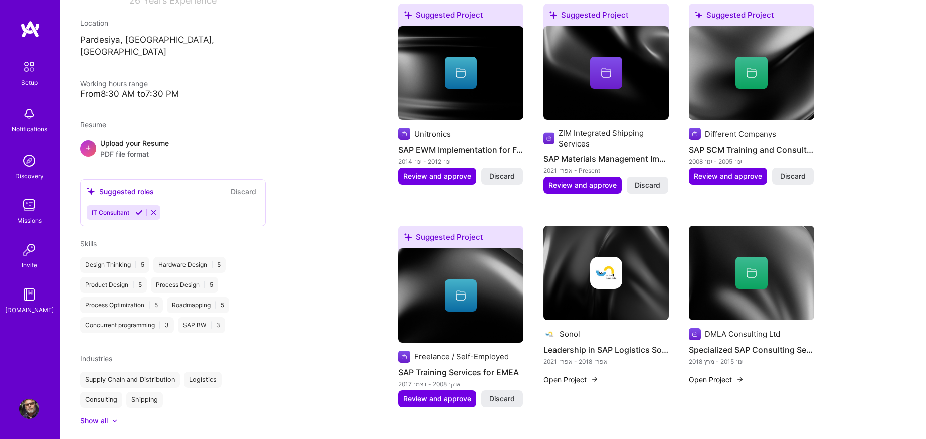
click at [604, 258] on img at bounding box center [606, 273] width 32 height 32
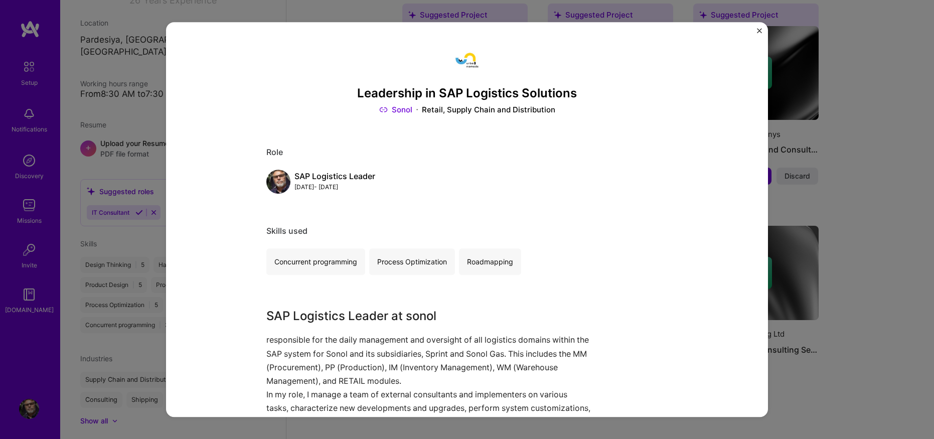
click at [395, 110] on link "Sonol" at bounding box center [395, 110] width 33 height 11
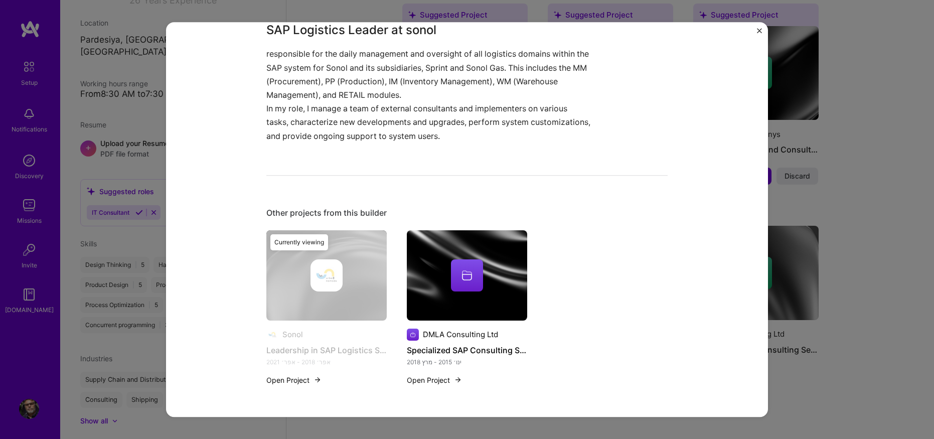
click at [284, 382] on button "Open Project" at bounding box center [293, 380] width 55 height 11
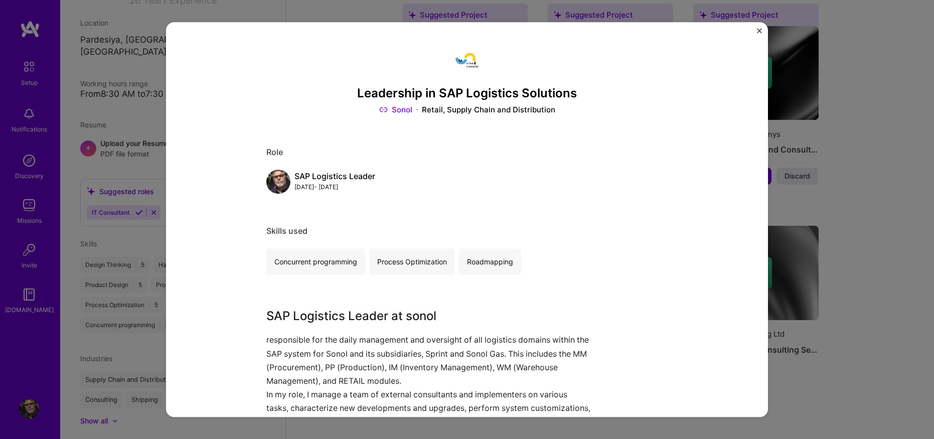
click at [308, 196] on div "Leadership in SAP Logistics Solutions Sonol Retail, Supply Chain and Distributi…" at bounding box center [466, 362] width 401 height 641
click at [307, 190] on div "Apr, 2018 - Apr, 2021" at bounding box center [334, 187] width 81 height 11
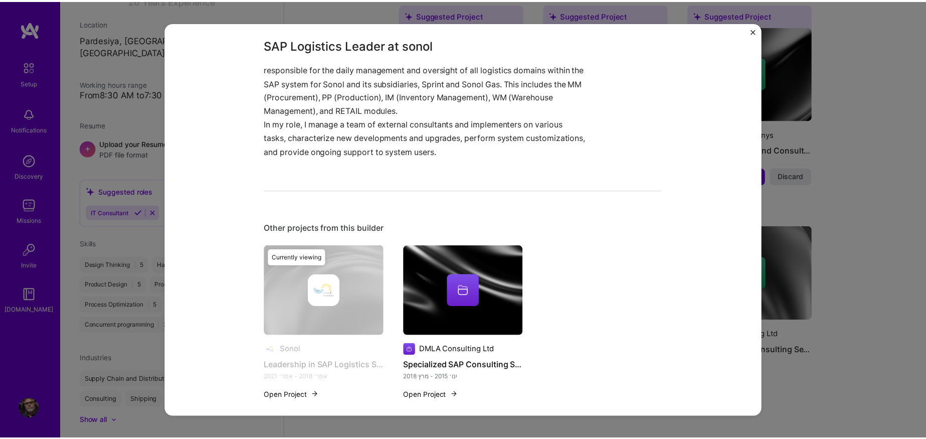
scroll to position [286, 0]
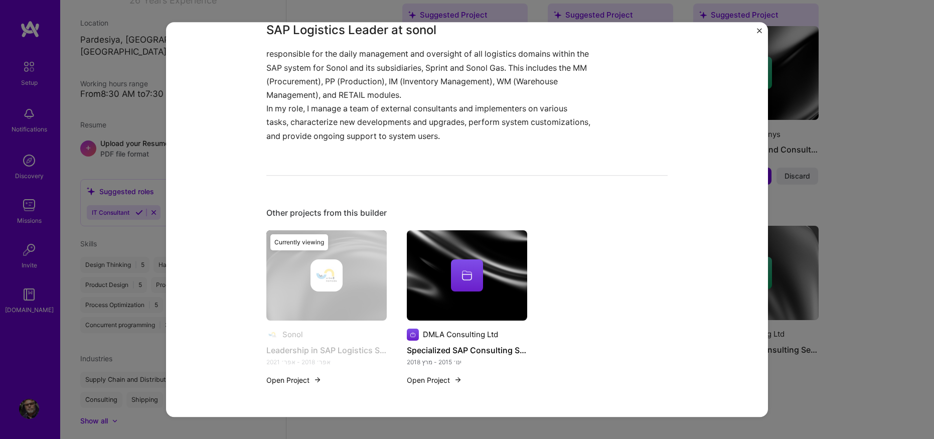
click at [293, 217] on div "Other projects from this builder" at bounding box center [466, 213] width 401 height 11
click at [757, 33] on img "Close" at bounding box center [759, 30] width 5 height 5
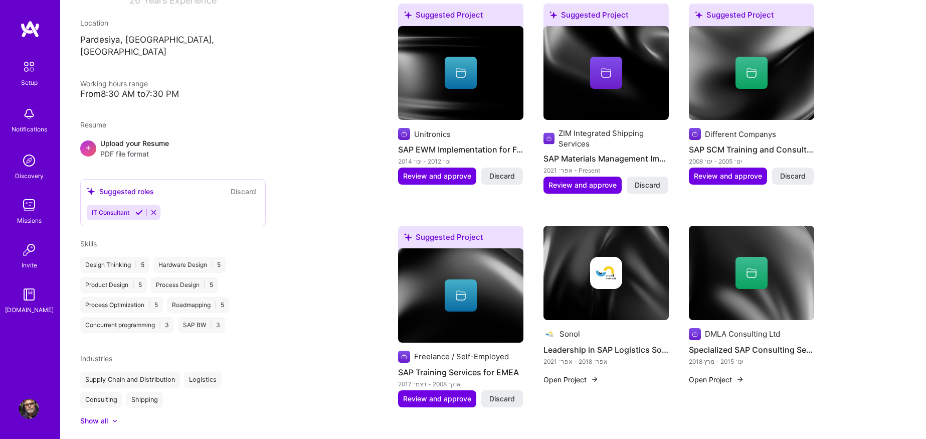
click at [881, 173] on div "Complete your profile to take the first step in unlocking full A.Team access On…" at bounding box center [606, 407] width 640 height 1938
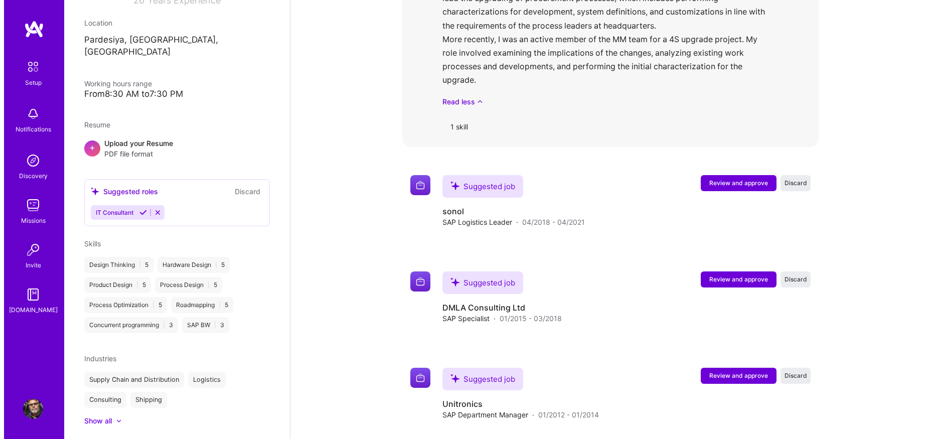
scroll to position [1137, 0]
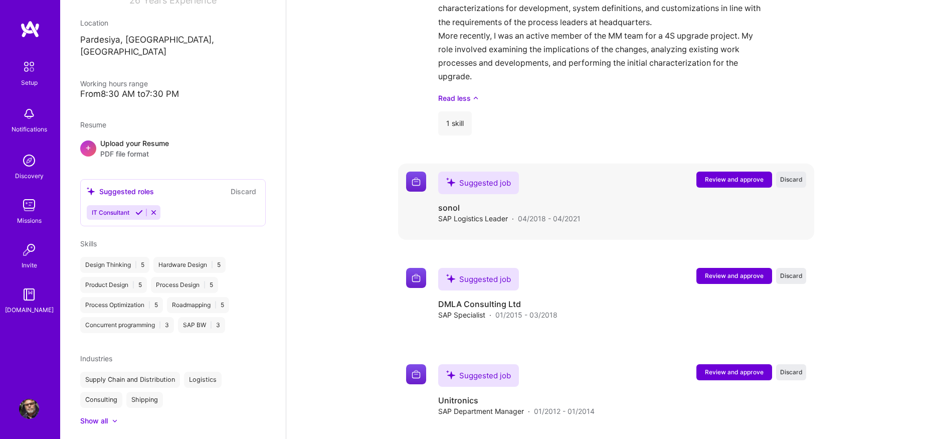
click at [728, 175] on span "Review and approve" at bounding box center [734, 179] width 59 height 9
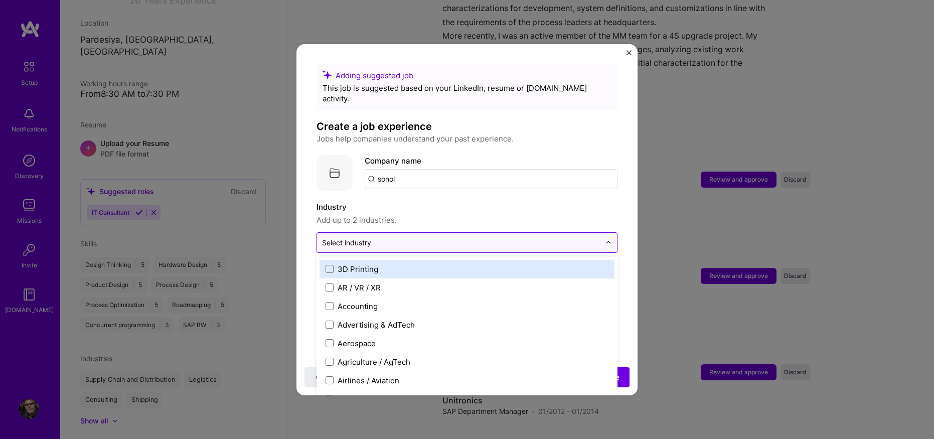
click at [587, 237] on input "text" at bounding box center [461, 242] width 278 height 11
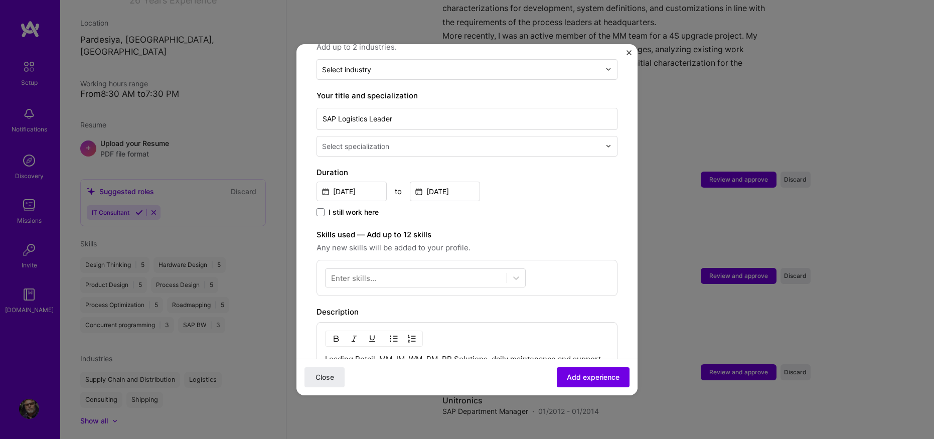
scroll to position [164, 0]
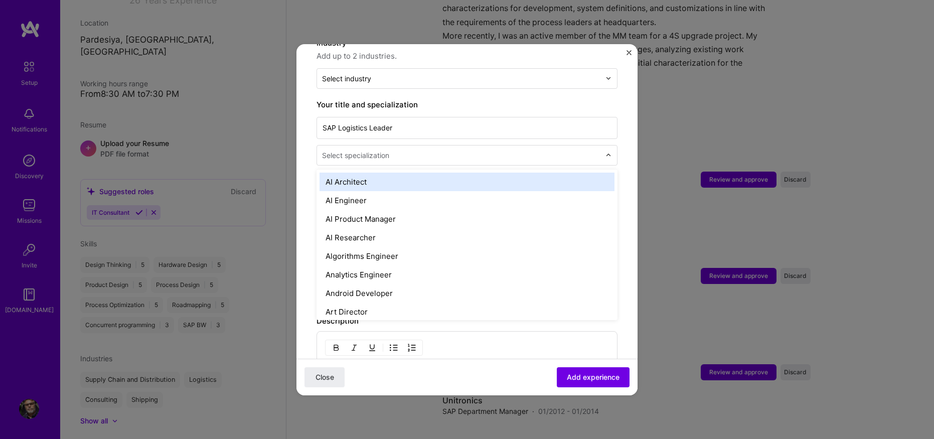
click at [384, 150] on div "Select specialization" at bounding box center [355, 155] width 67 height 11
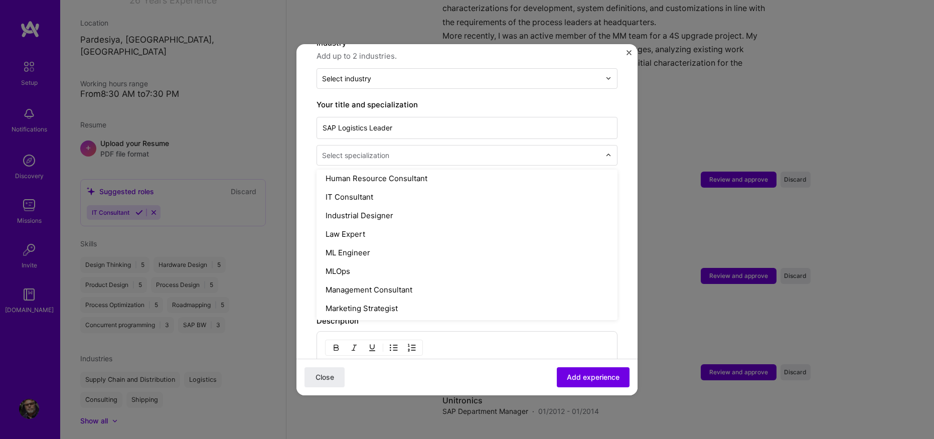
scroll to position [687, 0]
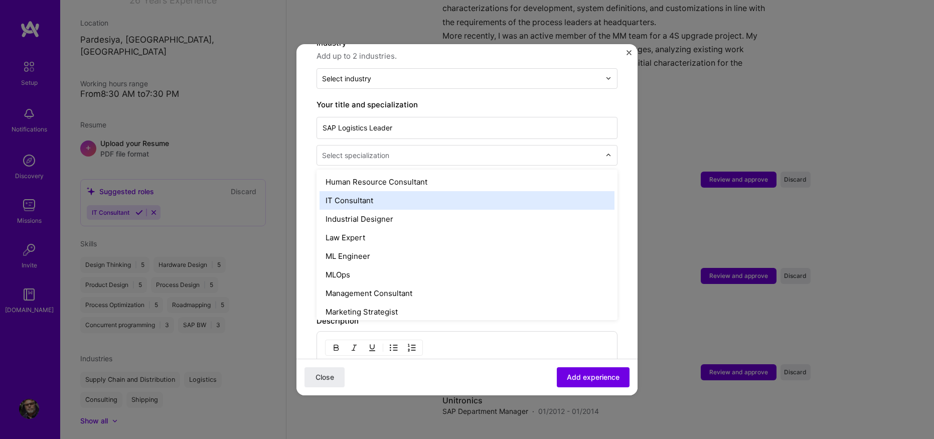
click at [374, 191] on div "IT Consultant" at bounding box center [466, 200] width 295 height 19
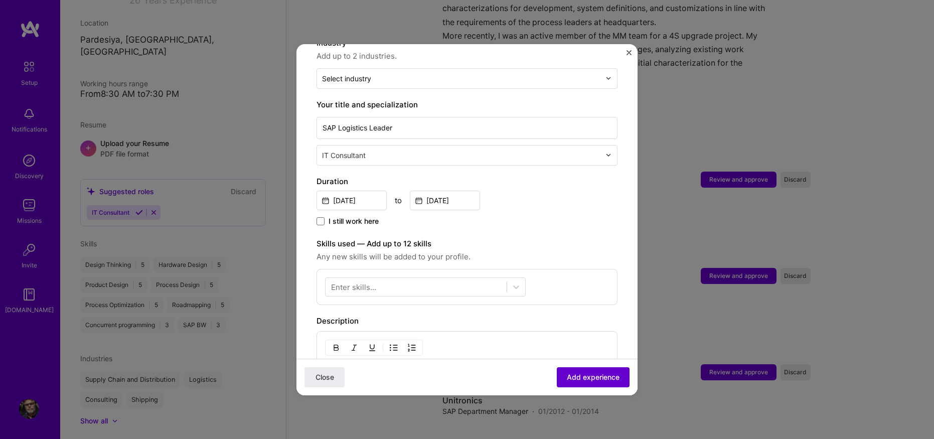
click at [582, 373] on span "Add experience" at bounding box center [593, 377] width 53 height 10
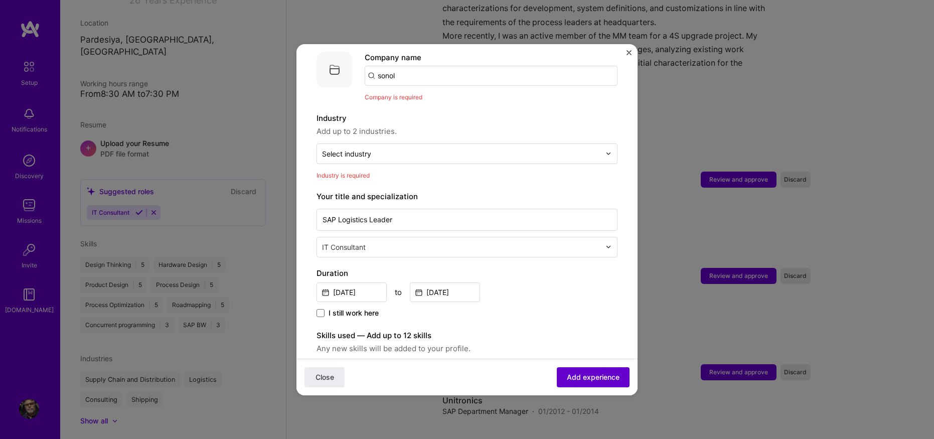
scroll to position [100, 0]
click at [582, 373] on span "Add experience" at bounding box center [593, 377] width 53 height 10
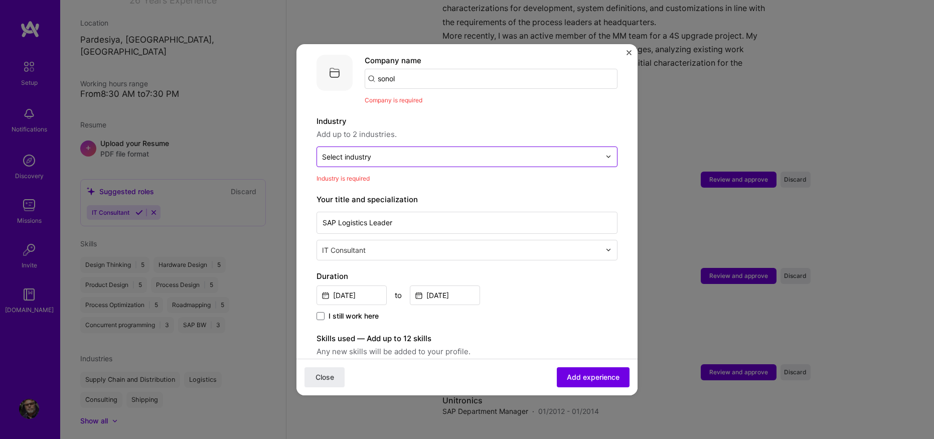
click at [444, 151] on input "text" at bounding box center [461, 156] width 278 height 11
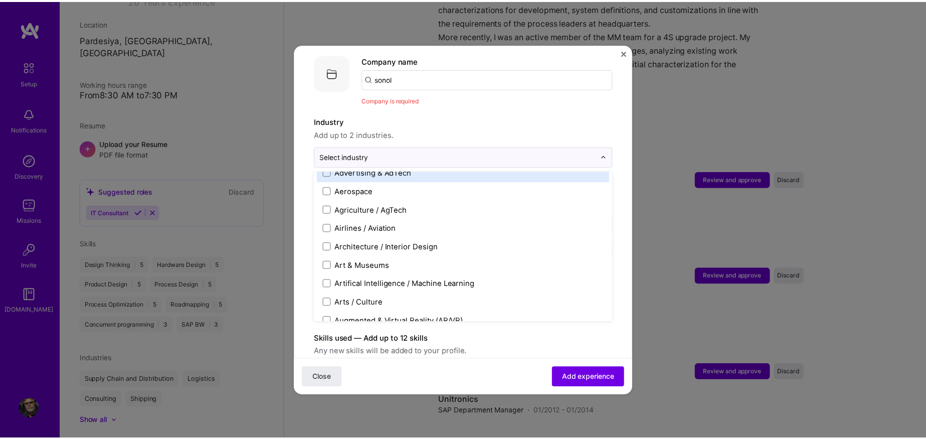
scroll to position [0, 0]
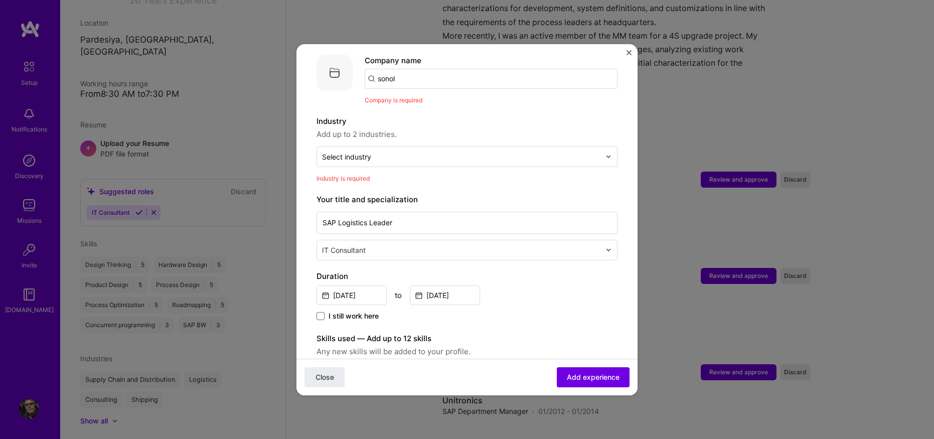
drag, startPoint x: 626, startPoint y: 53, endPoint x: 866, endPoint y: 88, distance: 242.2
click at [627, 54] on div "Adding suggested job This job is suggested based on your LinkedIn, resume or A.…" at bounding box center [466, 219] width 341 height 351
click at [880, 91] on div "Adding suggested job This job is suggested based on your LinkedIn, resume or A.…" at bounding box center [467, 219] width 934 height 439
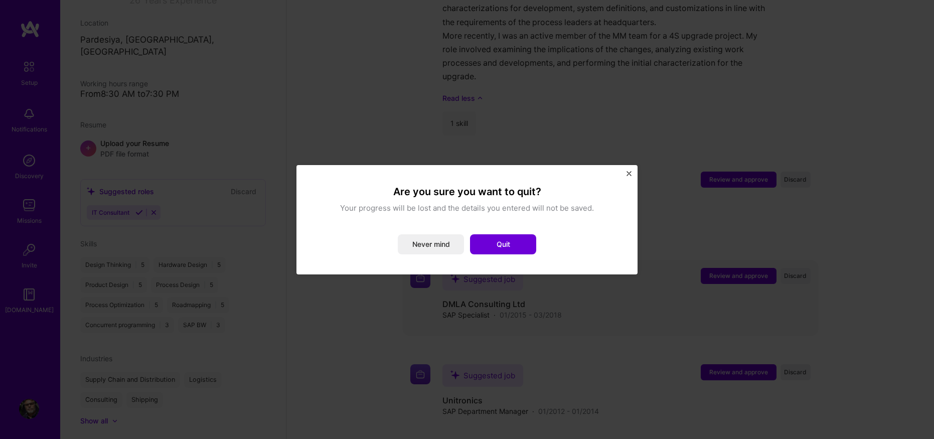
click at [500, 248] on button "Quit" at bounding box center [503, 244] width 66 height 20
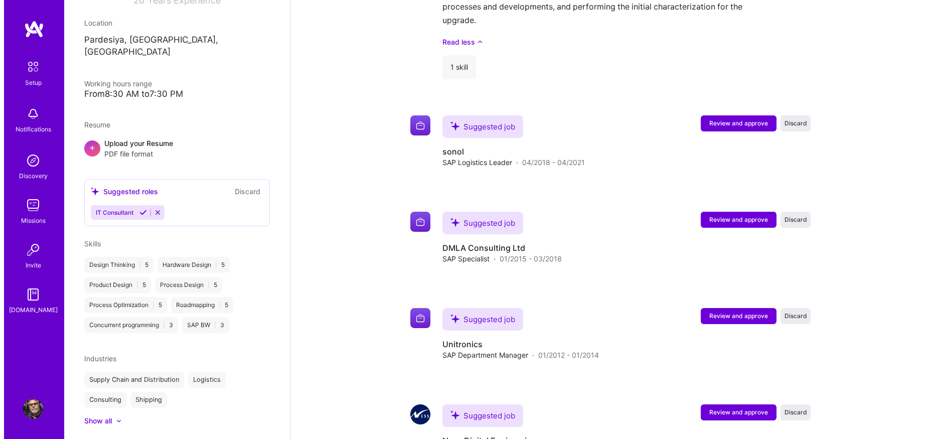
scroll to position [659, 0]
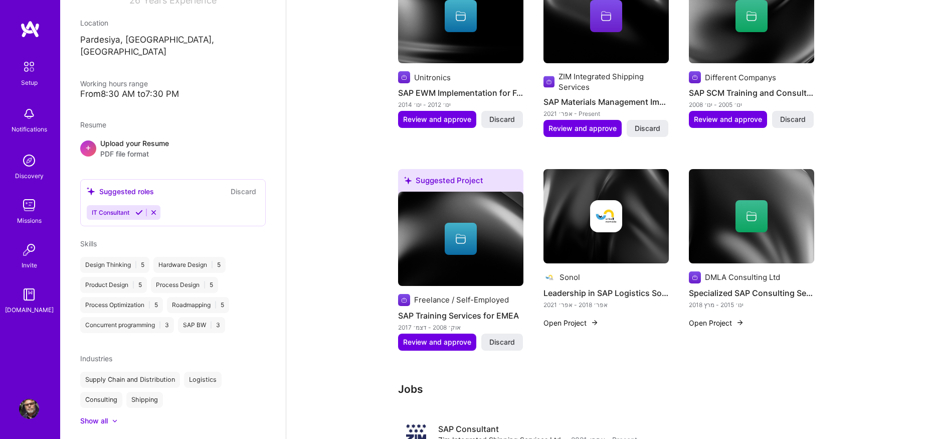
click at [572, 317] on button "Open Project" at bounding box center [571, 322] width 55 height 11
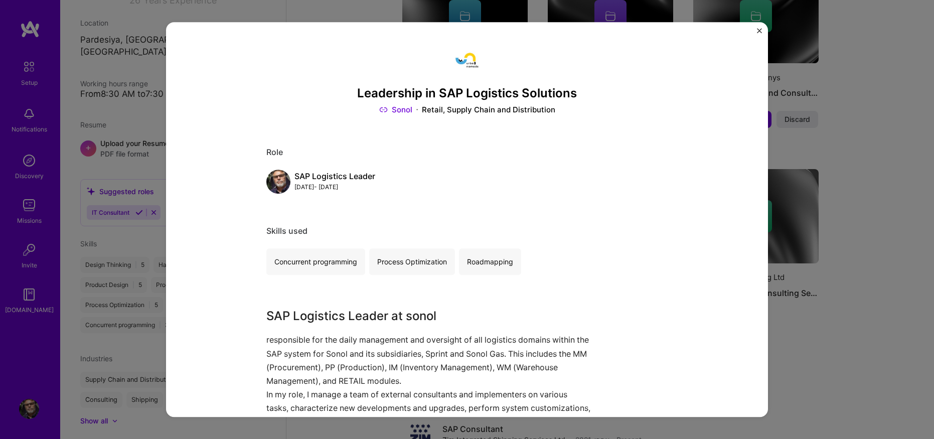
drag, startPoint x: 328, startPoint y: 267, endPoint x: 414, endPoint y: 289, distance: 89.2
click at [331, 263] on div "Concurrent programming" at bounding box center [315, 262] width 99 height 27
drag, startPoint x: 757, startPoint y: 31, endPoint x: 828, endPoint y: 158, distance: 145.5
click at [758, 31] on img "Close" at bounding box center [759, 30] width 5 height 5
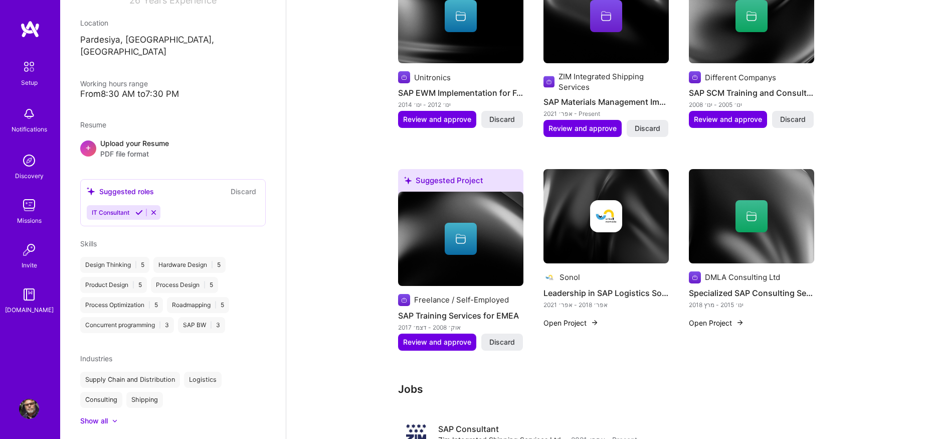
click at [832, 169] on div "Complete your profile to take the first step in unlocking full A.Team access On…" at bounding box center [606, 351] width 640 height 1938
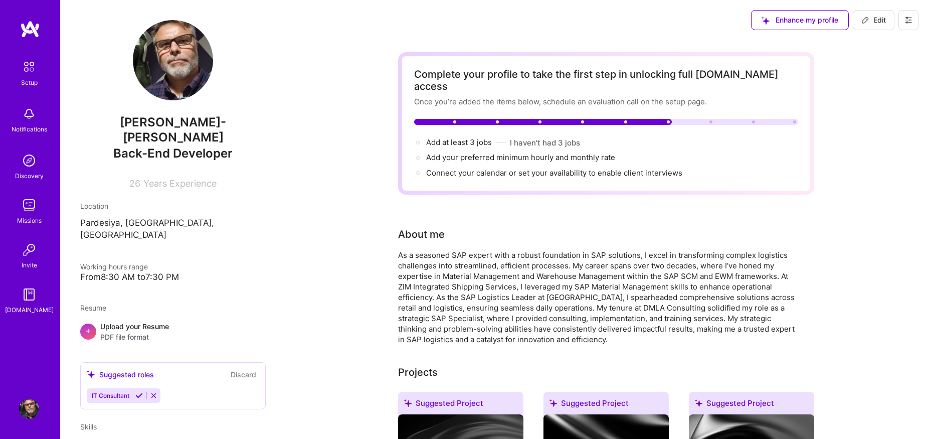
click at [178, 124] on span "David Lev-Ari" at bounding box center [173, 130] width 186 height 30
click at [177, 125] on span "David Lev-Ari" at bounding box center [173, 130] width 186 height 30
click at [178, 125] on span "David Lev-Ari" at bounding box center [173, 130] width 186 height 30
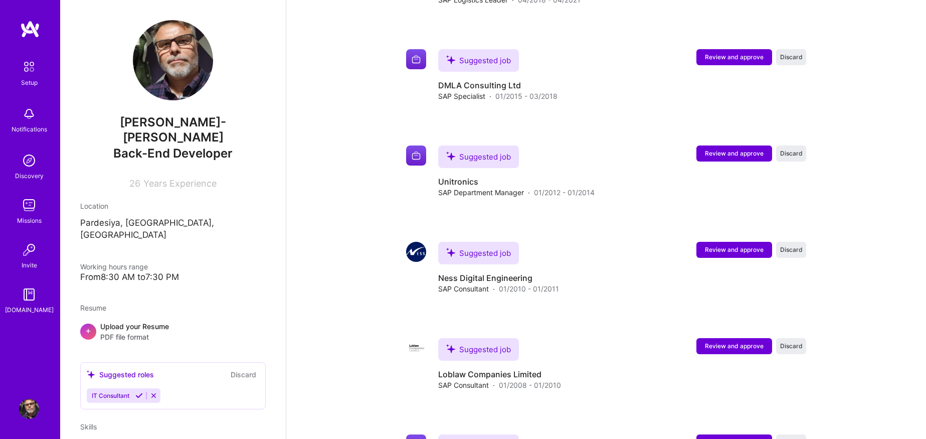
scroll to position [1528, 0]
